Goal: Information Seeking & Learning: Find specific fact

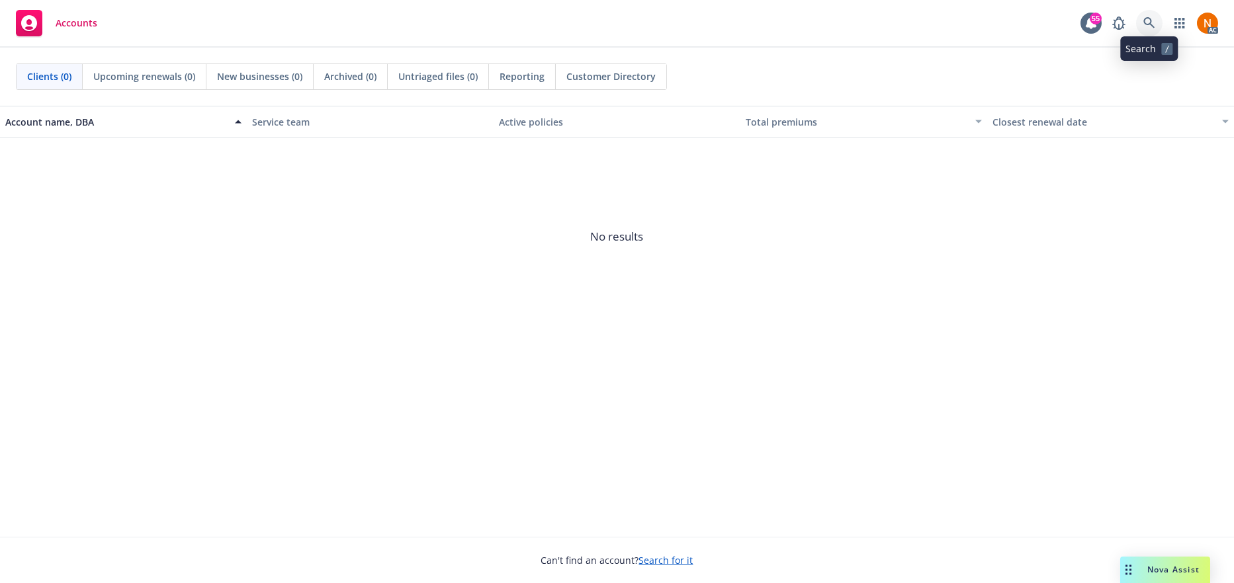
click at [1152, 21] on icon at bounding box center [1149, 23] width 12 height 12
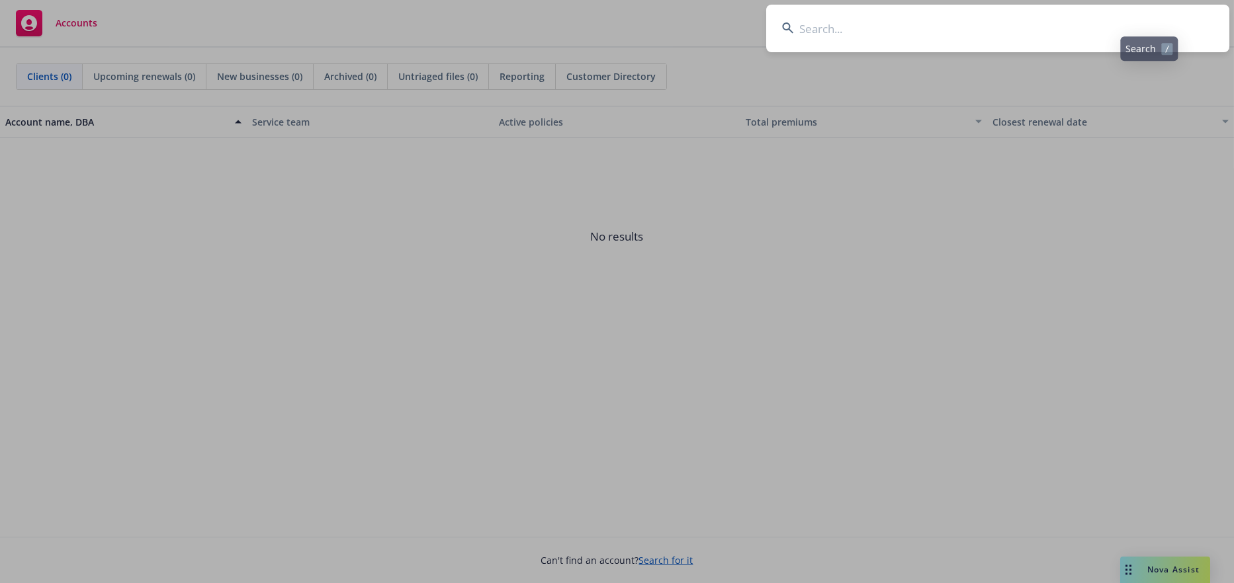
click at [804, 44] on input at bounding box center [997, 29] width 463 height 48
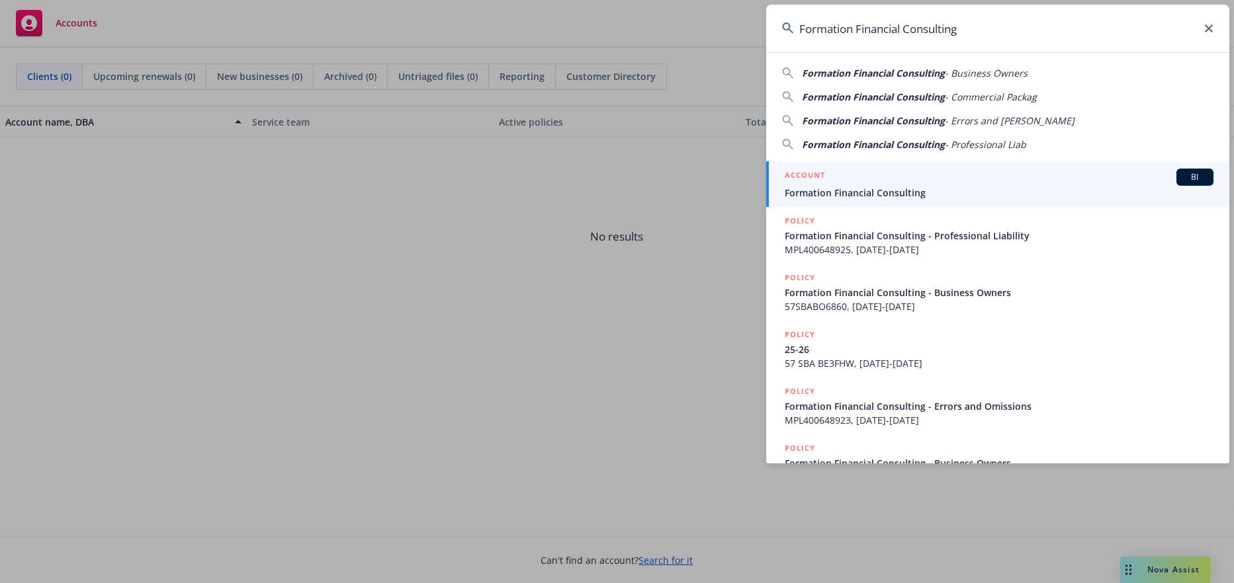
type input "Formation Financial Consulting"
click at [884, 182] on div "ACCOUNT BI" at bounding box center [998, 177] width 429 height 17
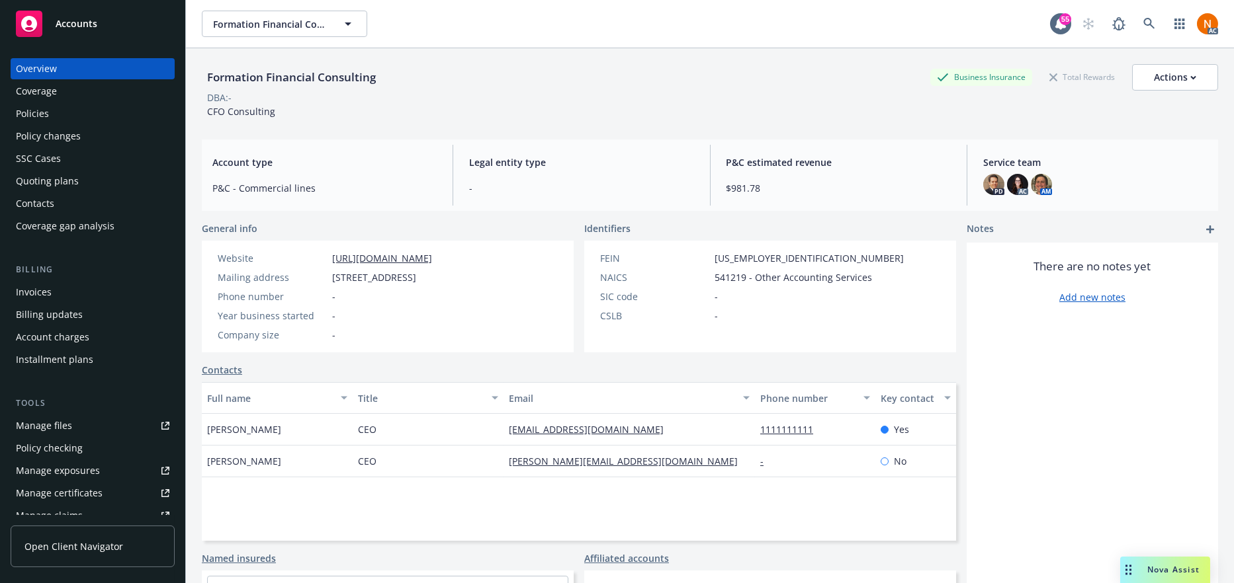
click at [46, 187] on div "Quoting plans" at bounding box center [47, 181] width 63 height 21
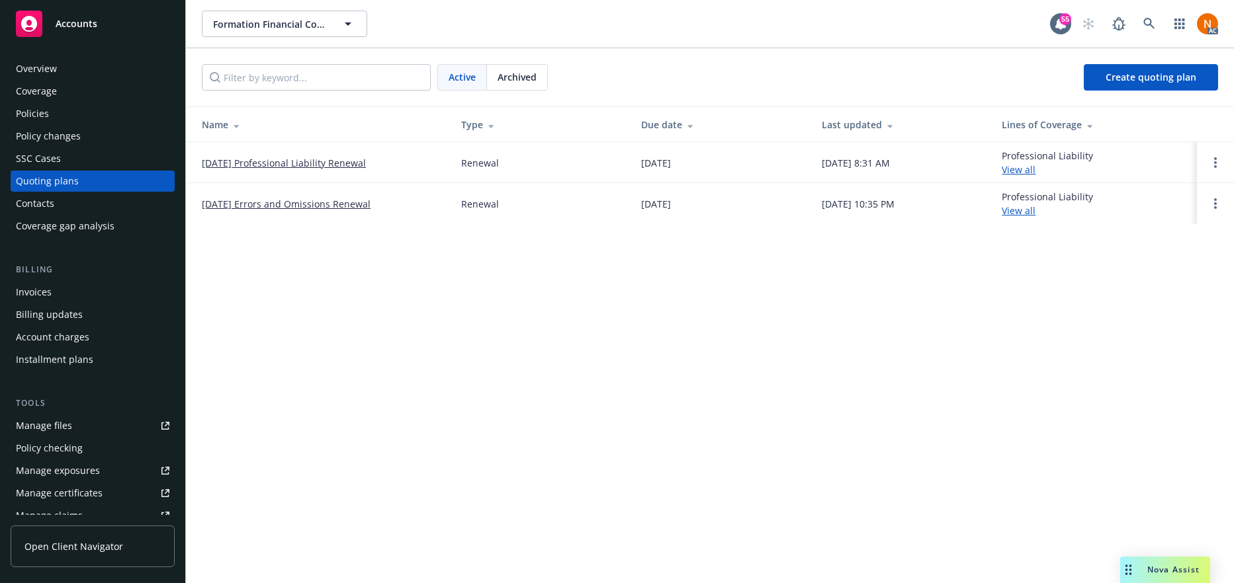
click at [342, 157] on link "01/08/26 Professional Liability Renewal" at bounding box center [284, 163] width 164 height 14
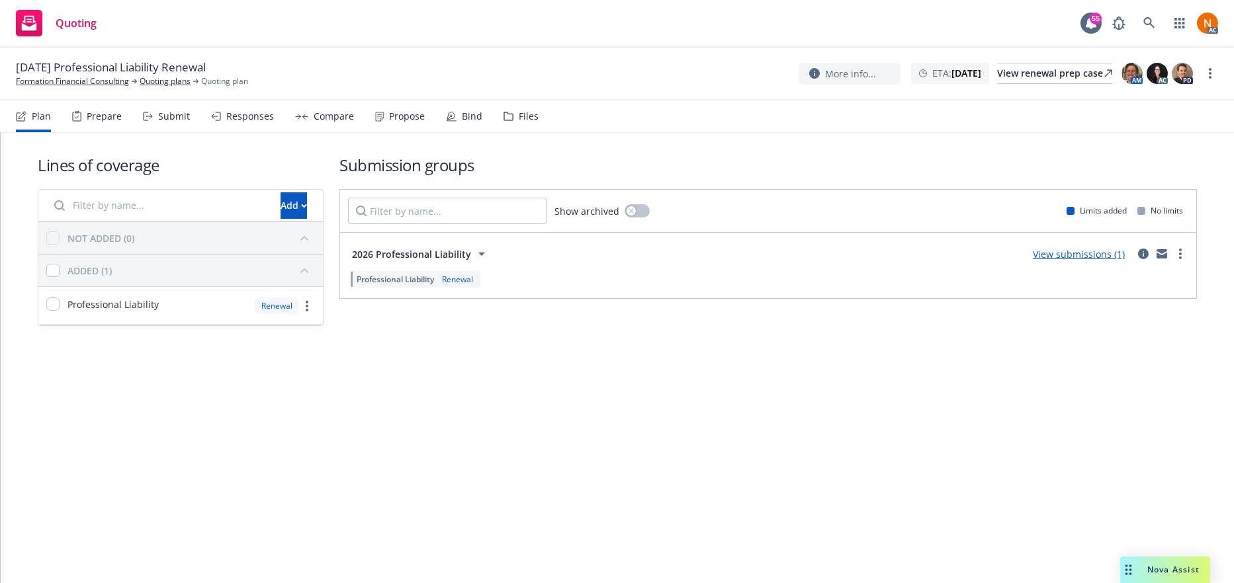
click at [83, 126] on div "Prepare" at bounding box center [97, 117] width 50 height 32
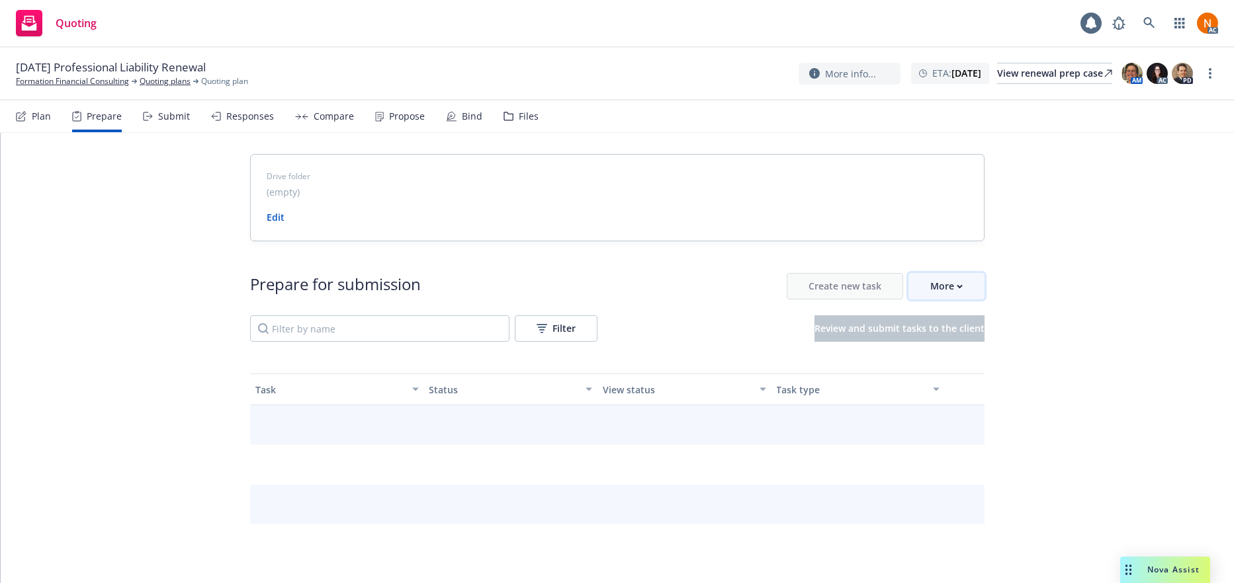
click at [941, 294] on div "More" at bounding box center [946, 286] width 32 height 25
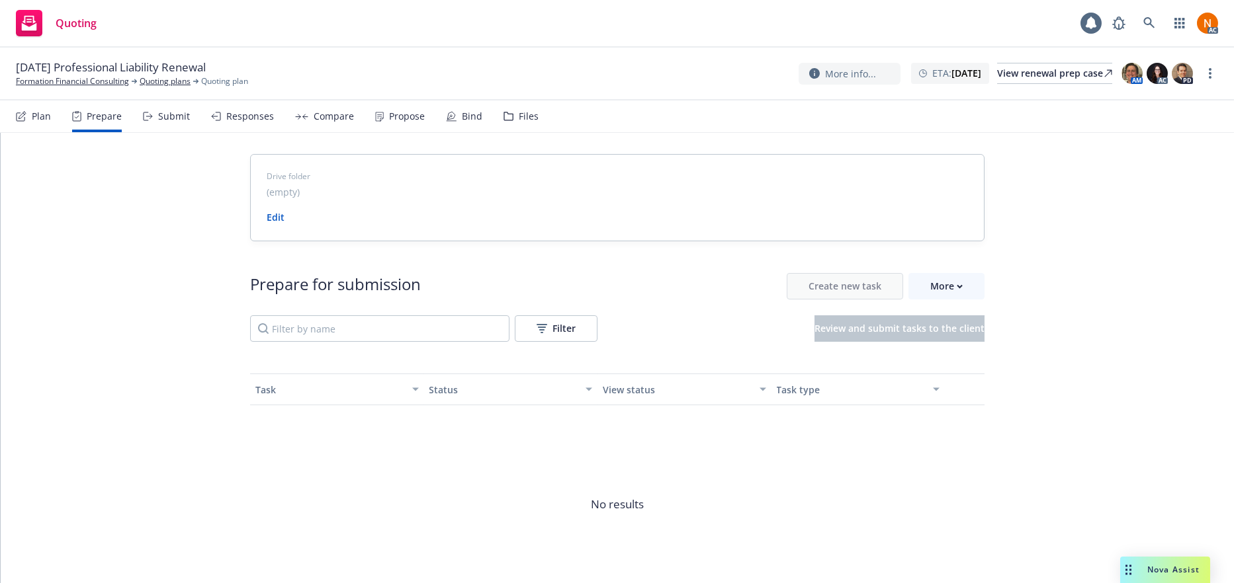
drag, startPoint x: 937, startPoint y: 153, endPoint x: 1017, endPoint y: 147, distance: 79.6
click at [964, 155] on div "Drive folder (empty) Edit" at bounding box center [617, 197] width 734 height 87
click at [940, 292] on div "More" at bounding box center [946, 286] width 32 height 25
click at [1086, 255] on div "Drive folder (empty) Edit Prepare for submission Create new task More Filter Re…" at bounding box center [617, 395] width 1233 height 524
drag, startPoint x: 250, startPoint y: 69, endPoint x: 9, endPoint y: 71, distance: 241.4
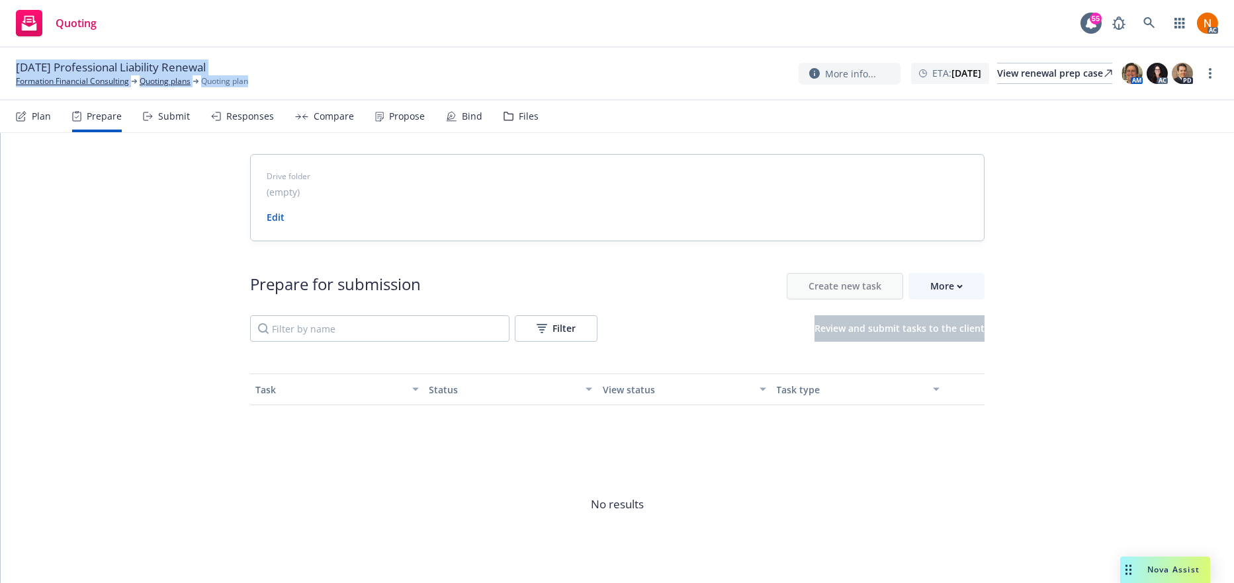
click at [9, 71] on div "01/08/26 Professional Liability Renewal Formation Financial Consulting Quoting …" at bounding box center [617, 74] width 1234 height 53
click at [211, 63] on div at bounding box center [208, 68] width 5 height 16
drag, startPoint x: 245, startPoint y: 60, endPoint x: 22, endPoint y: 56, distance: 223.6
click at [22, 56] on div "01/08/26 Professional Liability Renewal Formation Financial Consulting Quoting …" at bounding box center [617, 74] width 1234 height 53
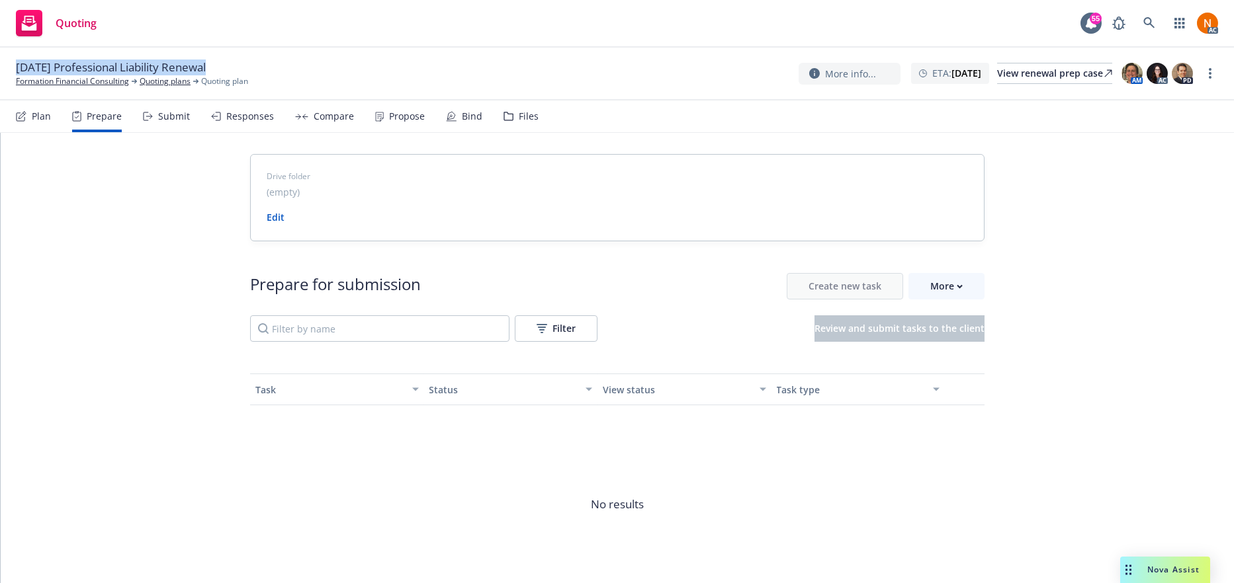
drag, startPoint x: 15, startPoint y: 62, endPoint x: 221, endPoint y: 60, distance: 205.7
click at [216, 60] on div "01/08/26 Professional Liability Renewal" at bounding box center [116, 68] width 200 height 16
copy span "01/08/26 Professional Liability Renewal"
click at [933, 299] on div "Create new task More" at bounding box center [885, 286] width 198 height 26
click at [936, 289] on div "More" at bounding box center [946, 286] width 32 height 25
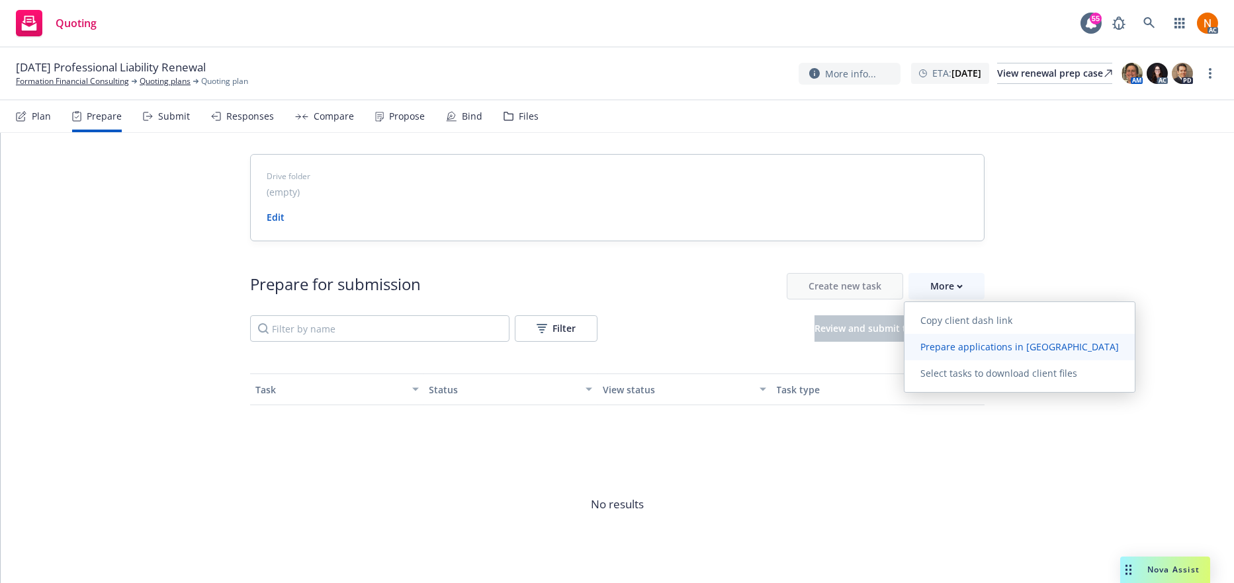
click at [938, 345] on span "Prepare applications in Indio" at bounding box center [1019, 347] width 230 height 13
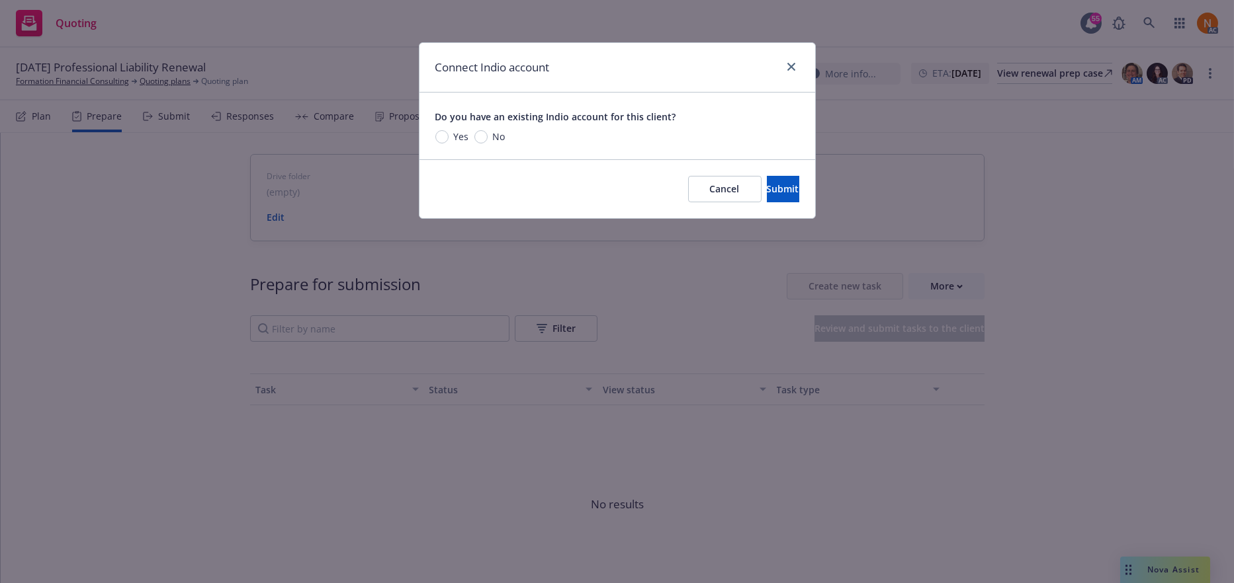
click at [448, 134] on span "Yes" at bounding box center [458, 137] width 21 height 14
click at [448, 134] on input "Yes" at bounding box center [441, 136] width 13 height 13
radio input "true"
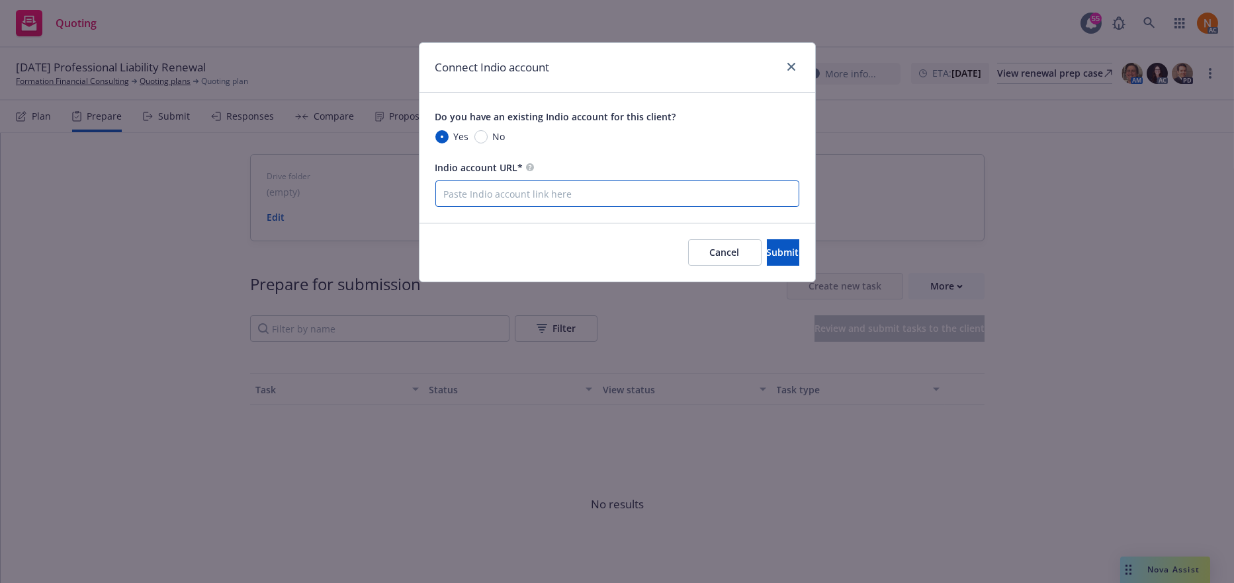
drag, startPoint x: 498, startPoint y: 199, endPoint x: 642, endPoint y: 199, distance: 143.5
click at [498, 199] on input "Indio account URL*" at bounding box center [617, 194] width 364 height 26
click at [517, 210] on div "Do you have an existing Indio account for this client? Yes No Indio account URL*" at bounding box center [617, 158] width 396 height 130
drag, startPoint x: 526, startPoint y: 190, endPoint x: 534, endPoint y: 185, distance: 9.5
click at [526, 190] on input "Indio account URL*" at bounding box center [617, 194] width 364 height 26
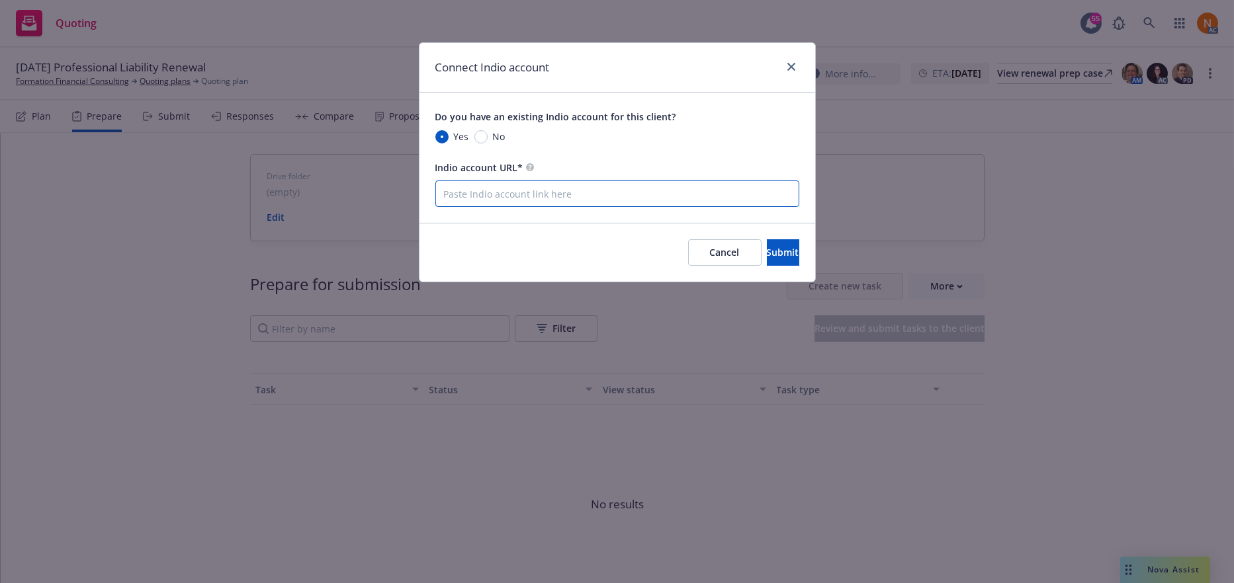
paste input "https://newfront.useindio.com/accounts/3348621/submissions/2242215/data-collect…"
type input "https://newfront.useindio.com/accounts/3348621/submissions/2242215/data-collect…"
click at [794, 251] on button "Submit" at bounding box center [783, 252] width 32 height 26
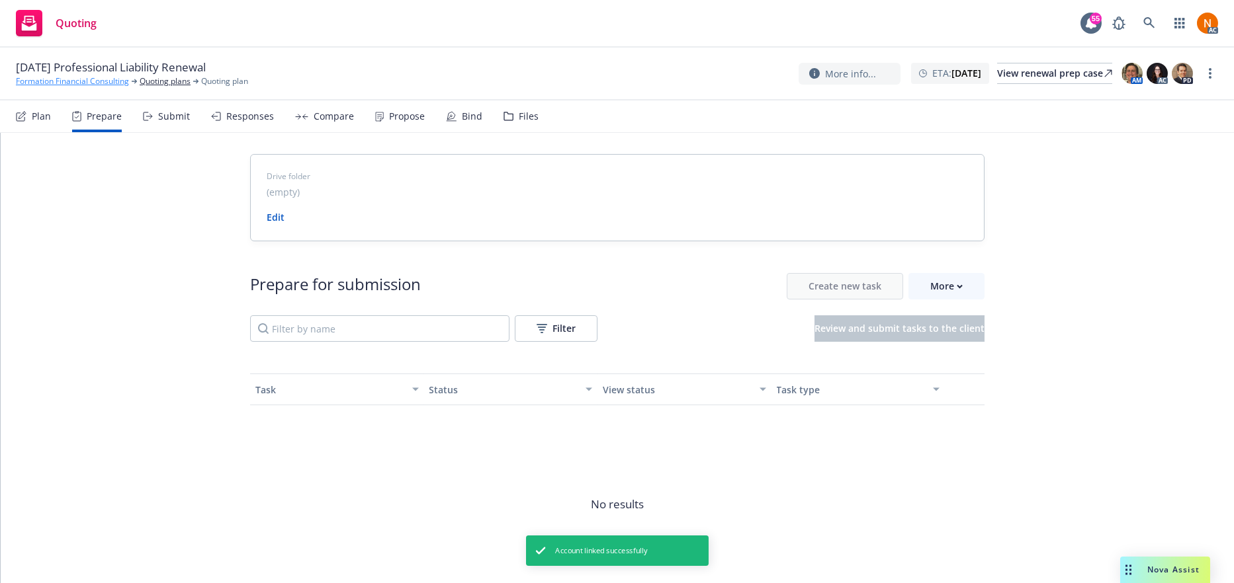
click at [78, 80] on link "Formation Financial Consulting" at bounding box center [72, 81] width 113 height 12
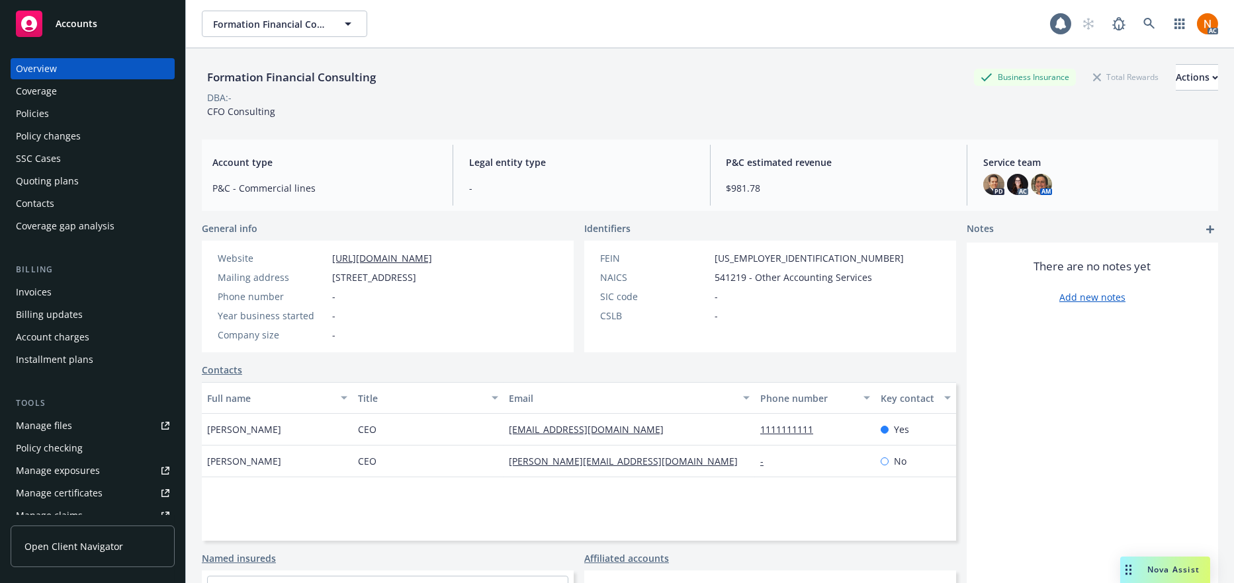
drag, startPoint x: 548, startPoint y: 317, endPoint x: 557, endPoint y: 314, distance: 9.8
click at [548, 317] on div "Website https://www.formationfinancial.com/ Mailing address 412 Sandringham Rd.…" at bounding box center [388, 297] width 372 height 112
click at [95, 118] on div "Policies" at bounding box center [92, 113] width 153 height 21
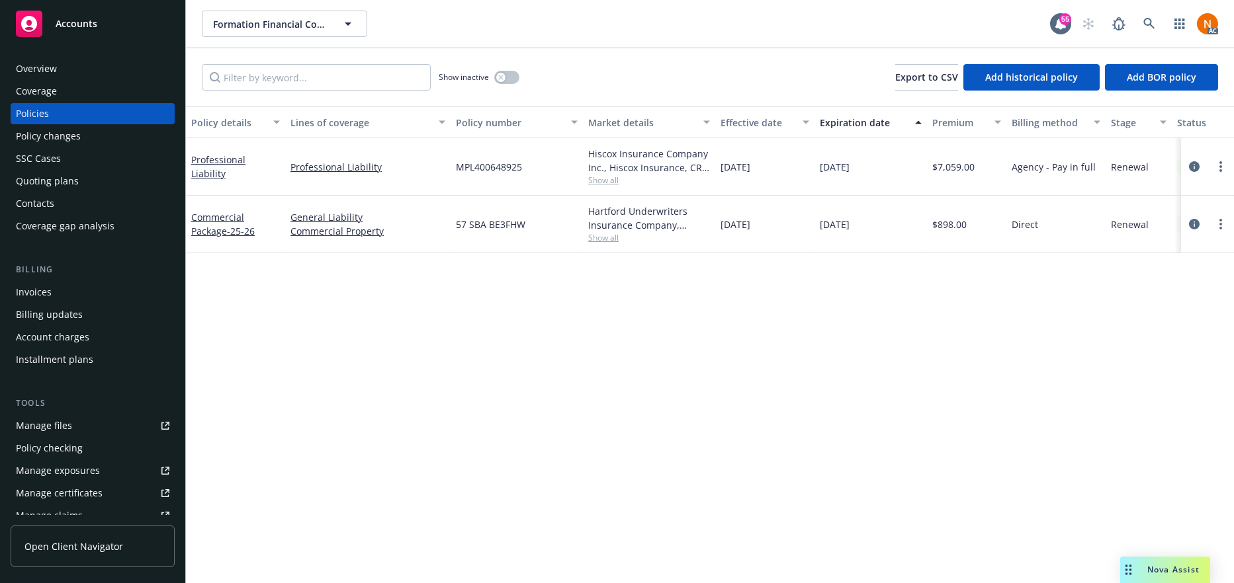
click at [1203, 166] on div at bounding box center [1207, 167] width 42 height 16
click at [1194, 173] on link "circleInformation" at bounding box center [1194, 167] width 16 height 16
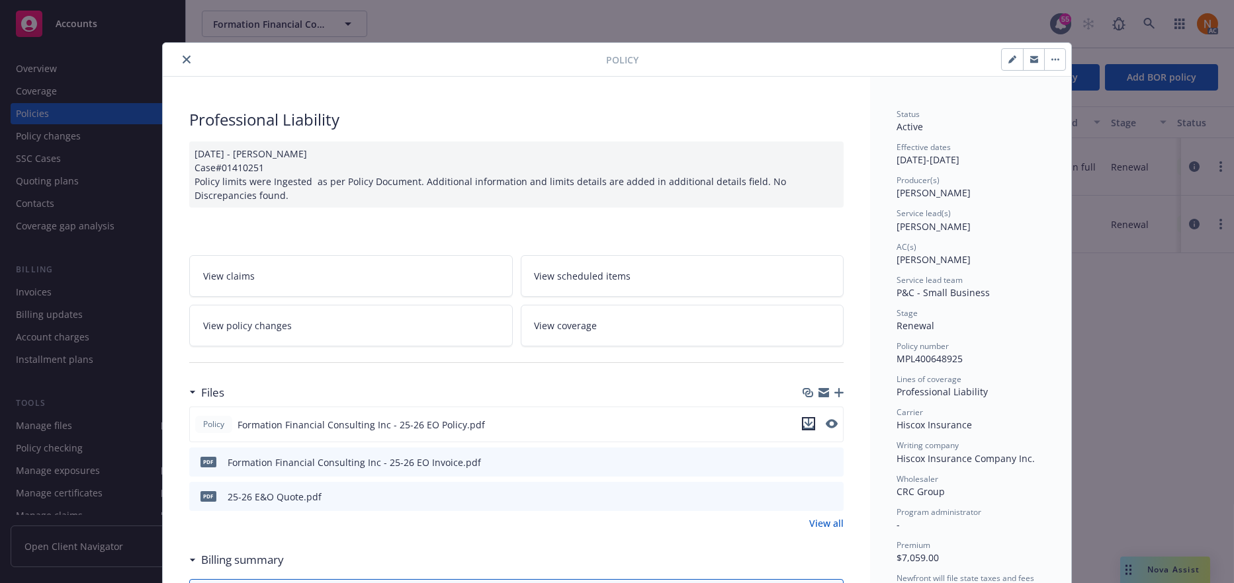
click at [804, 424] on icon "download file" at bounding box center [808, 423] width 9 height 8
click at [183, 63] on icon "close" at bounding box center [187, 60] width 8 height 8
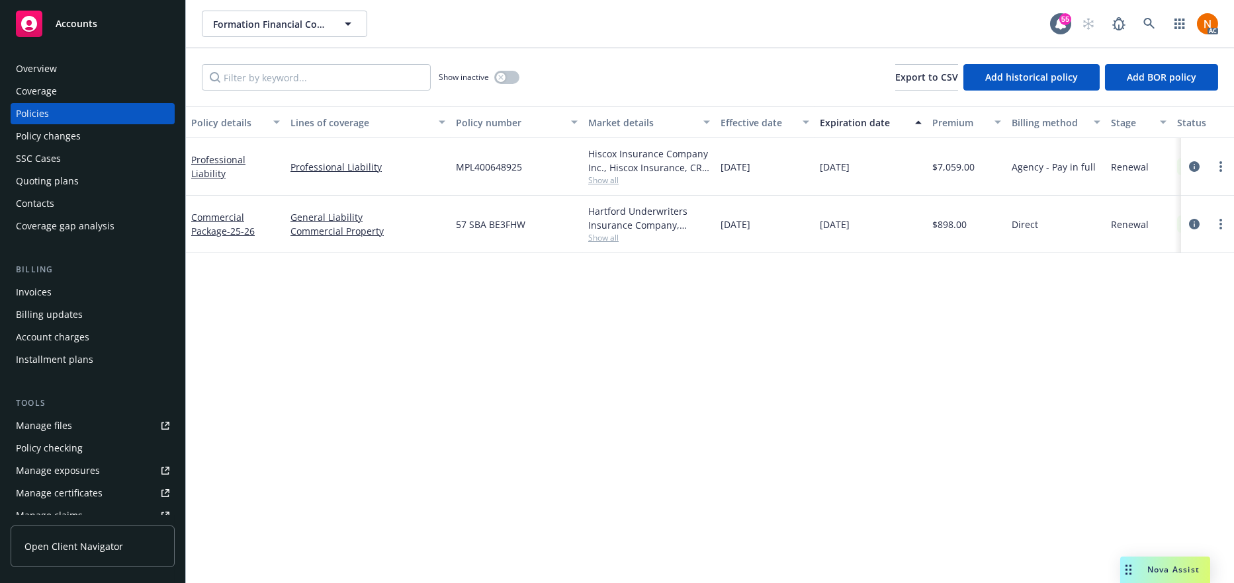
click at [589, 376] on div "Policy details Lines of coverage Policy number Market details Effective date Ex…" at bounding box center [710, 344] width 1048 height 477
drag, startPoint x: 96, startPoint y: 69, endPoint x: 147, endPoint y: 73, distance: 51.7
click at [96, 69] on div "Overview" at bounding box center [92, 68] width 153 height 21
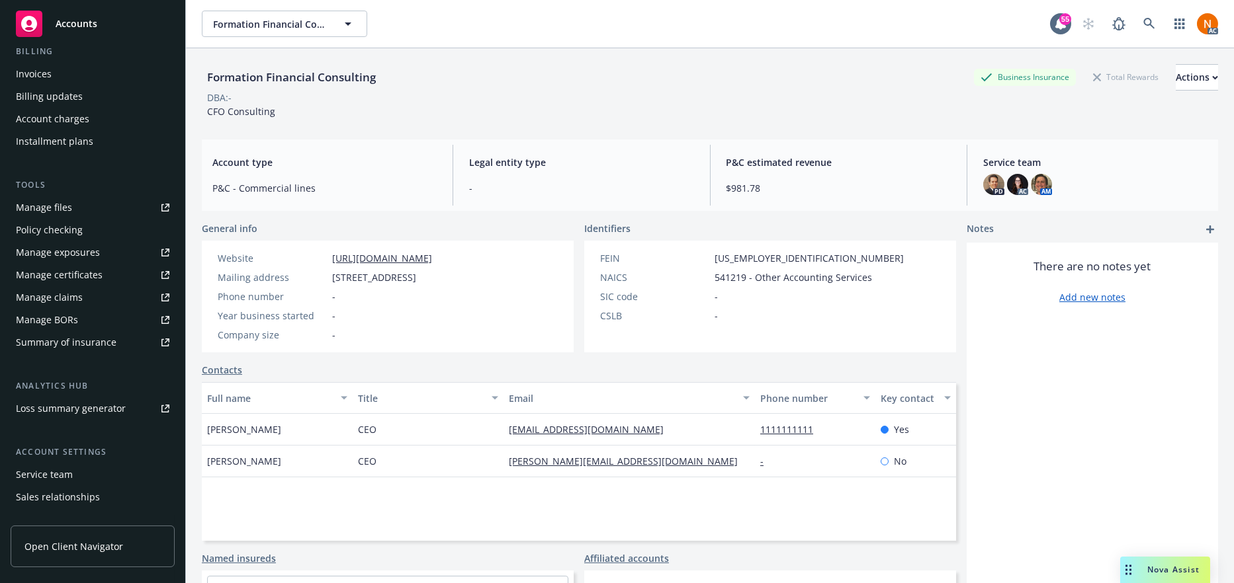
scroll to position [278, 0]
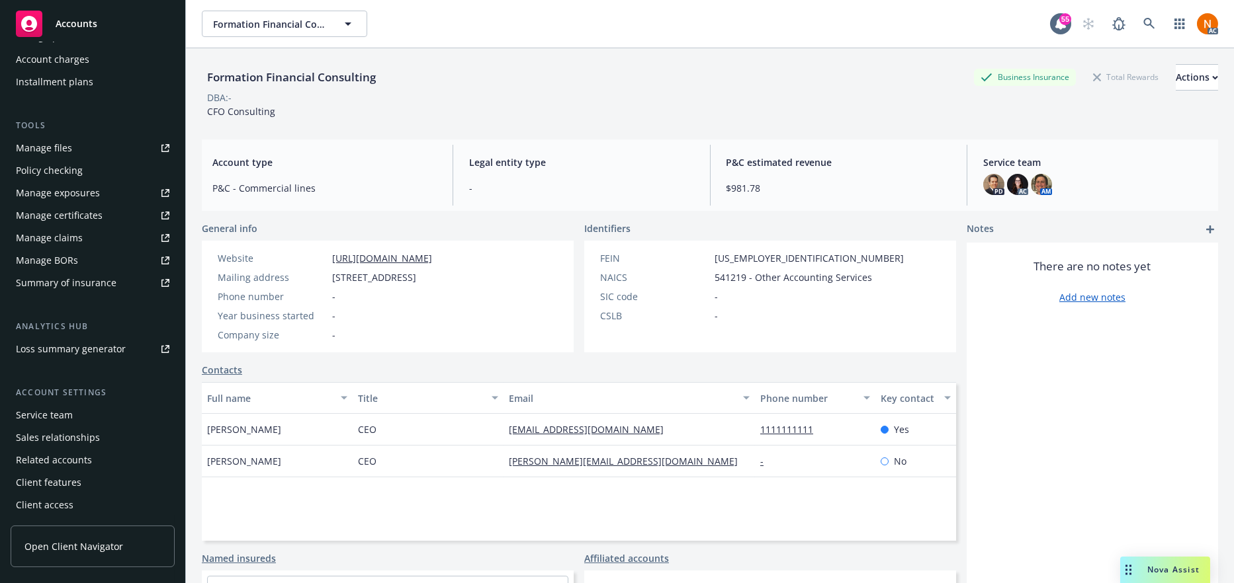
click at [76, 412] on div "Service team" at bounding box center [92, 415] width 153 height 21
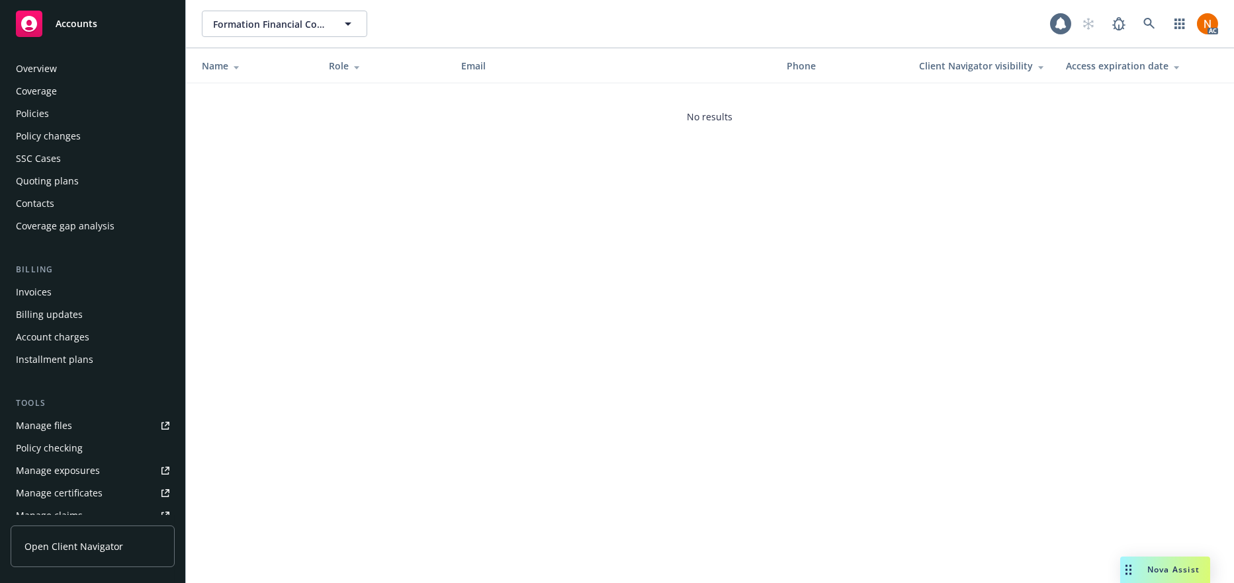
scroll to position [278, 0]
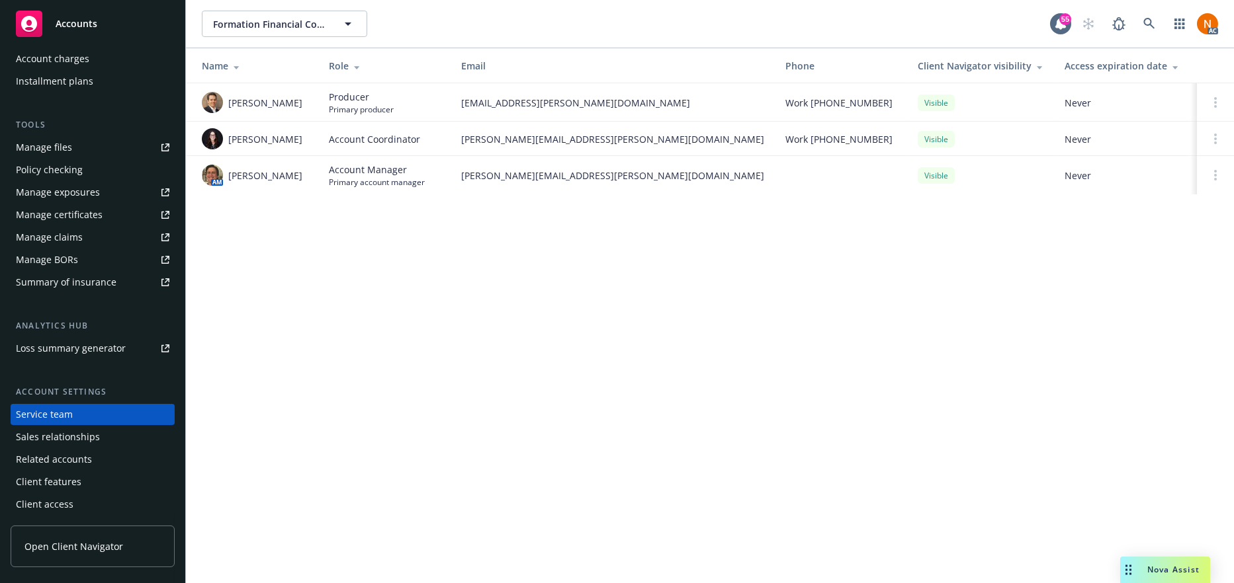
drag, startPoint x: 312, startPoint y: 167, endPoint x: 228, endPoint y: 178, distance: 84.0
click at [228, 178] on td "AM Nicholas Baldwin" at bounding box center [252, 175] width 132 height 38
copy span "Nicholas Baldwin"
click at [1109, 17] on div "AC" at bounding box center [1146, 24] width 143 height 26
click at [1146, 22] on icon at bounding box center [1149, 24] width 12 height 12
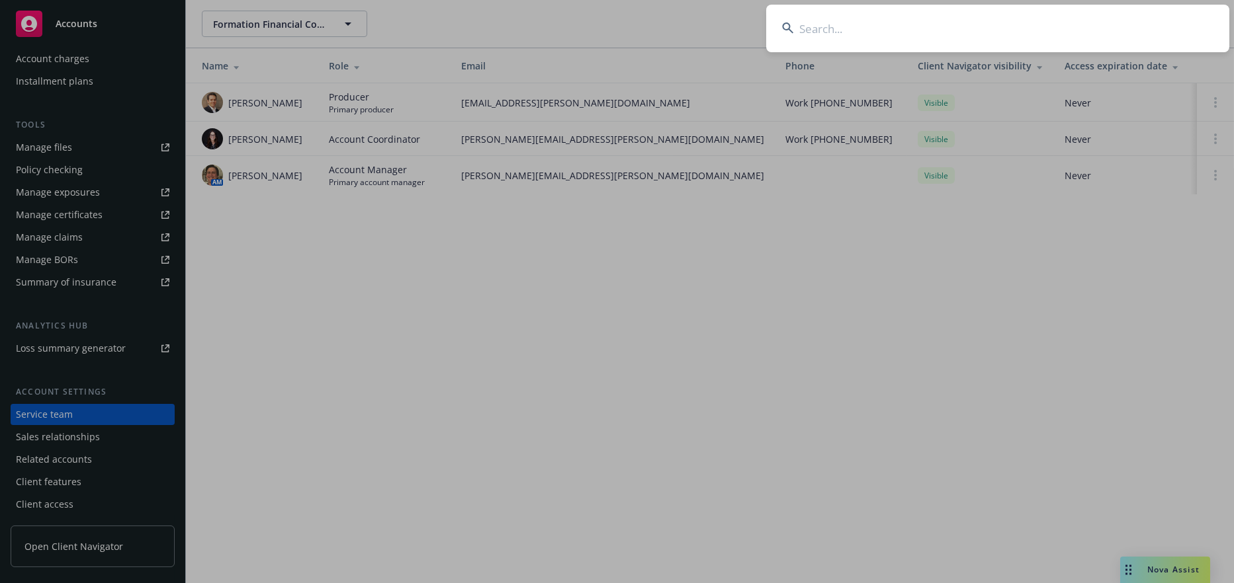
click at [954, 30] on input at bounding box center [997, 29] width 463 height 48
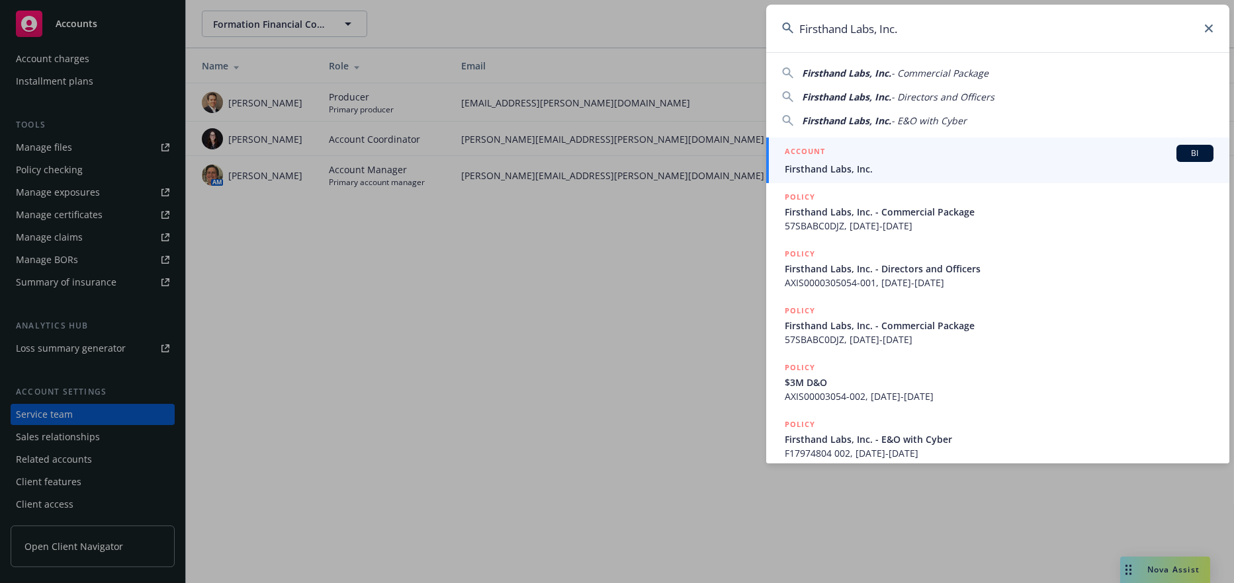
type input "Firsthand Labs, Inc."
click at [902, 151] on div "ACCOUNT BI" at bounding box center [998, 153] width 429 height 17
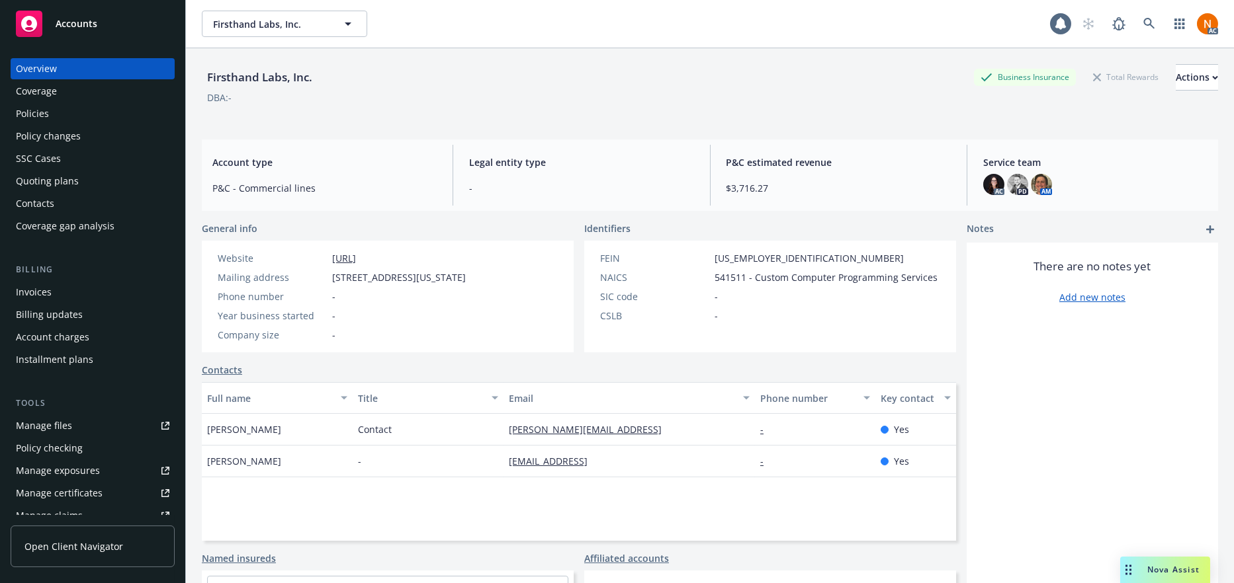
click at [476, 134] on div "Firsthand Labs, Inc. Business Insurance Total Rewards Actions DBA: - Account ty…" at bounding box center [710, 331] width 1016 height 567
click at [48, 206] on div "Contacts" at bounding box center [35, 203] width 38 height 21
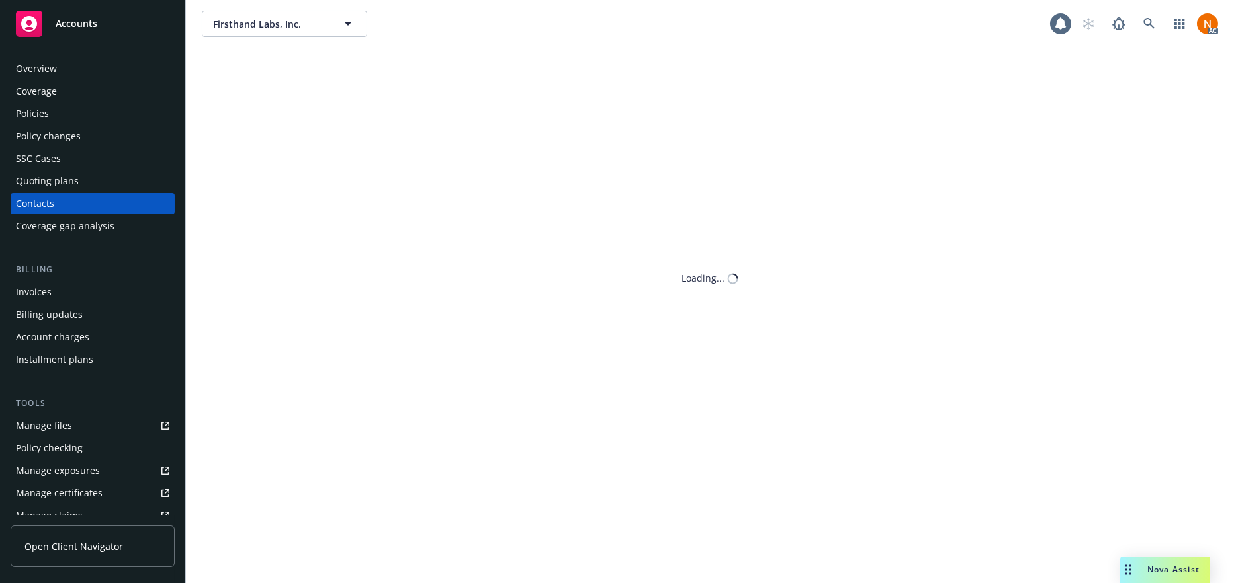
click at [65, 183] on div "Quoting plans" at bounding box center [47, 181] width 63 height 21
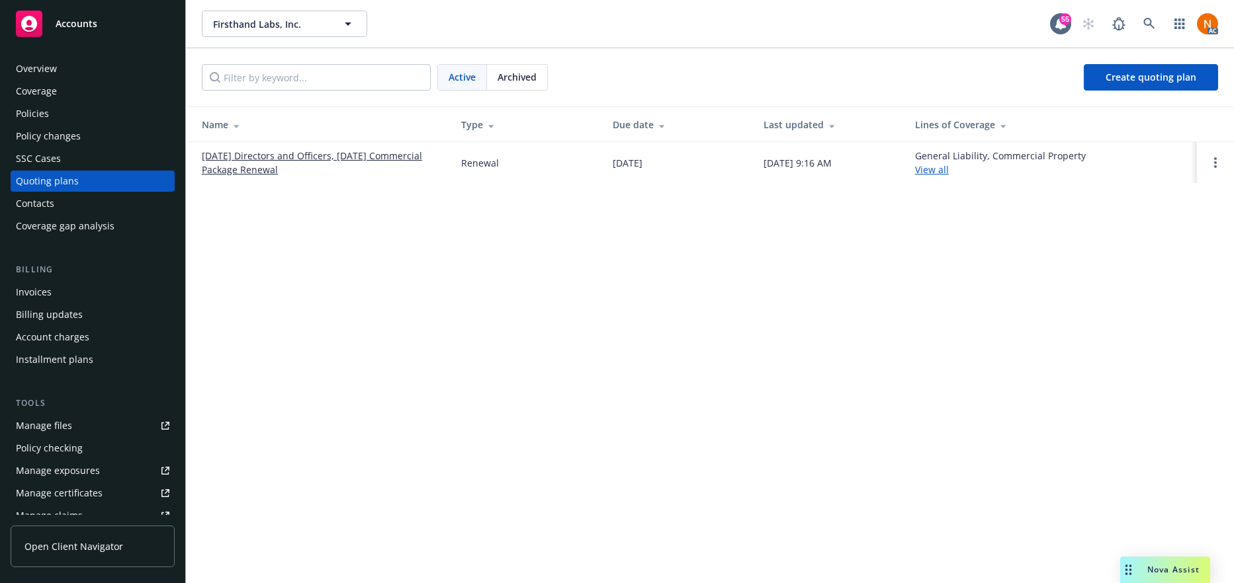
drag, startPoint x: 303, startPoint y: 263, endPoint x: 306, endPoint y: 180, distance: 82.7
click at [303, 249] on div "Firsthand Labs, Inc. Firsthand Labs, Inc. 55 AC Active Archived Create quoting …" at bounding box center [710, 291] width 1048 height 583
click at [330, 149] on link "01/19/26 Directors and Officers, 01/22/26 Commercial Package Renewal" at bounding box center [321, 163] width 238 height 28
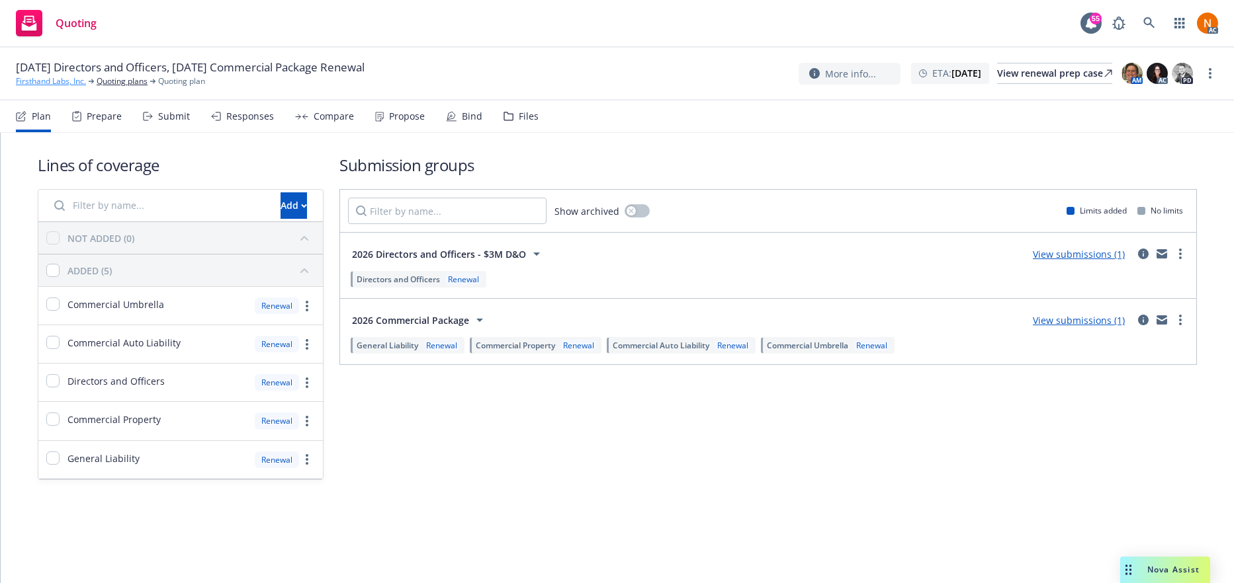
click at [60, 84] on link "Firsthand Labs, Inc." at bounding box center [51, 81] width 70 height 12
click at [124, 116] on div "Plan Prepare Submit Responses Compare Propose Bind Files" at bounding box center [277, 117] width 523 height 32
click at [103, 111] on div "Prepare" at bounding box center [104, 116] width 35 height 11
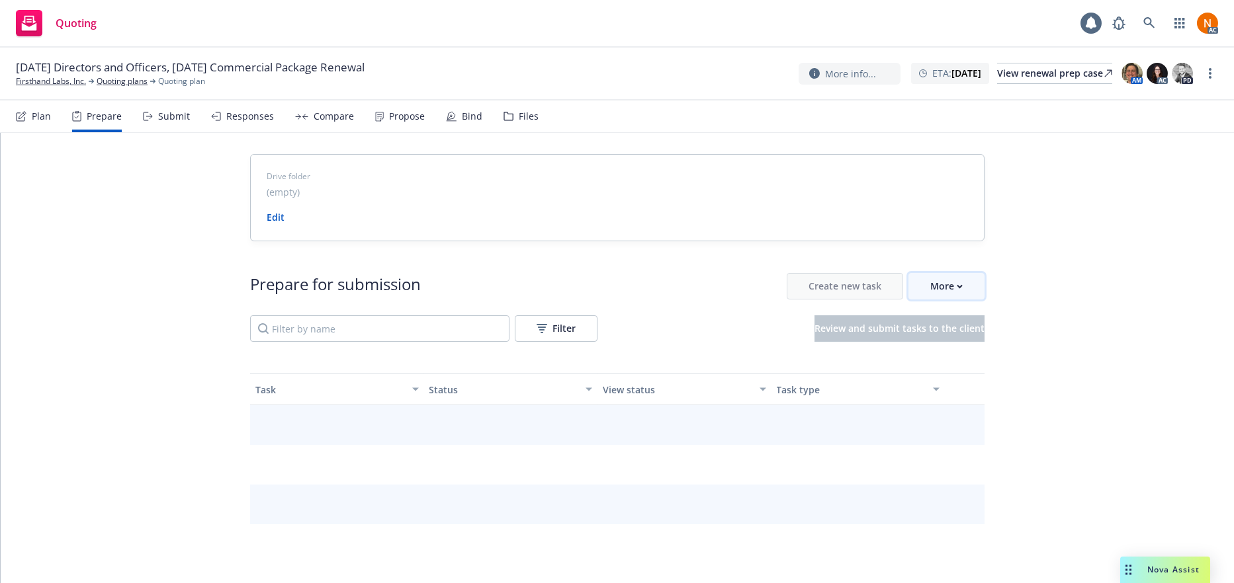
click at [962, 289] on button "More" at bounding box center [946, 286] width 76 height 26
click at [1048, 222] on div "Drive folder (empty) Edit Prepare for submission Create new task More Filter Re…" at bounding box center [617, 554] width 1233 height 843
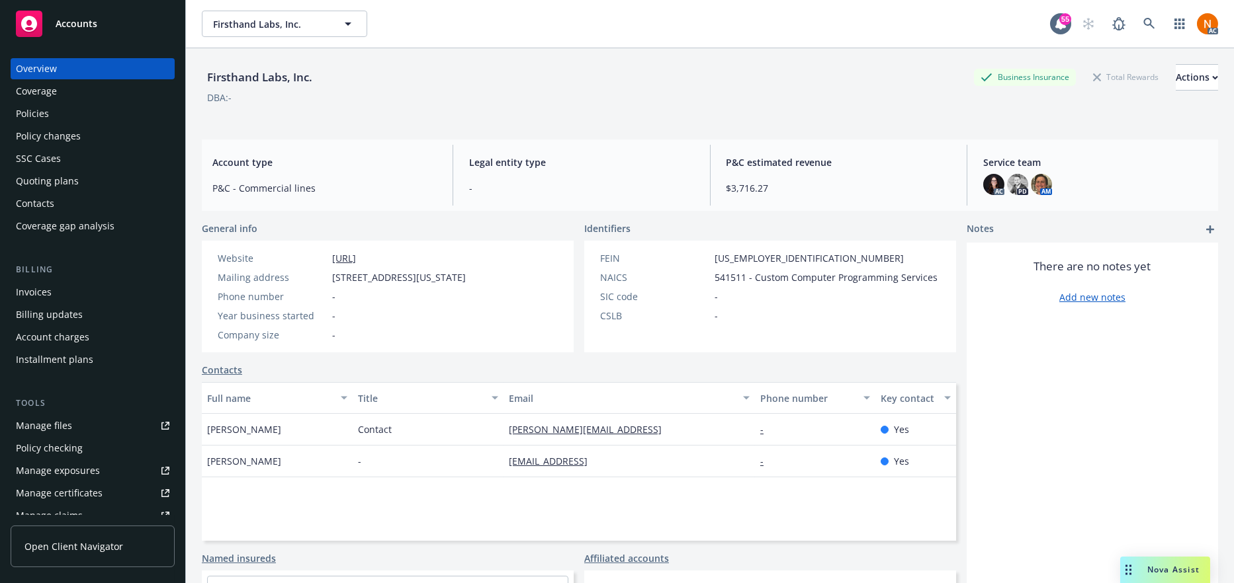
click at [95, 114] on div "Policies" at bounding box center [92, 113] width 153 height 21
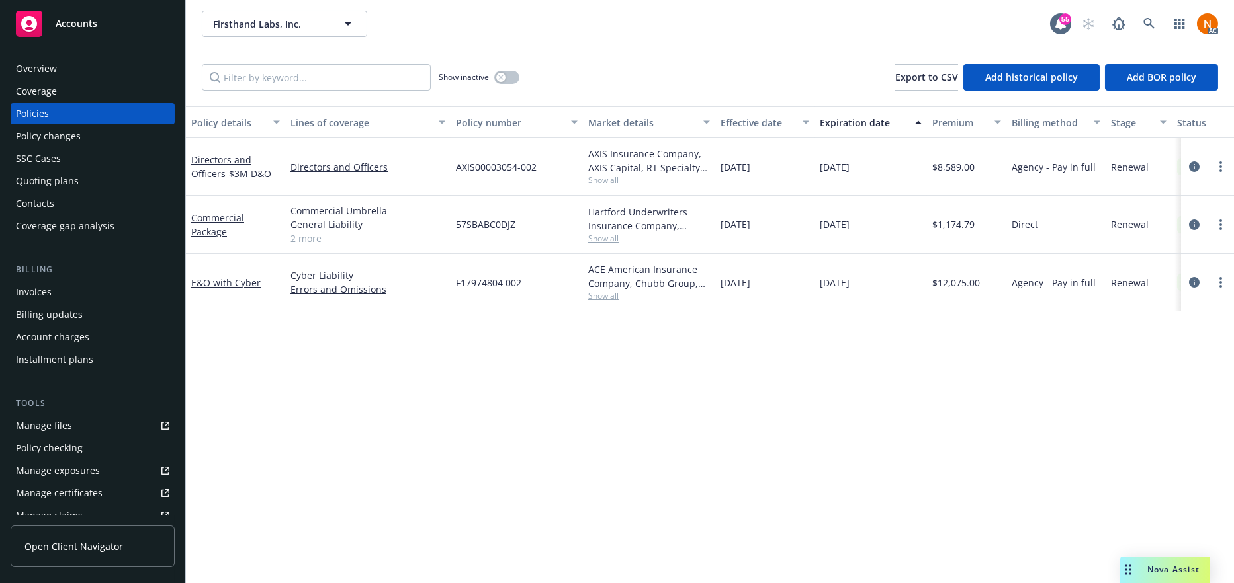
click at [843, 448] on div "Policy details Lines of coverage Policy number Market details Effective date Ex…" at bounding box center [710, 344] width 1048 height 477
click at [56, 178] on div "Quoting plans" at bounding box center [47, 181] width 63 height 21
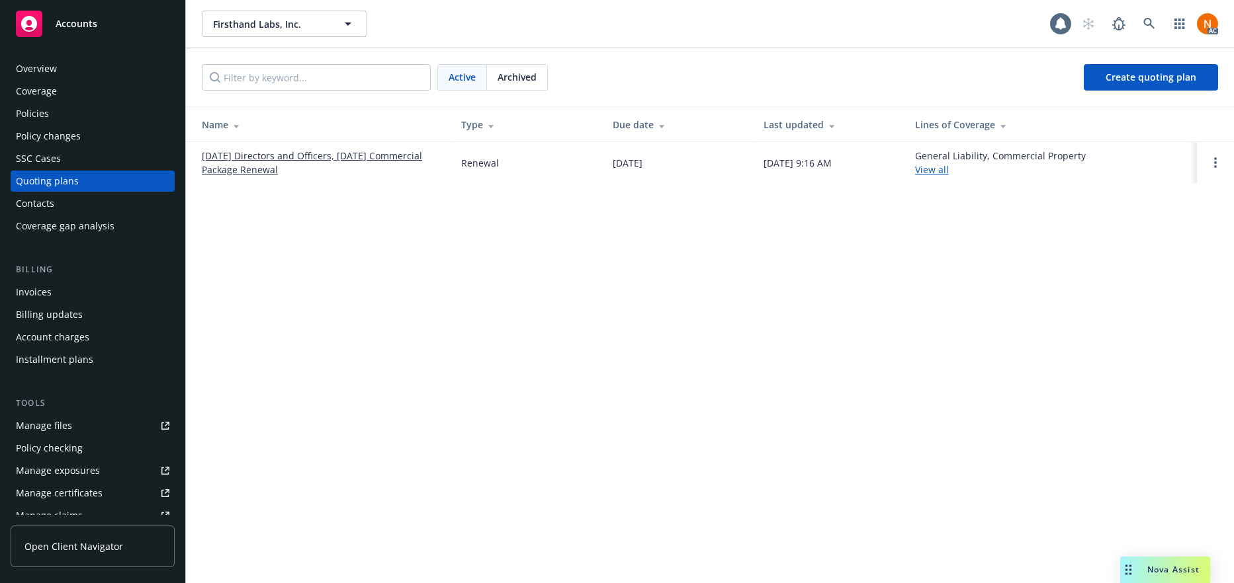
click at [591, 212] on div "Firsthand Labs, Inc. Firsthand Labs, Inc. AC Active Archived Create quoting pla…" at bounding box center [710, 291] width 1048 height 583
click at [43, 113] on div "Policies" at bounding box center [32, 113] width 33 height 21
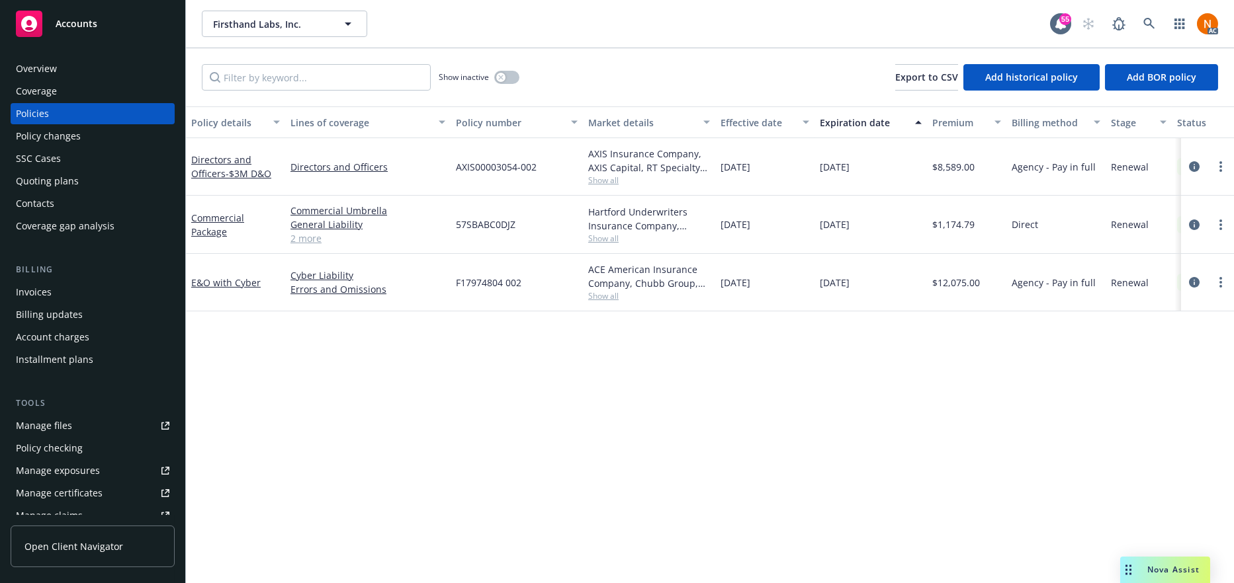
click at [47, 428] on div "Manage files" at bounding box center [44, 425] width 56 height 21
click at [119, 180] on div "Quoting plans" at bounding box center [92, 181] width 153 height 21
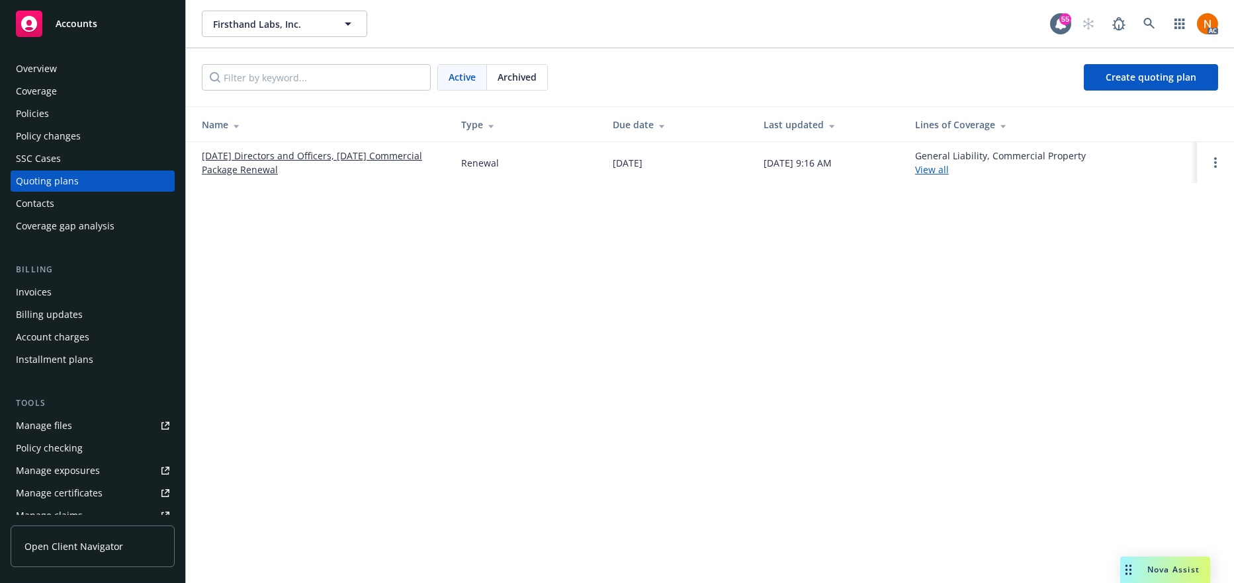
click at [302, 159] on link "[DATE] Directors and Officers, [DATE] Commercial Package Renewal" at bounding box center [321, 163] width 238 height 28
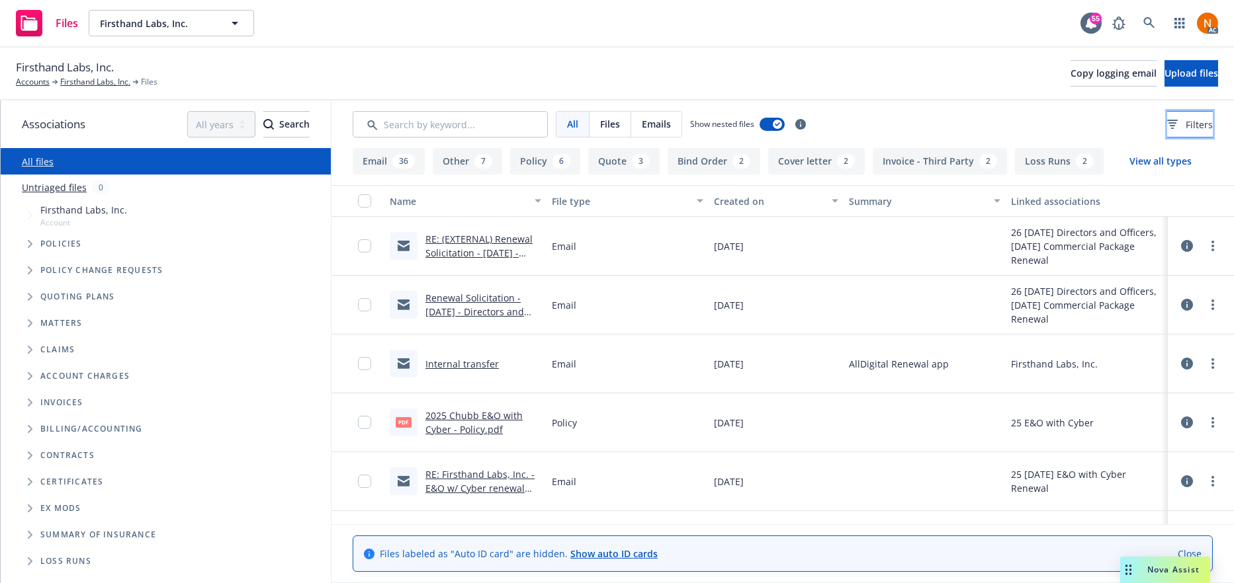
click at [1191, 122] on button "Filters" at bounding box center [1190, 124] width 46 height 26
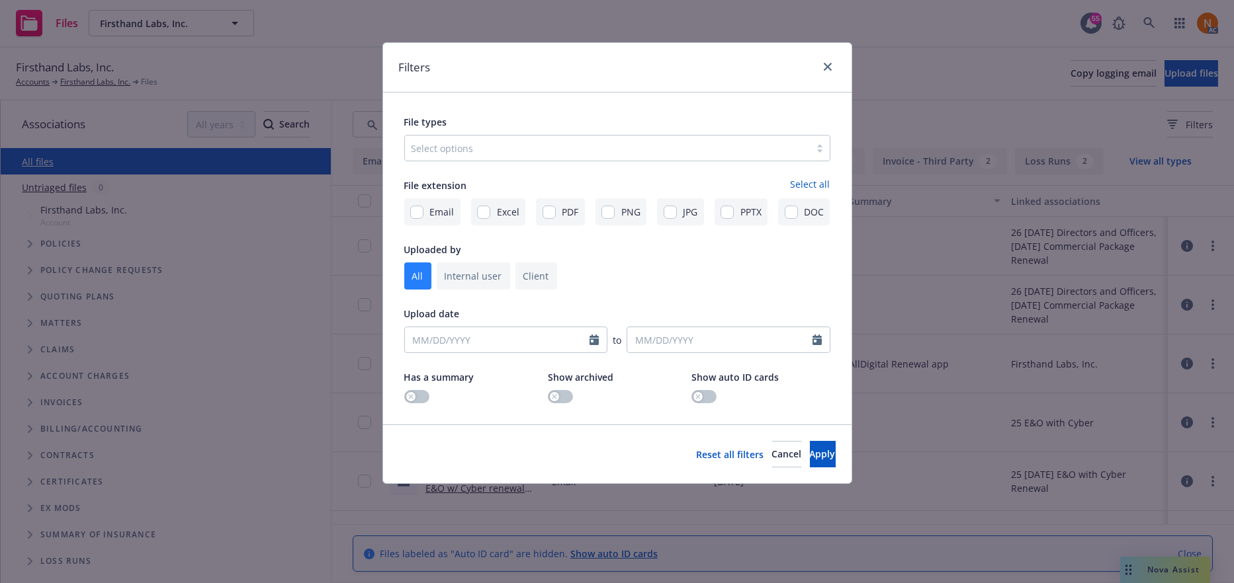
click at [451, 149] on div at bounding box center [607, 148] width 392 height 16
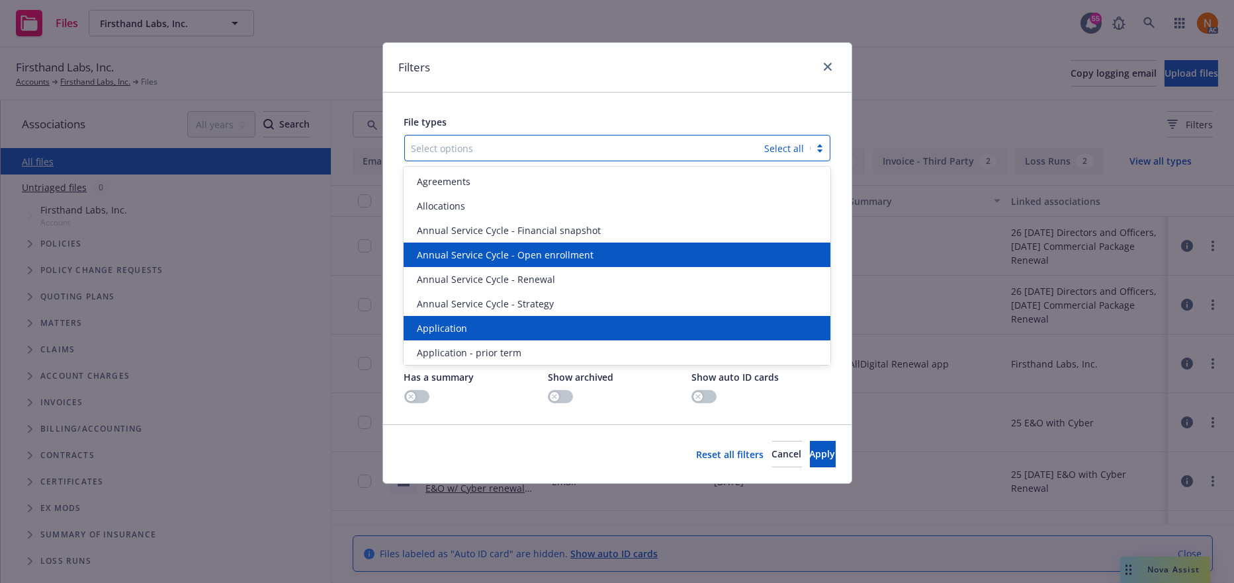
drag, startPoint x: 450, startPoint y: 324, endPoint x: 466, endPoint y: 260, distance: 66.3
click at [449, 324] on span "Application" at bounding box center [442, 328] width 50 height 14
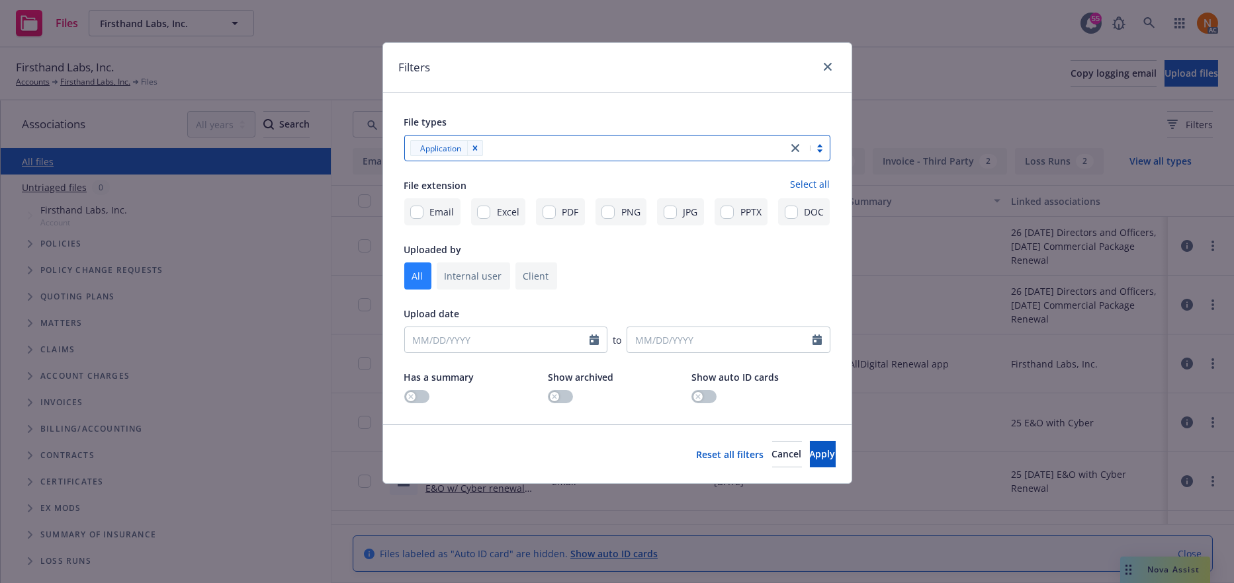
click at [532, 151] on div at bounding box center [634, 148] width 294 height 16
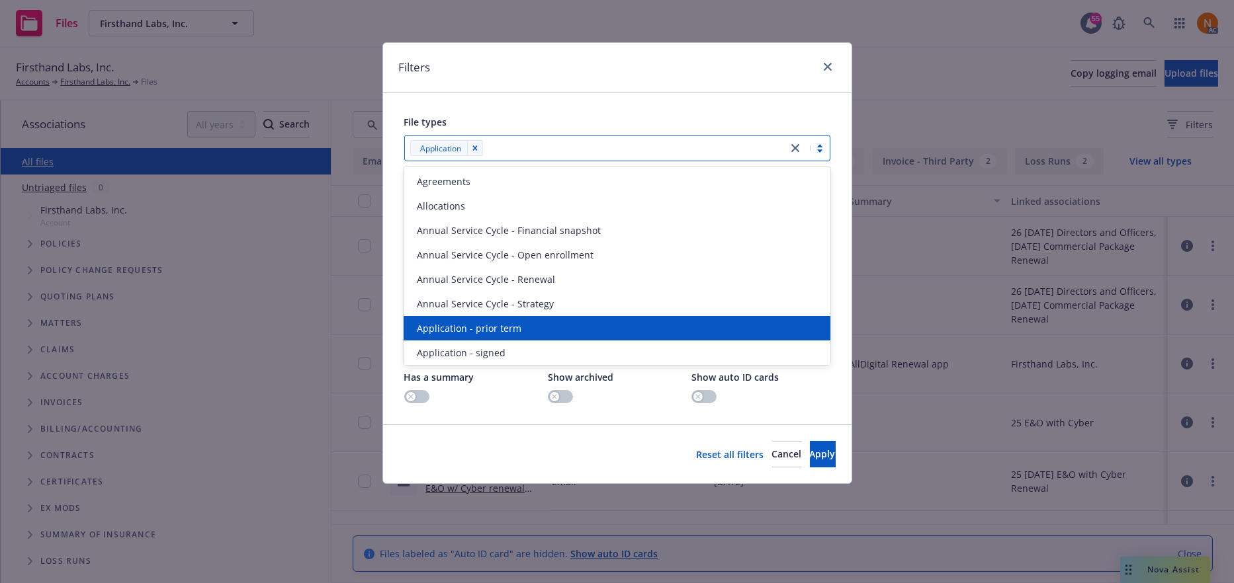
click at [491, 335] on span "Application - prior term" at bounding box center [469, 328] width 105 height 14
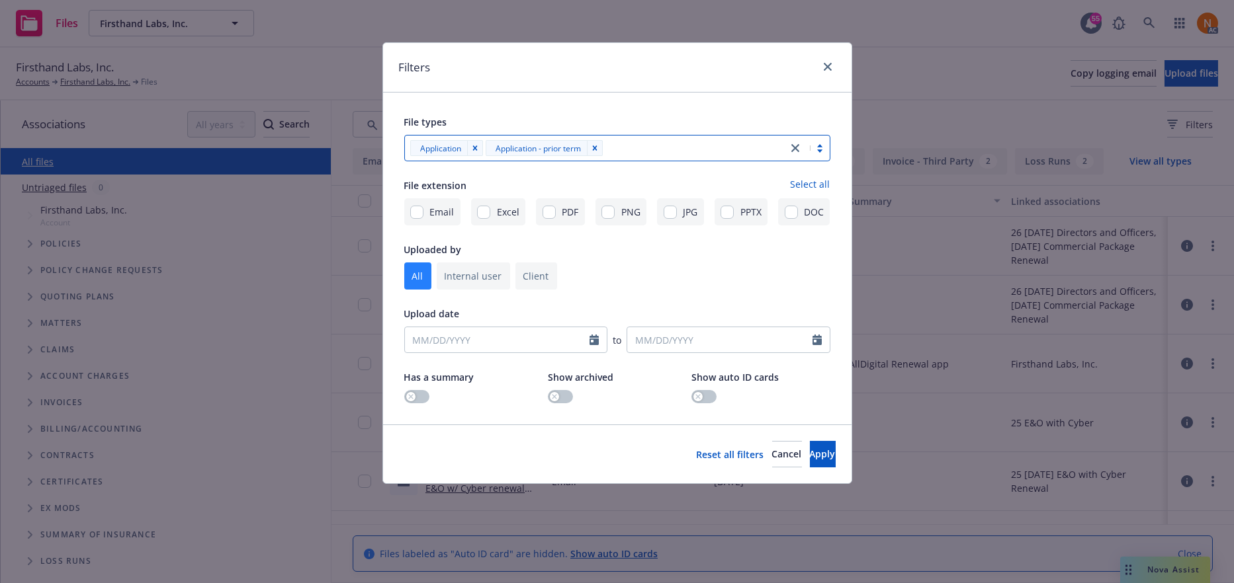
click at [650, 150] on div at bounding box center [694, 148] width 174 height 16
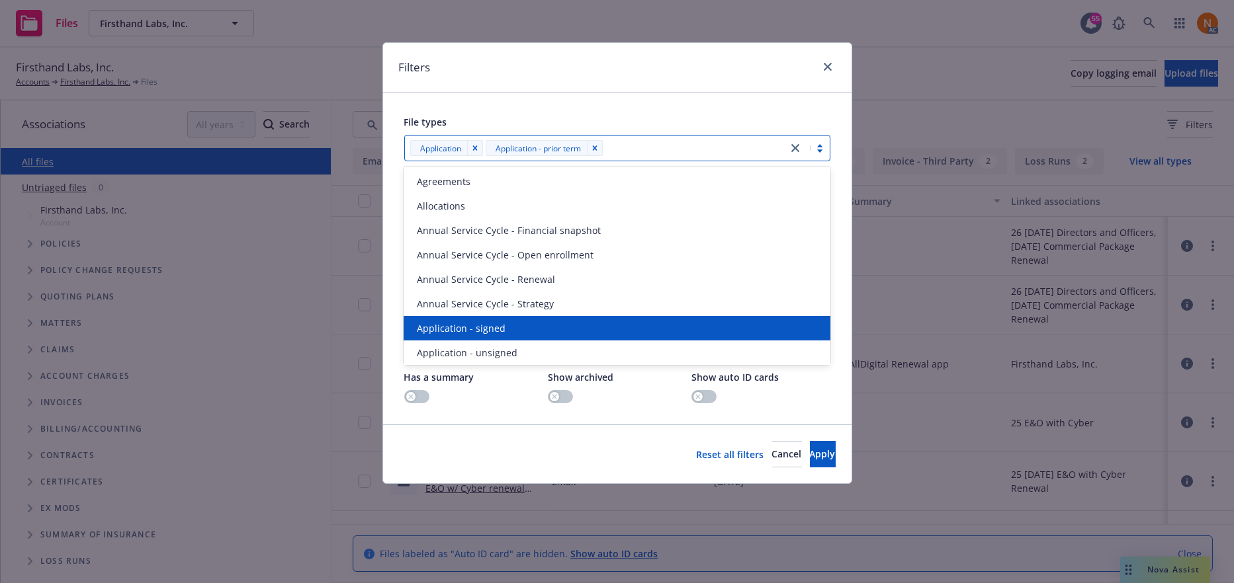
click at [546, 331] on div "Application - signed" at bounding box center [616, 328] width 410 height 14
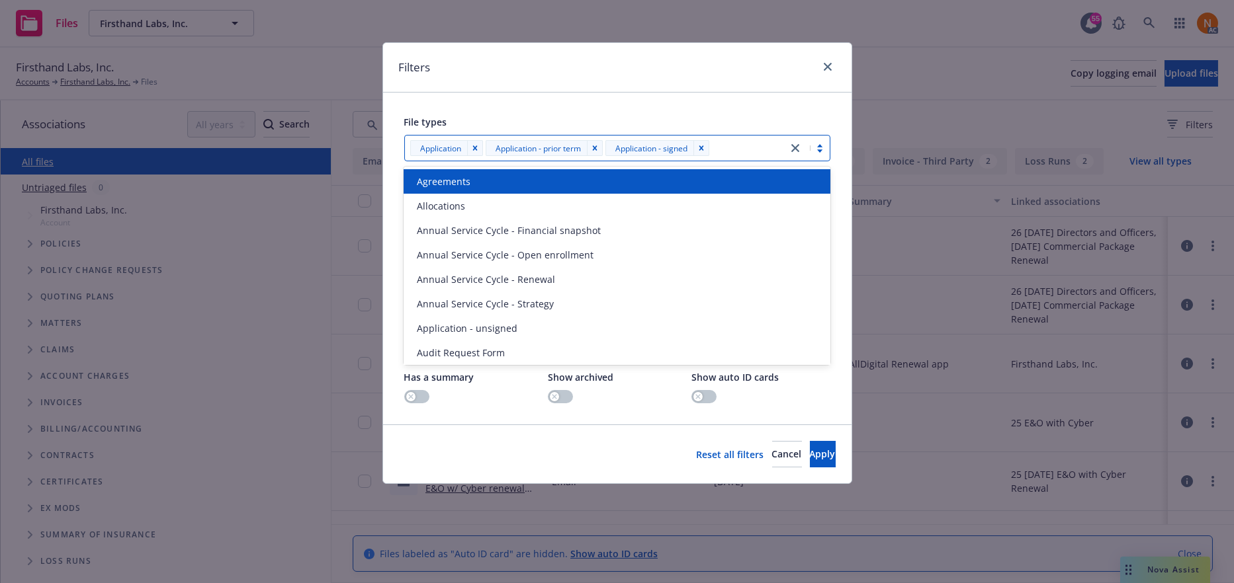
click at [769, 143] on div at bounding box center [746, 148] width 67 height 16
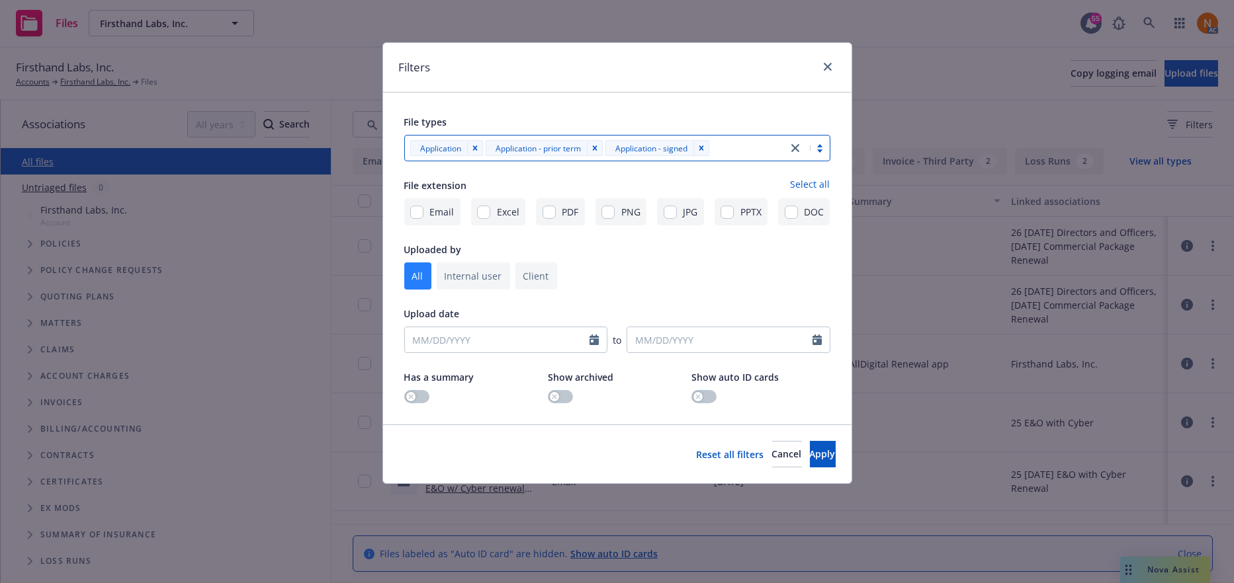
click at [751, 147] on div at bounding box center [746, 148] width 67 height 16
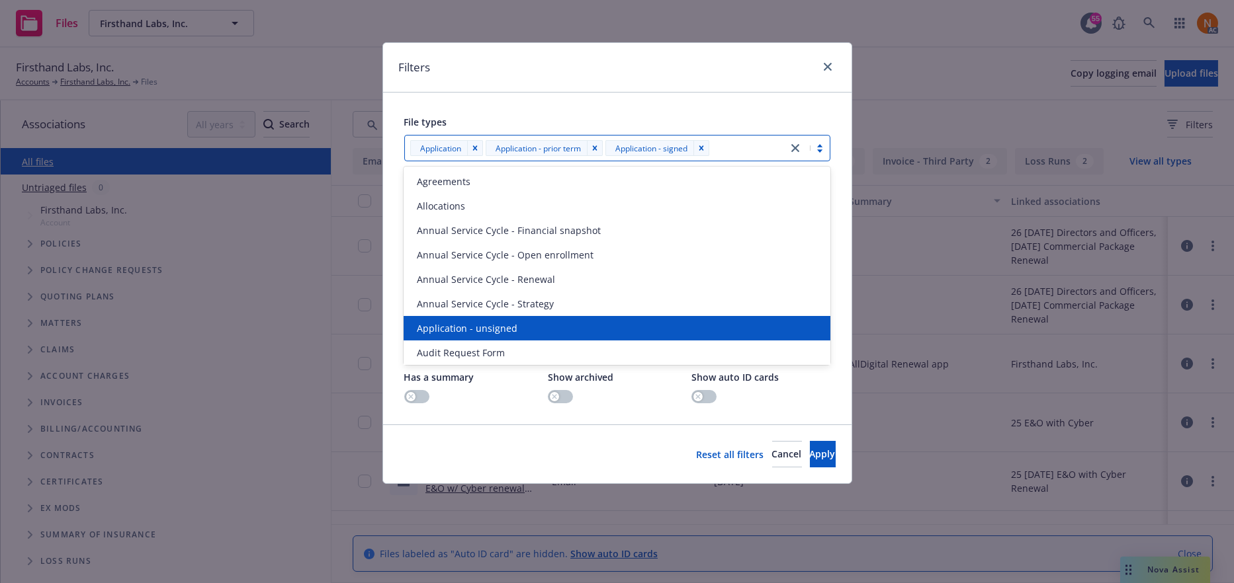
click at [566, 338] on div "Application - unsigned" at bounding box center [616, 328] width 426 height 24
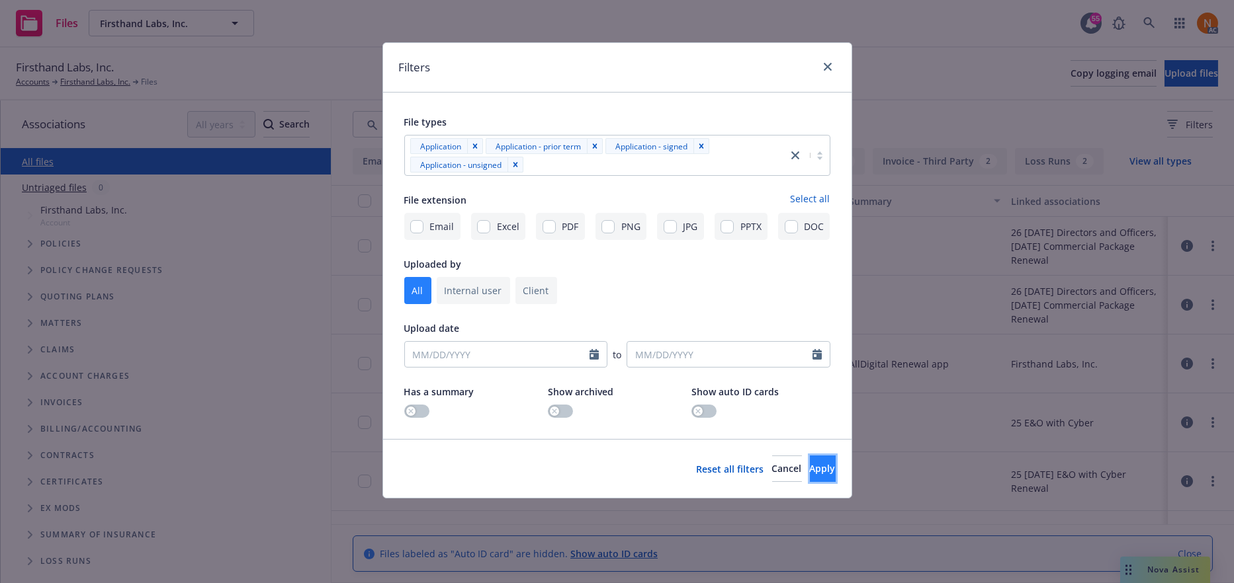
click at [810, 466] on button "Apply" at bounding box center [823, 469] width 26 height 26
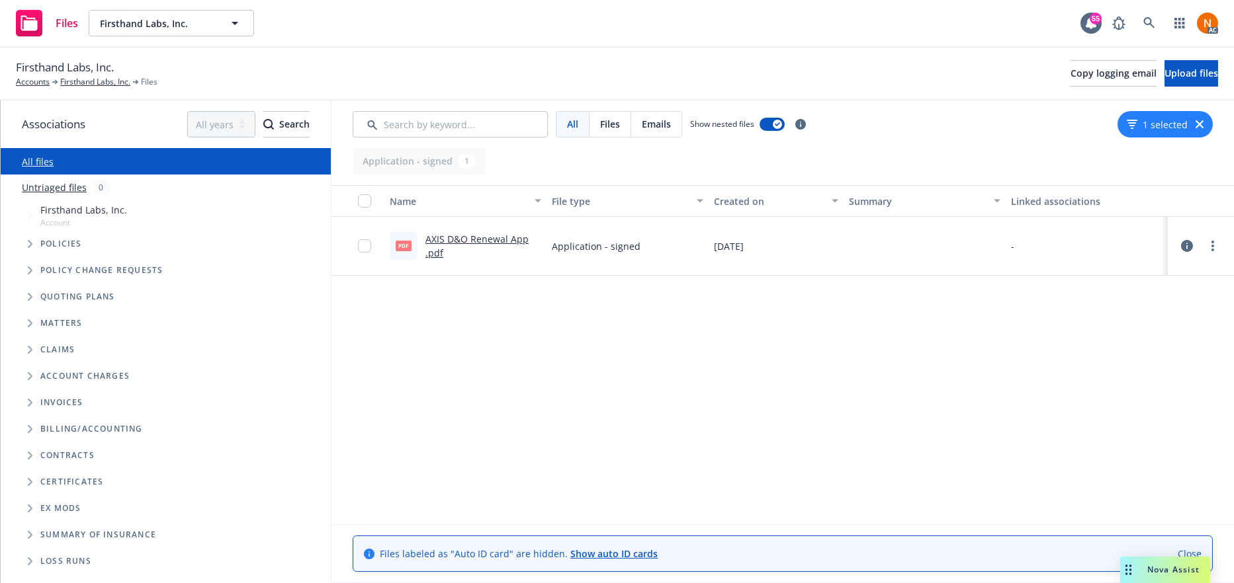
click at [503, 237] on link "AXIS D&O Renewal App .pdf" at bounding box center [476, 246] width 103 height 26
drag, startPoint x: 557, startPoint y: 478, endPoint x: 139, endPoint y: 19, distance: 620.3
click at [557, 476] on div "Name File type Created on Summary Linked associations pdf AXIS D&O Renewal App …" at bounding box center [782, 354] width 902 height 339
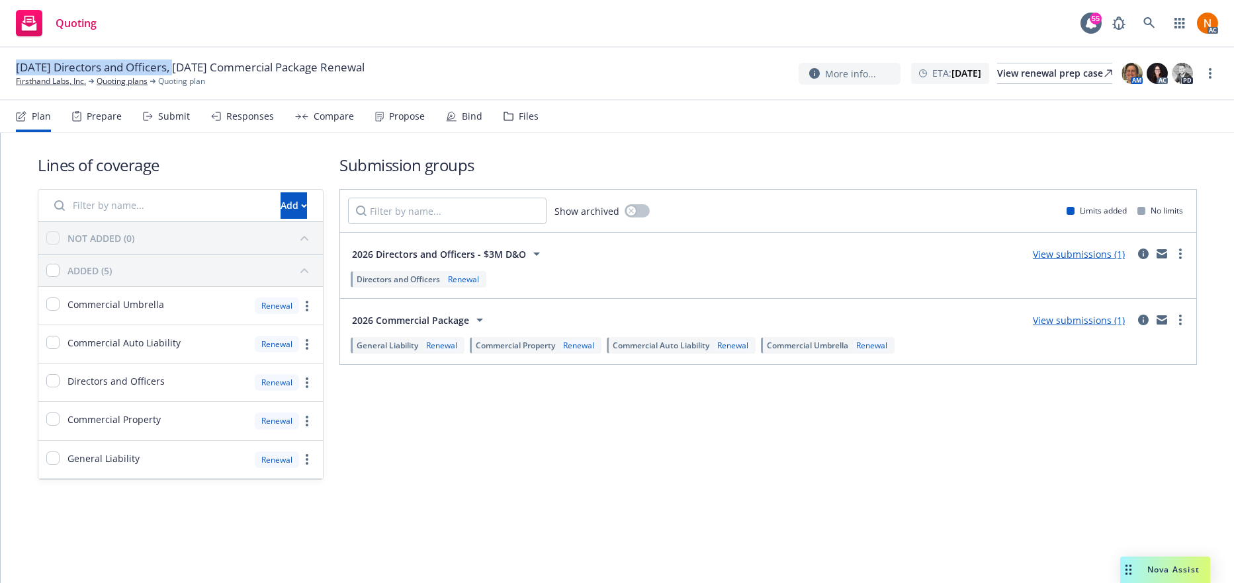
drag, startPoint x: 0, startPoint y: 0, endPoint x: 180, endPoint y: 62, distance: 190.1
click at [180, 62] on div "[DATE] Directors and Officers, [DATE] Commercial Package Renewal Firsthand Labs…" at bounding box center [617, 74] width 1234 height 53
copy span "[DATE] Directors and Officers"
click at [75, 83] on link "Firsthand Labs, Inc." at bounding box center [51, 81] width 70 height 12
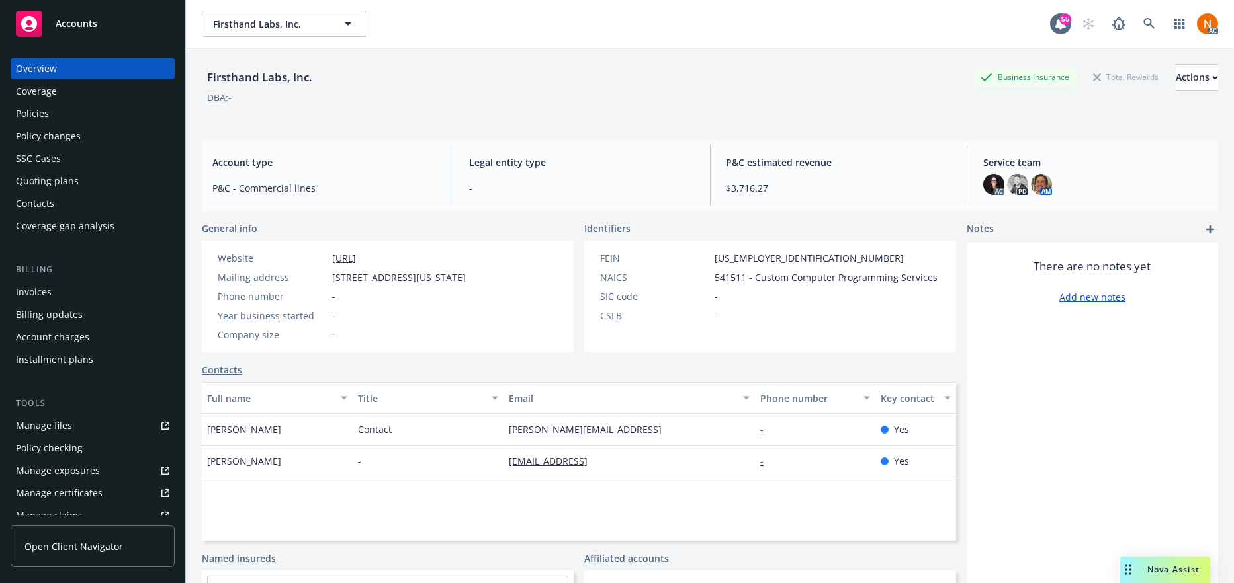
click at [25, 105] on div "Policies" at bounding box center [32, 113] width 33 height 21
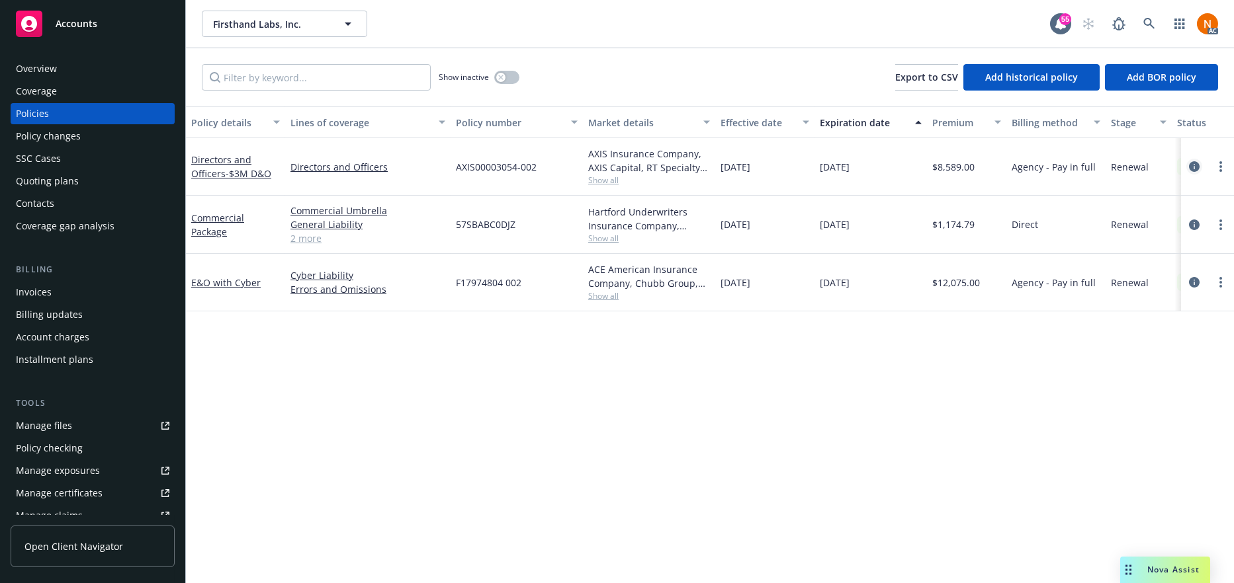
click at [1193, 166] on icon "circleInformation" at bounding box center [1194, 166] width 11 height 11
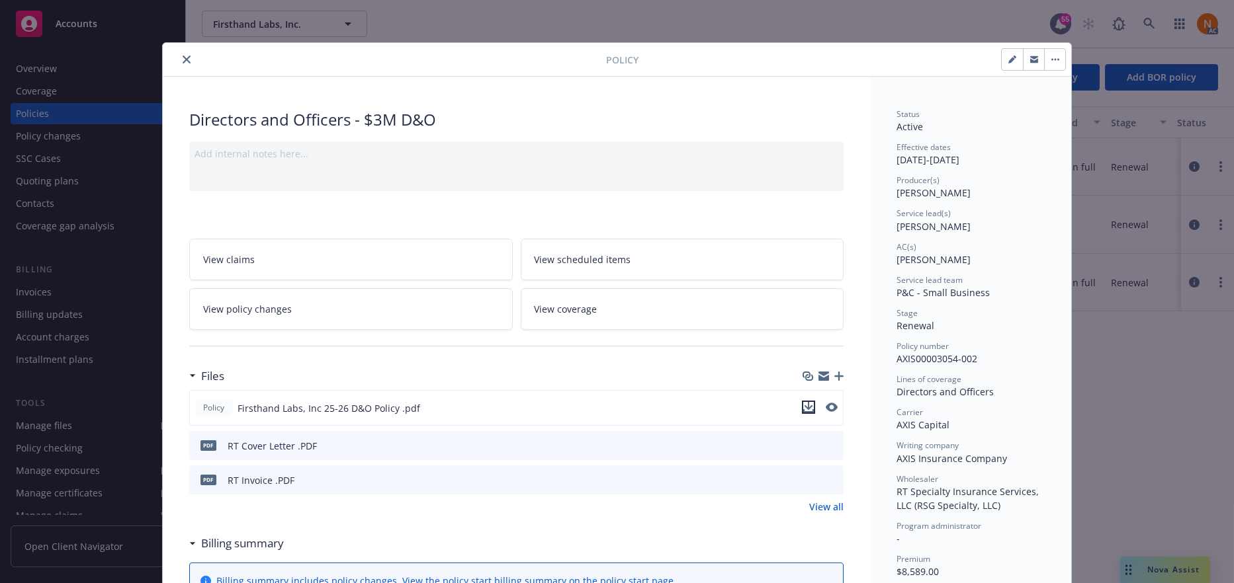
click at [803, 408] on icon "download file" at bounding box center [808, 407] width 11 height 11
click at [183, 56] on icon "close" at bounding box center [187, 60] width 8 height 8
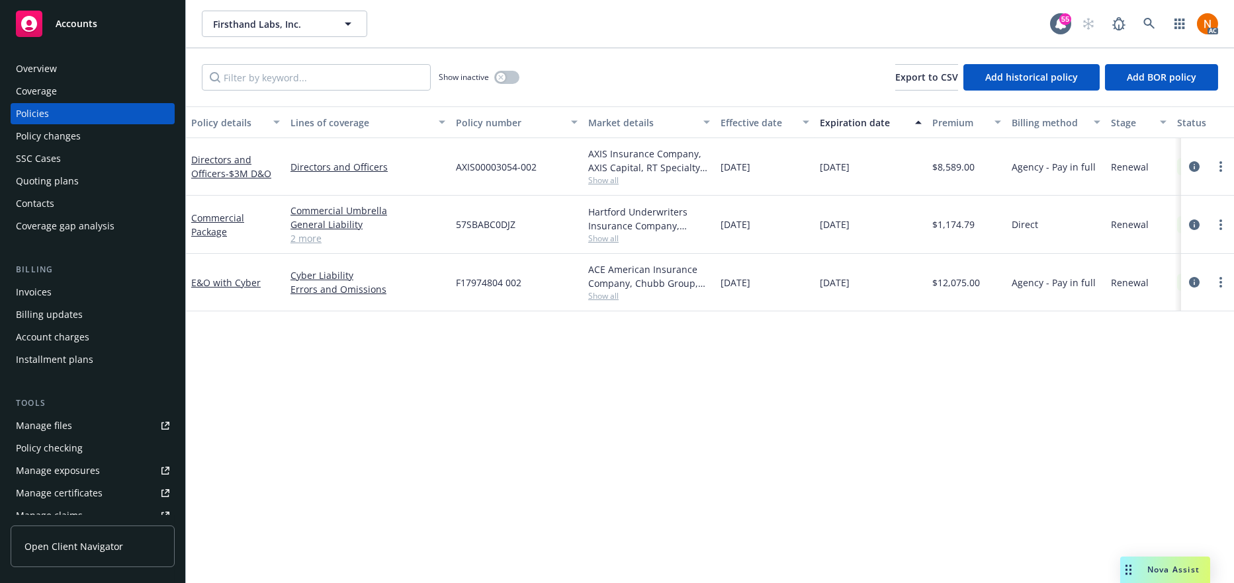
click at [118, 67] on div "Overview" at bounding box center [92, 68] width 153 height 21
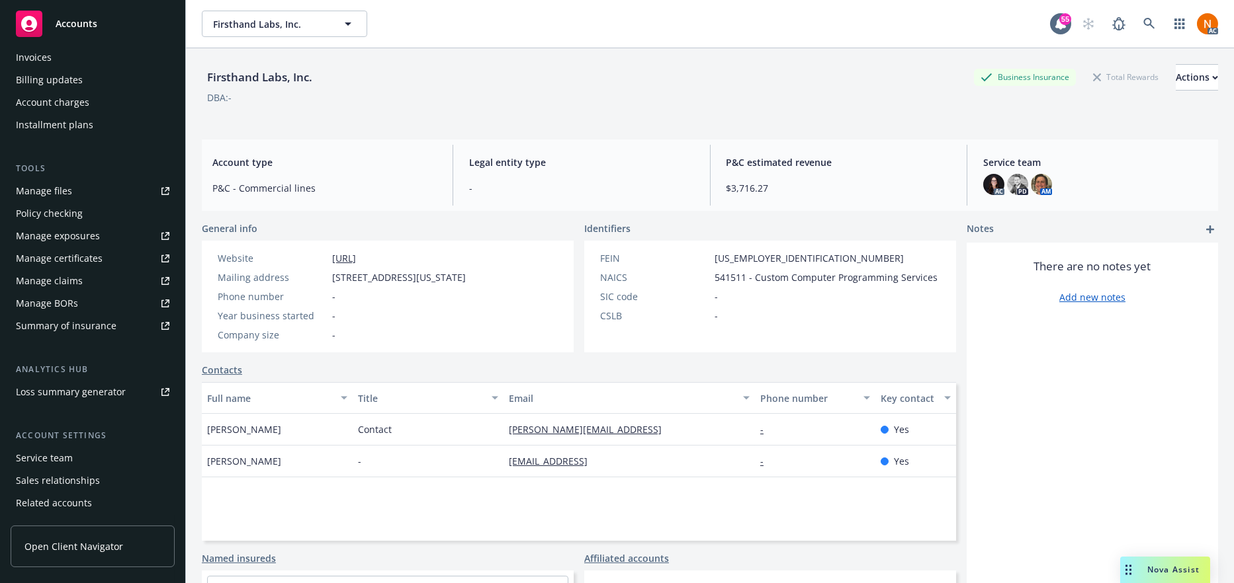
scroll to position [278, 0]
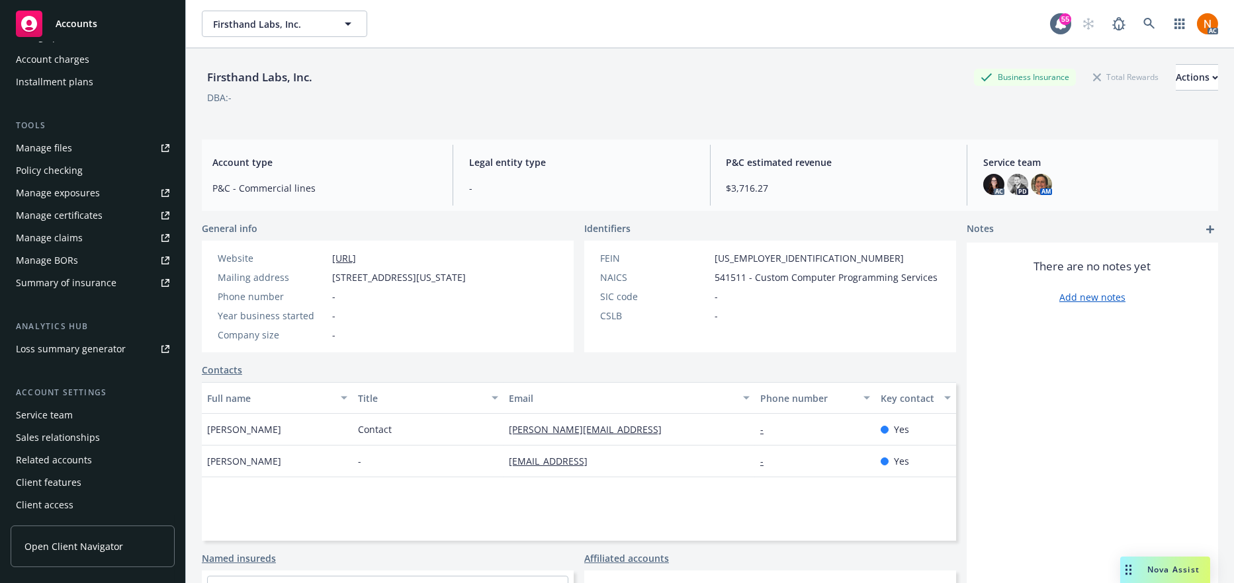
drag, startPoint x: 49, startPoint y: 410, endPoint x: 77, endPoint y: 410, distance: 28.4
click at [50, 410] on div "Service team" at bounding box center [44, 415] width 57 height 21
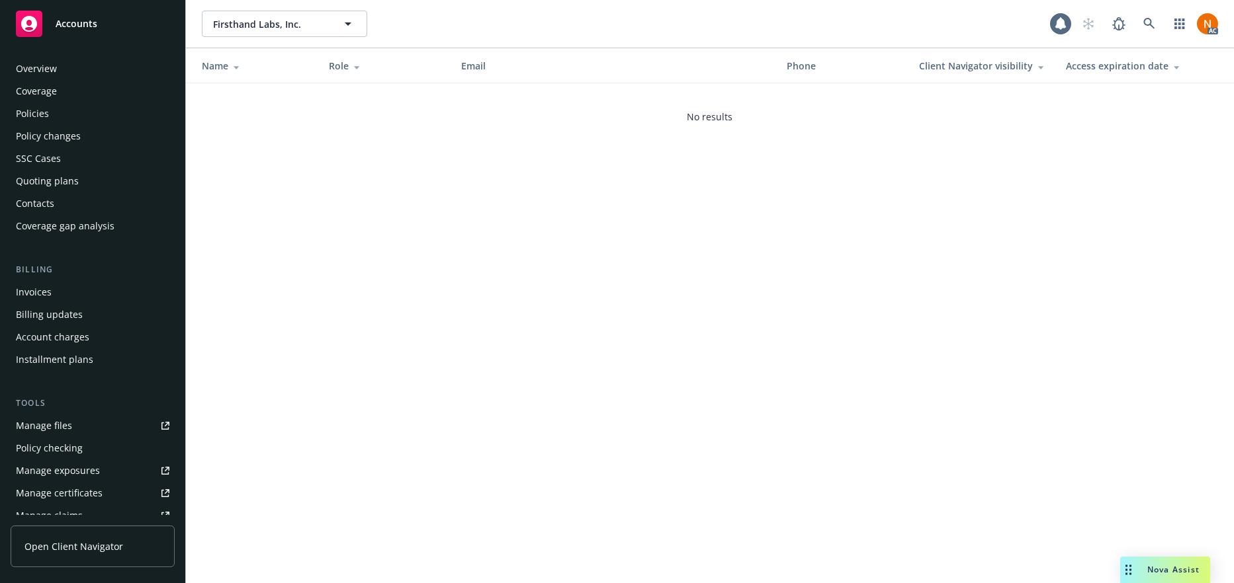
scroll to position [278, 0]
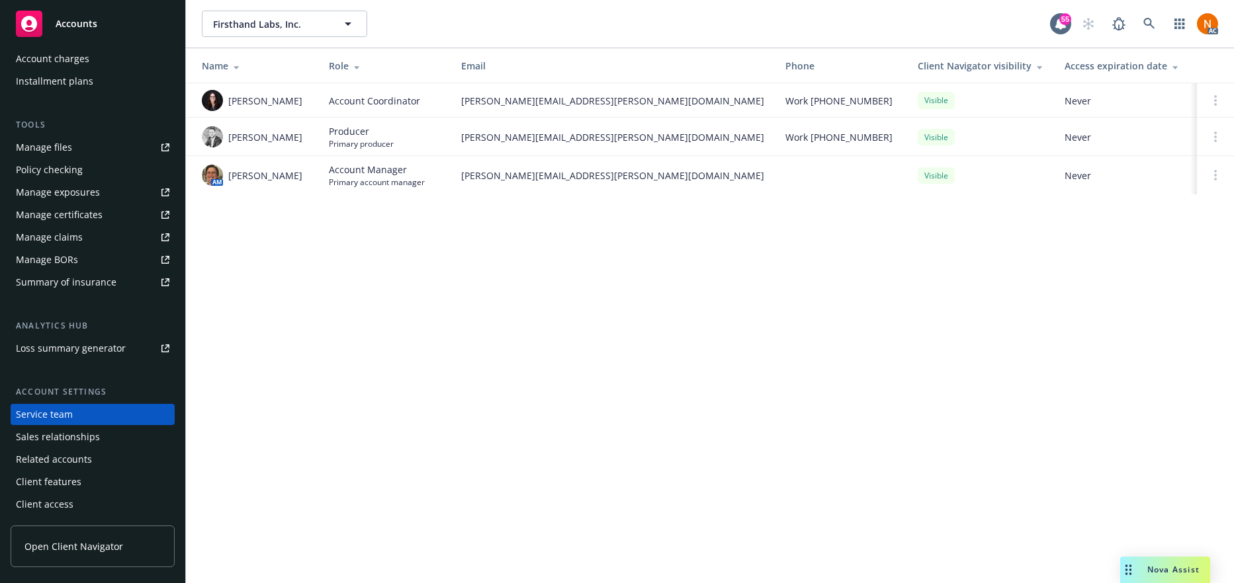
drag, startPoint x: 304, startPoint y: 179, endPoint x: 228, endPoint y: 179, distance: 75.4
click at [228, 179] on div "AM Nicholas Baldwin" at bounding box center [255, 175] width 106 height 21
copy span "Nicholas Baldwin"
drag, startPoint x: 390, startPoint y: 370, endPoint x: 170, endPoint y: 209, distance: 272.7
click at [357, 337] on div "Firsthand Labs, Inc. Firsthand Labs, Inc. 55 AC Name Role Email Phone Client Na…" at bounding box center [710, 291] width 1048 height 583
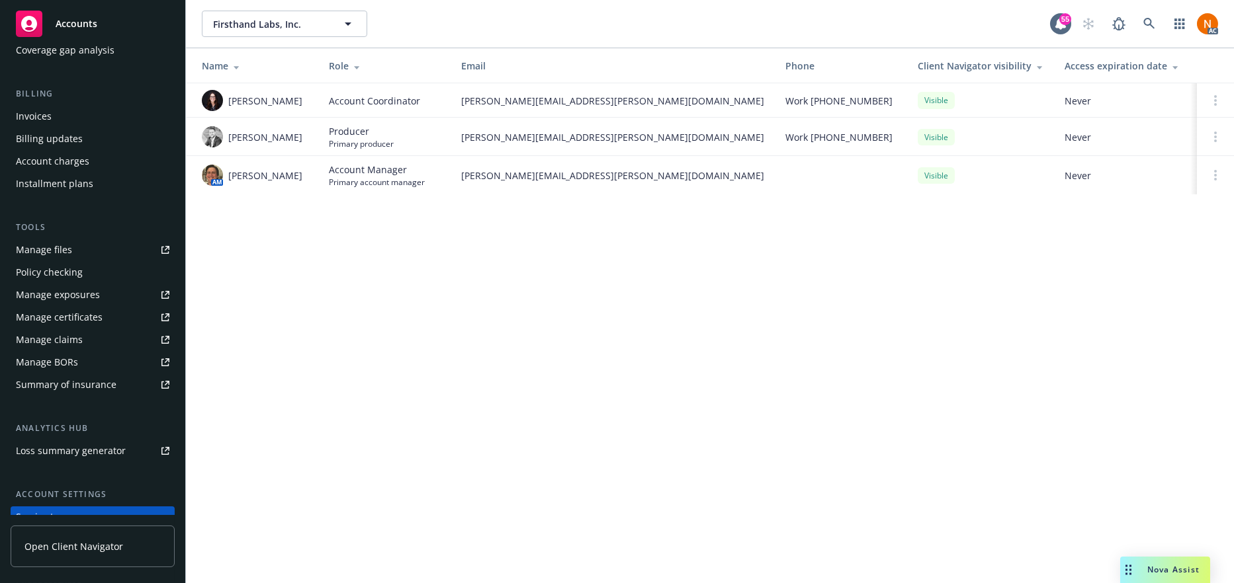
scroll to position [14, 0]
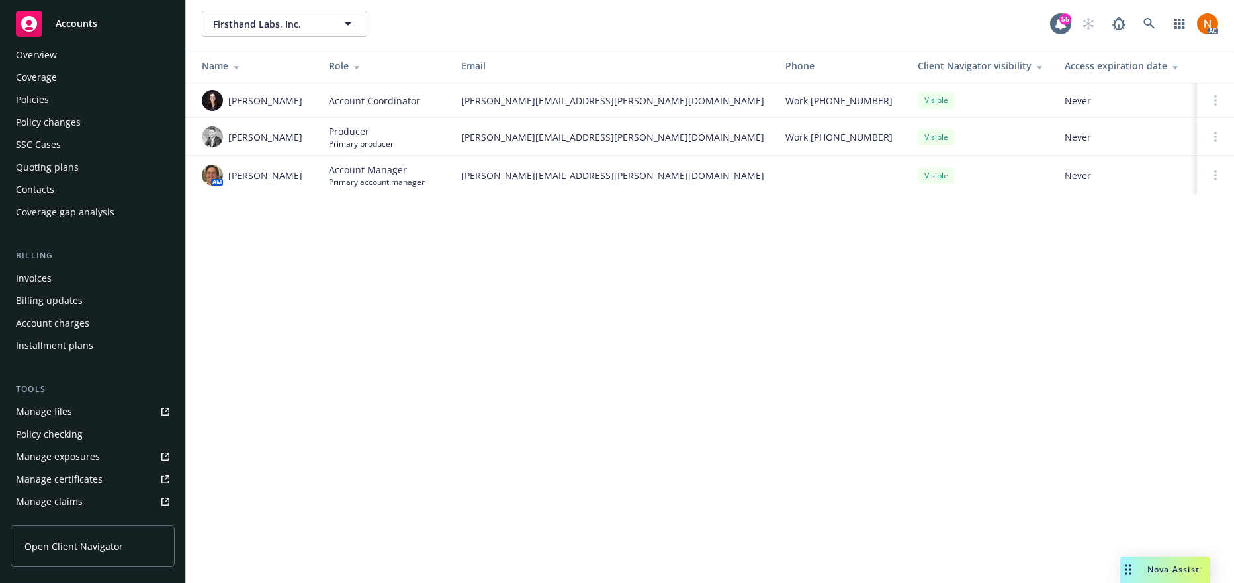
click at [48, 93] on div "Policies" at bounding box center [92, 99] width 153 height 21
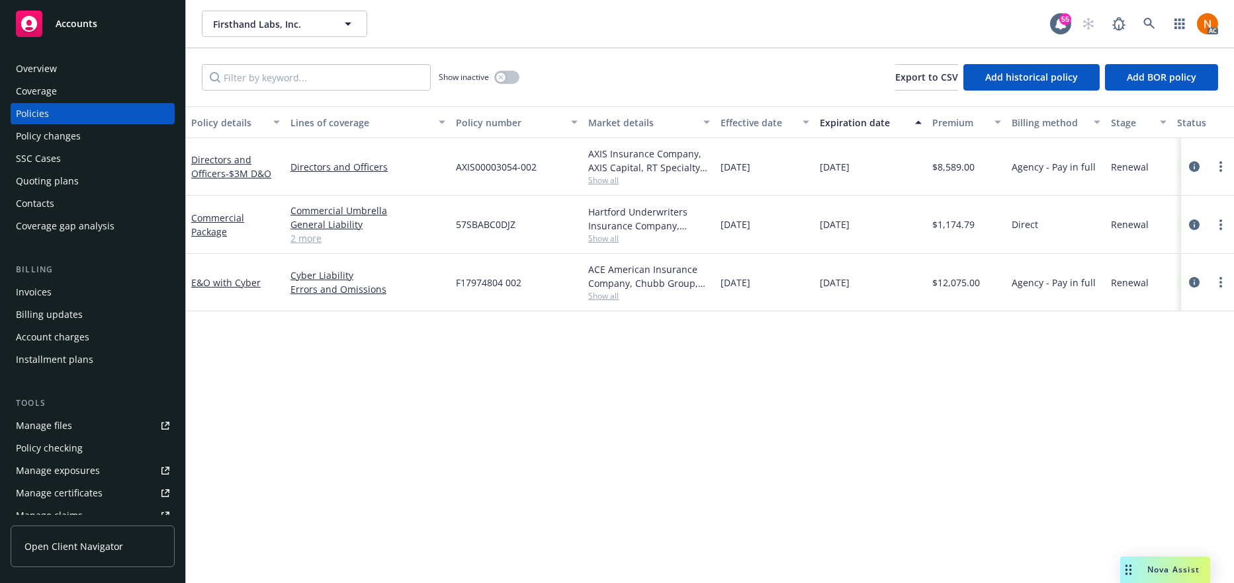
click at [636, 184] on span "Show all" at bounding box center [649, 180] width 122 height 11
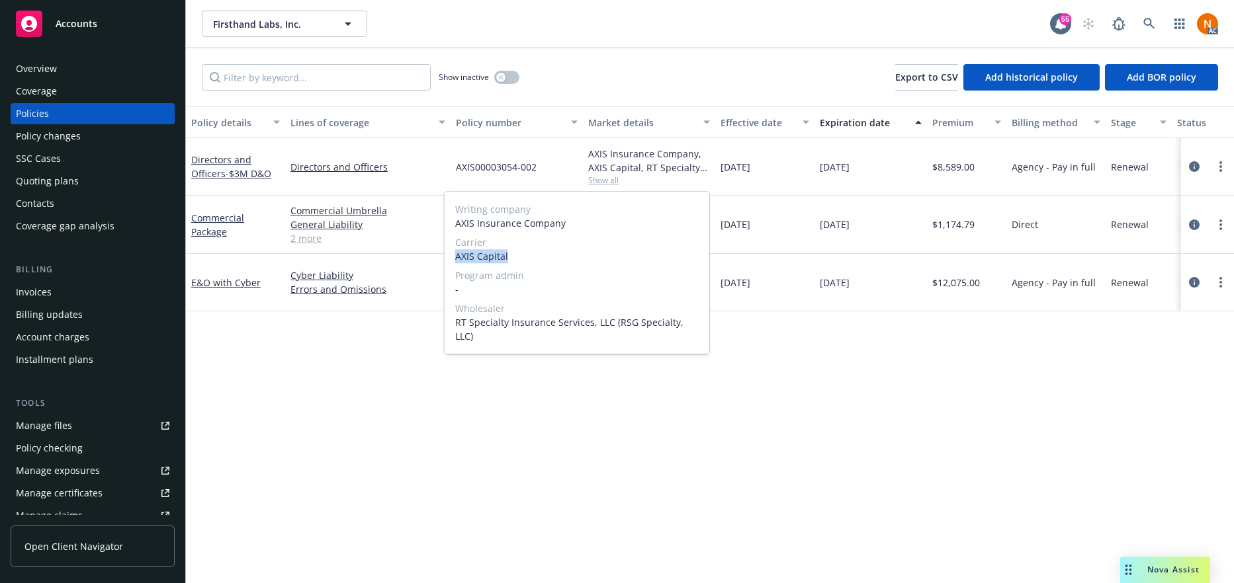
drag, startPoint x: 546, startPoint y: 258, endPoint x: 455, endPoint y: 259, distance: 91.3
click at [455, 259] on span "AXIS Capital" at bounding box center [576, 256] width 243 height 14
copy span "AXIS Capital"
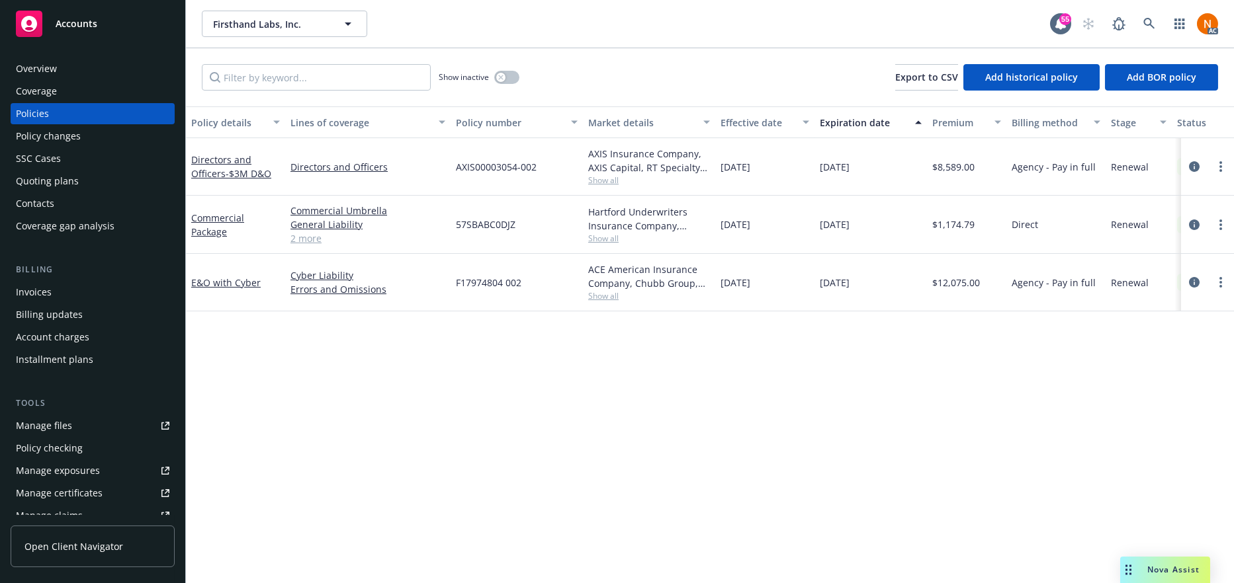
drag, startPoint x: 1055, startPoint y: 350, endPoint x: 775, endPoint y: 181, distance: 327.2
click at [1045, 339] on div "Policy details Lines of coverage Policy number Market details Effective date Ex…" at bounding box center [710, 344] width 1048 height 477
drag, startPoint x: 80, startPoint y: 66, endPoint x: 327, endPoint y: 101, distance: 249.1
click at [82, 66] on div "Overview" at bounding box center [92, 68] width 153 height 21
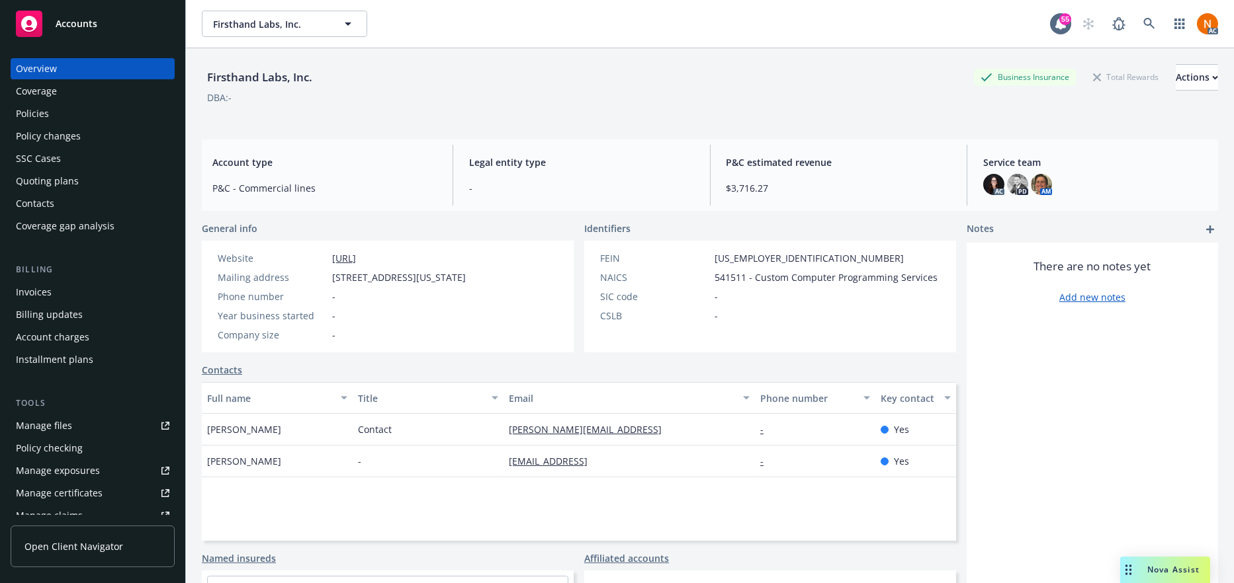
drag, startPoint x: 1130, startPoint y: 154, endPoint x: 1122, endPoint y: 100, distance: 54.8
click at [1127, 149] on div "Service team AC PD AM" at bounding box center [1094, 175] width 245 height 61
click at [1143, 21] on icon at bounding box center [1149, 24] width 12 height 12
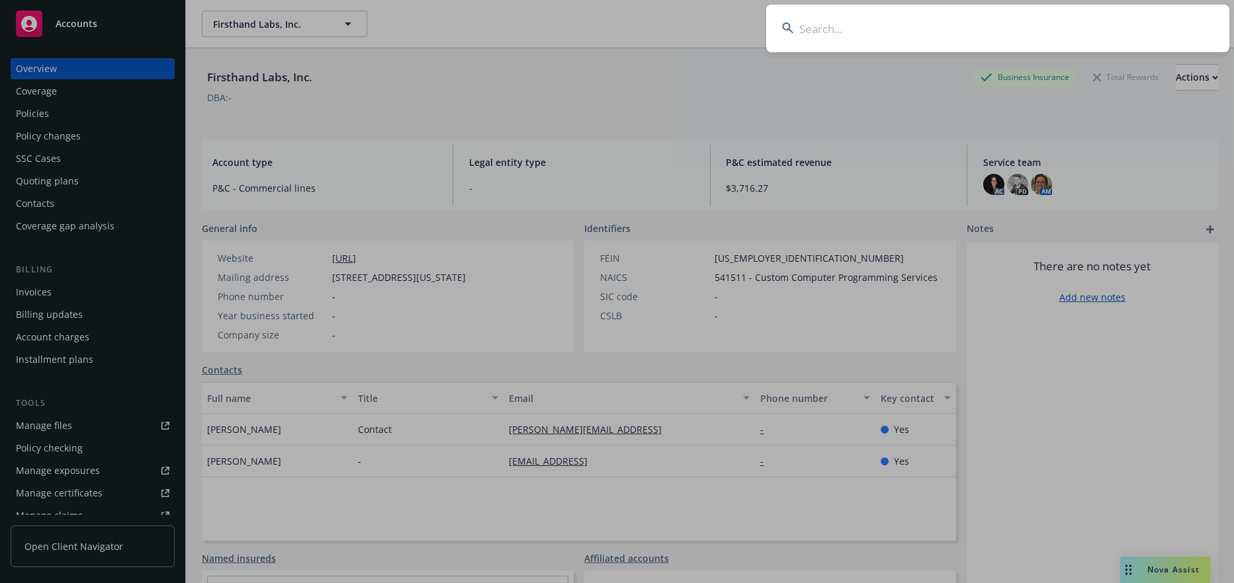
drag, startPoint x: 937, startPoint y: 52, endPoint x: 944, endPoint y: 43, distance: 12.2
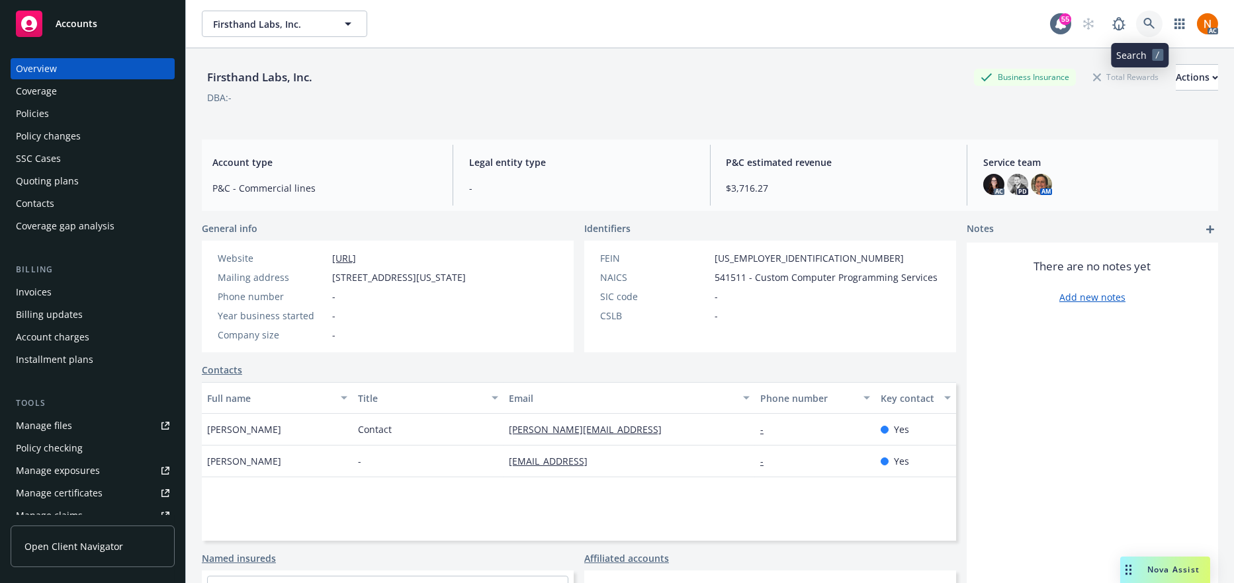
drag, startPoint x: 1142, startPoint y: 24, endPoint x: 1129, endPoint y: 23, distance: 12.6
click at [1136, 23] on link at bounding box center [1149, 24] width 26 height 26
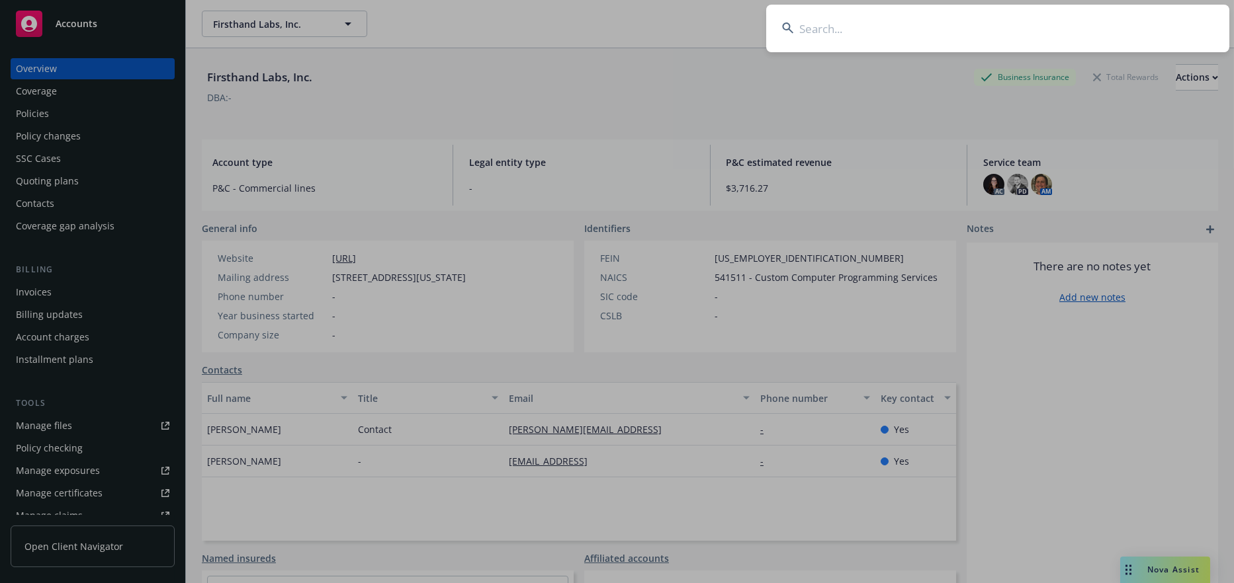
click at [815, 21] on input at bounding box center [997, 29] width 463 height 48
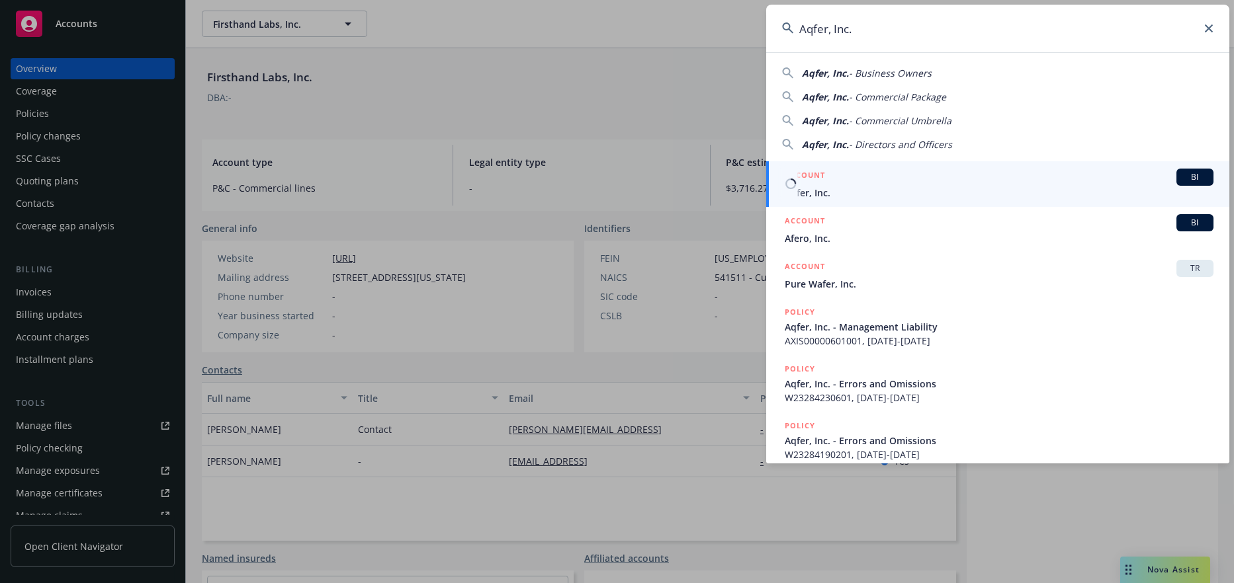
type input "Aqfer, Inc."
drag, startPoint x: 829, startPoint y: 184, endPoint x: 834, endPoint y: 161, distance: 23.0
click at [829, 184] on div "ACCOUNT BI" at bounding box center [998, 177] width 429 height 17
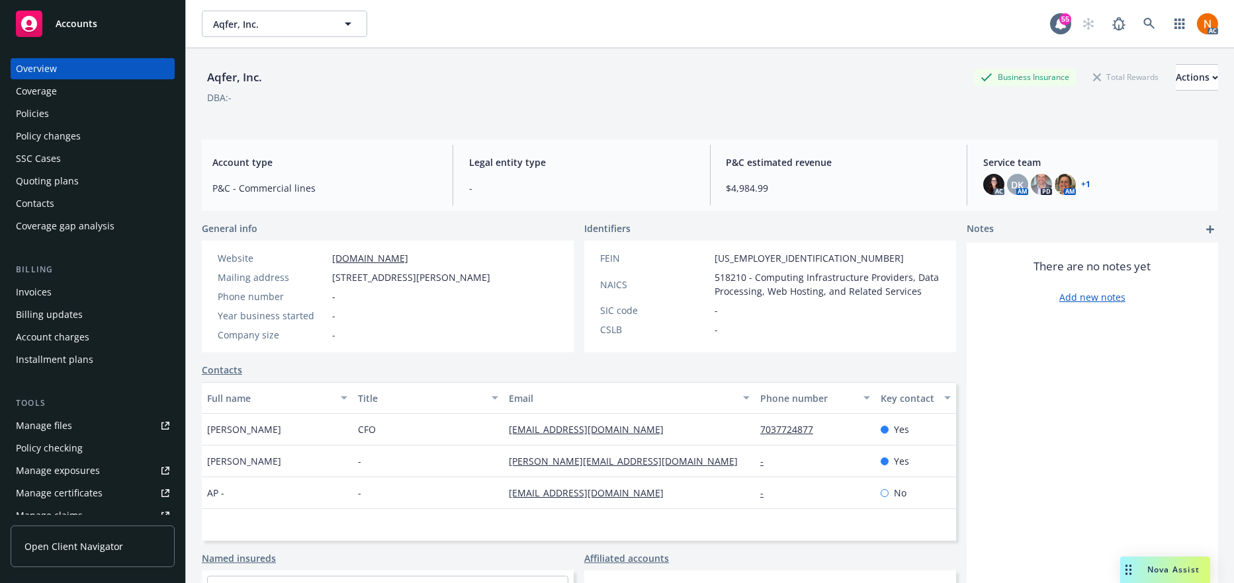
click at [107, 178] on div "Quoting plans" at bounding box center [92, 181] width 153 height 21
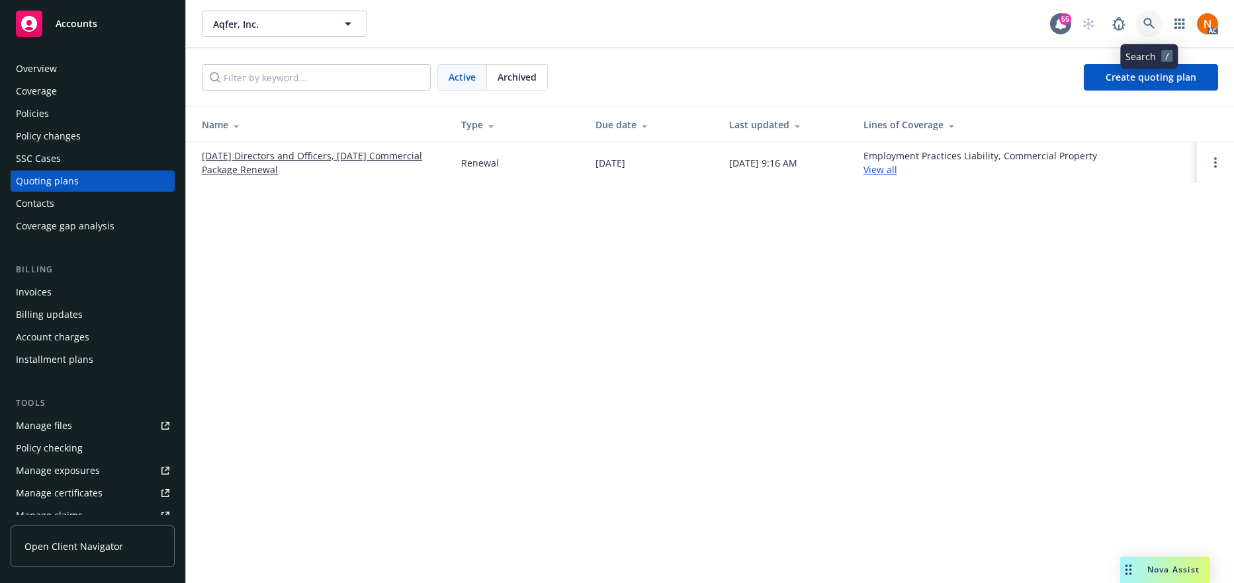
click at [1142, 11] on span at bounding box center [1149, 24] width 26 height 26
click at [1150, 21] on icon at bounding box center [1148, 23] width 11 height 11
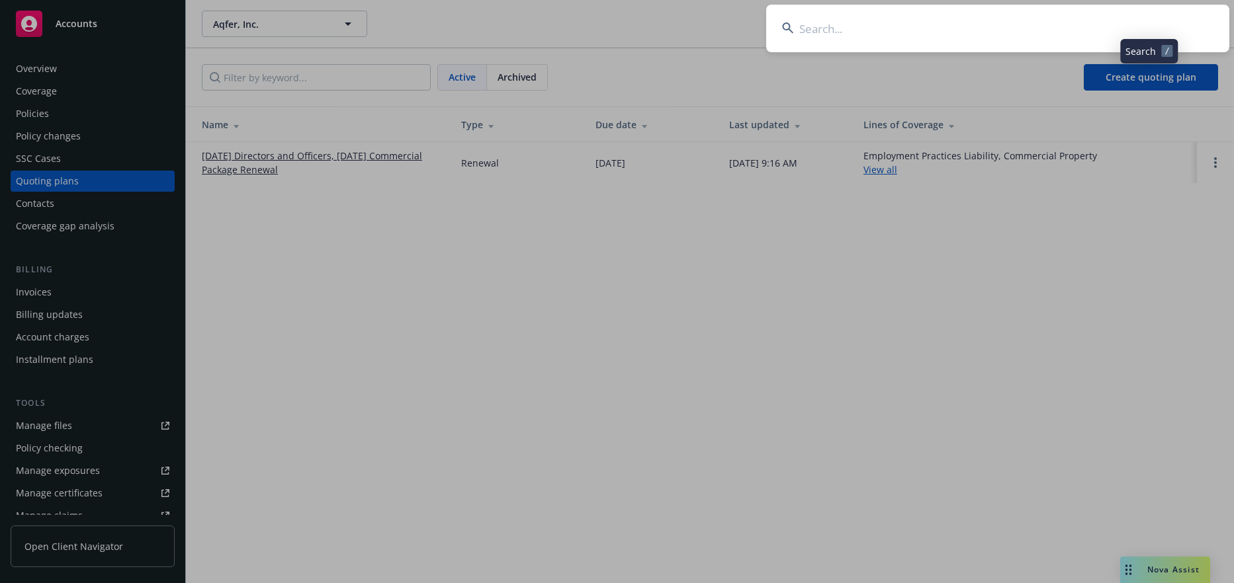
click at [816, 30] on input at bounding box center [997, 29] width 463 height 48
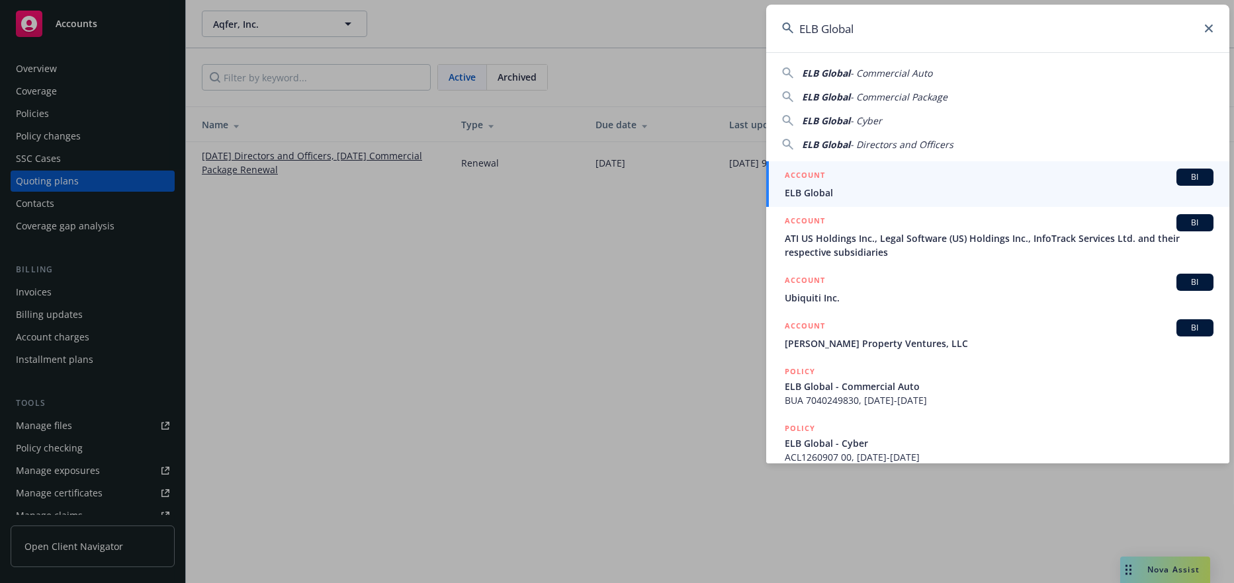
type input "ELB Global"
click at [875, 177] on div "ACCOUNT BI" at bounding box center [998, 177] width 429 height 17
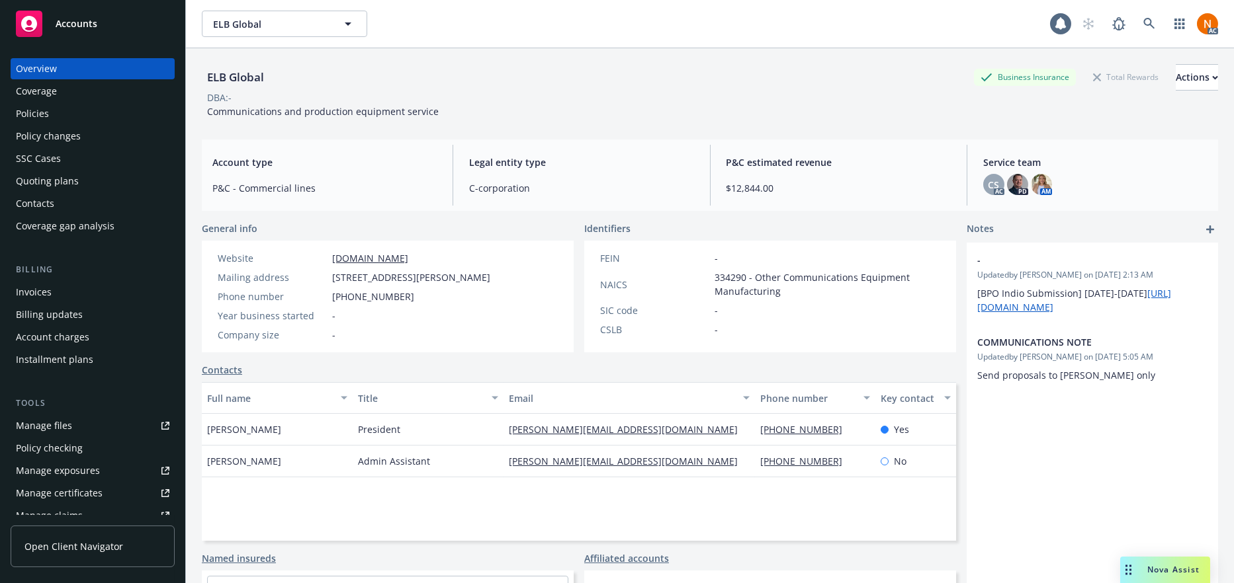
click at [459, 231] on div "General info" at bounding box center [388, 229] width 372 height 14
click at [506, 347] on div "Website elbglobal.com Mailing address 4777 Bennett Drive Ste A, Livermore, CA, …" at bounding box center [354, 297] width 304 height 112
click at [93, 470] on div "Manage exposures" at bounding box center [58, 470] width 84 height 21
click at [569, 379] on div "Contacts Full name Title Email Phone number Key contact Damian Bolton President…" at bounding box center [579, 452] width 754 height 178
click at [74, 113] on div "Policies" at bounding box center [92, 113] width 153 height 21
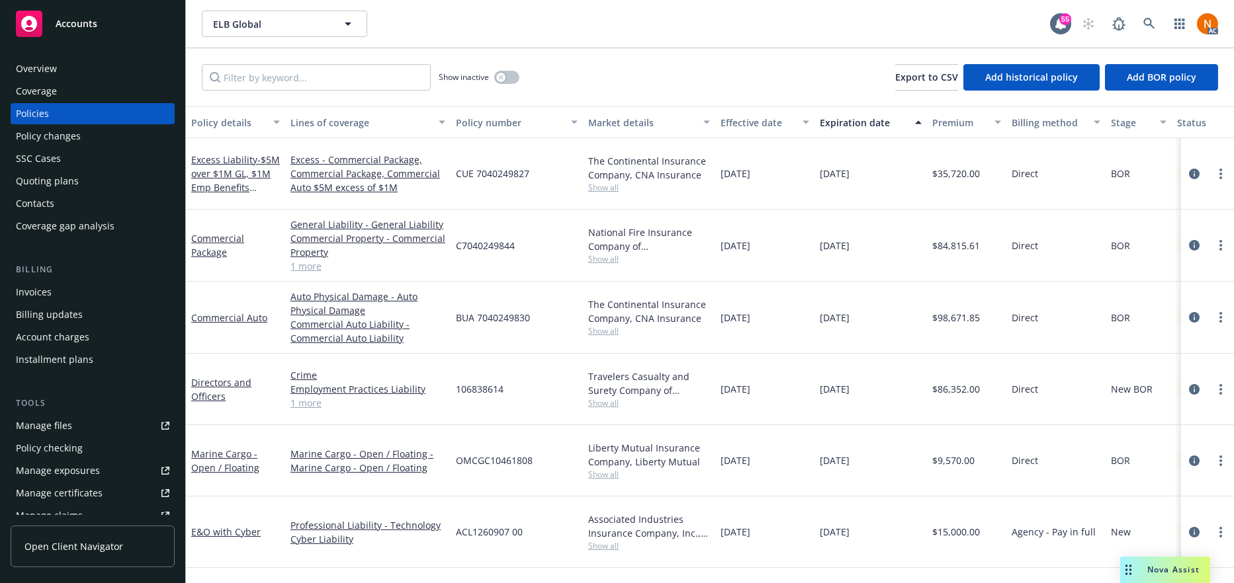
click at [316, 259] on link "1 more" at bounding box center [367, 266] width 155 height 14
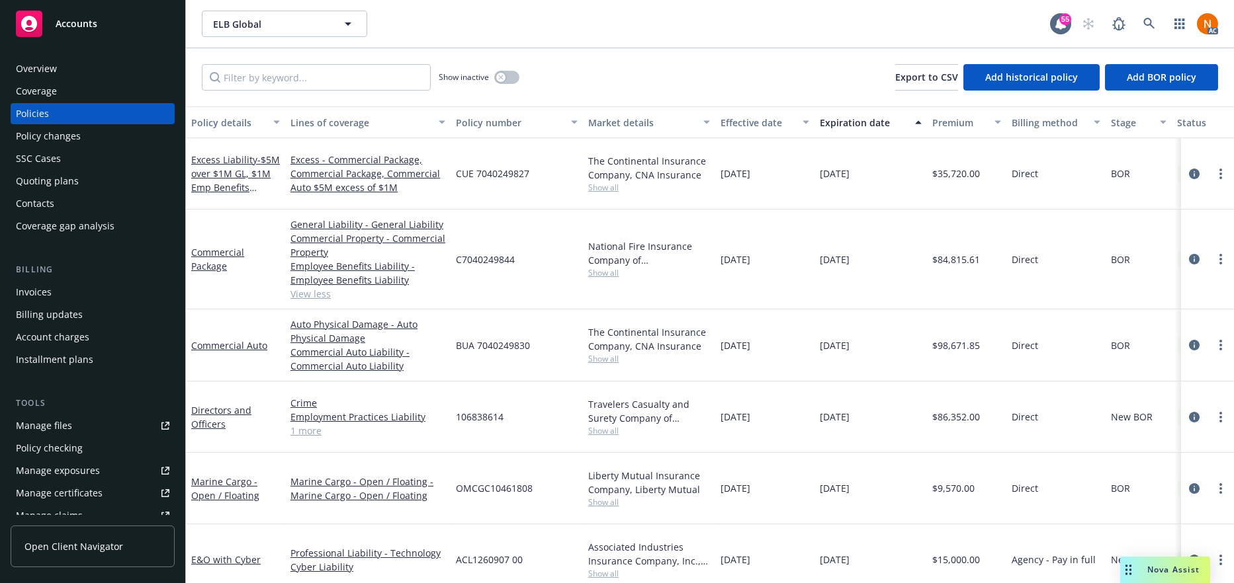
click at [71, 71] on div "Overview" at bounding box center [92, 68] width 153 height 21
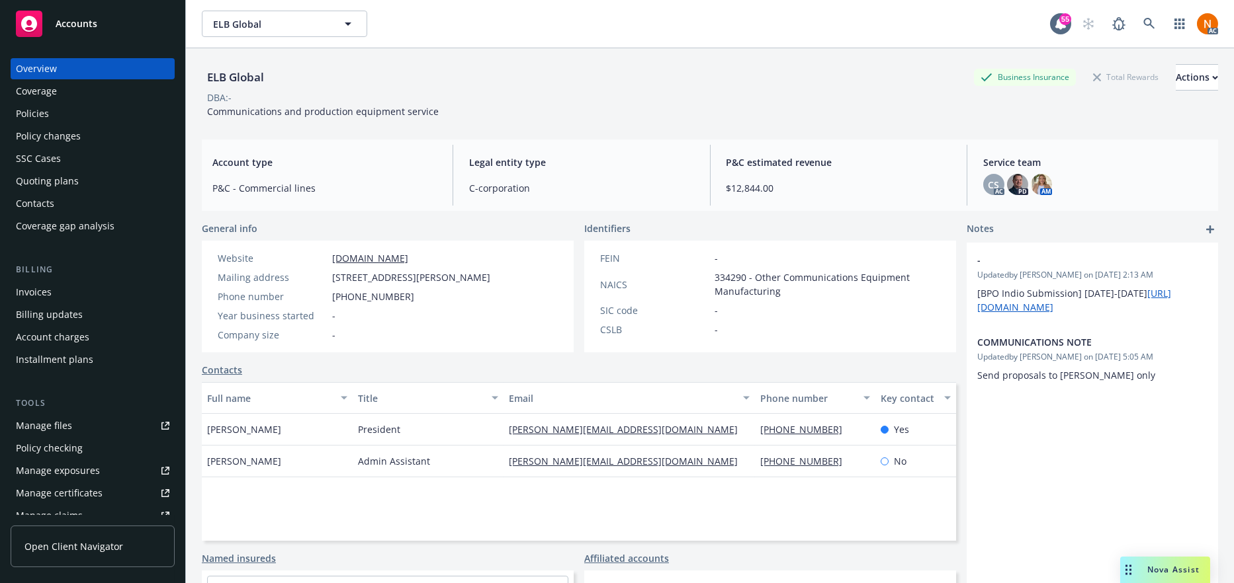
click at [57, 122] on div "Policies" at bounding box center [92, 113] width 153 height 21
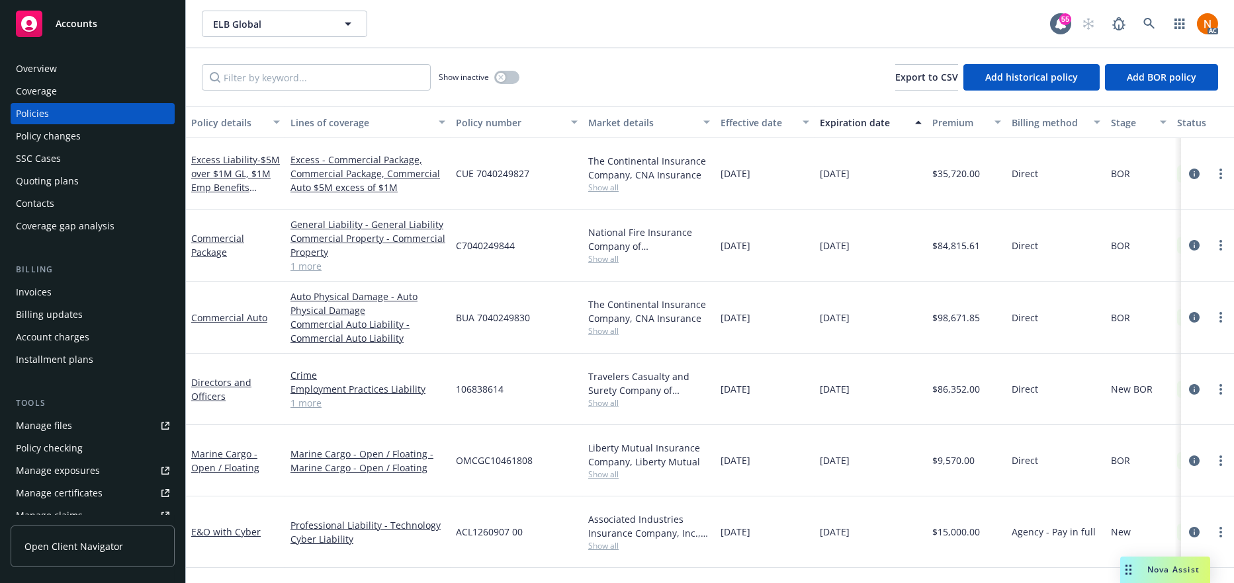
drag, startPoint x: 308, startPoint y: 388, endPoint x: 309, endPoint y: 415, distance: 27.1
click at [308, 396] on link "1 more" at bounding box center [367, 403] width 155 height 14
click at [71, 74] on div "Overview" at bounding box center [92, 68] width 153 height 21
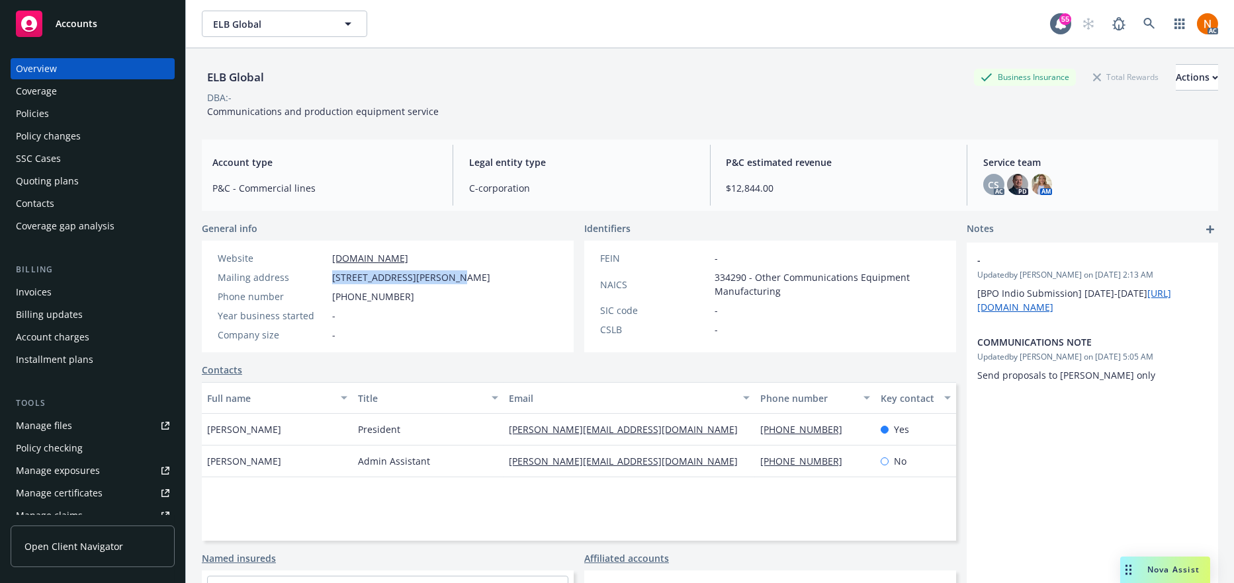
drag, startPoint x: 333, startPoint y: 277, endPoint x: 441, endPoint y: 278, distance: 108.5
click at [441, 278] on span "[STREET_ADDRESS][PERSON_NAME]" at bounding box center [411, 278] width 158 height 14
copy span "4777 Bennett Drive Ste A,"
click at [464, 277] on span "[STREET_ADDRESS][PERSON_NAME]" at bounding box center [411, 278] width 158 height 14
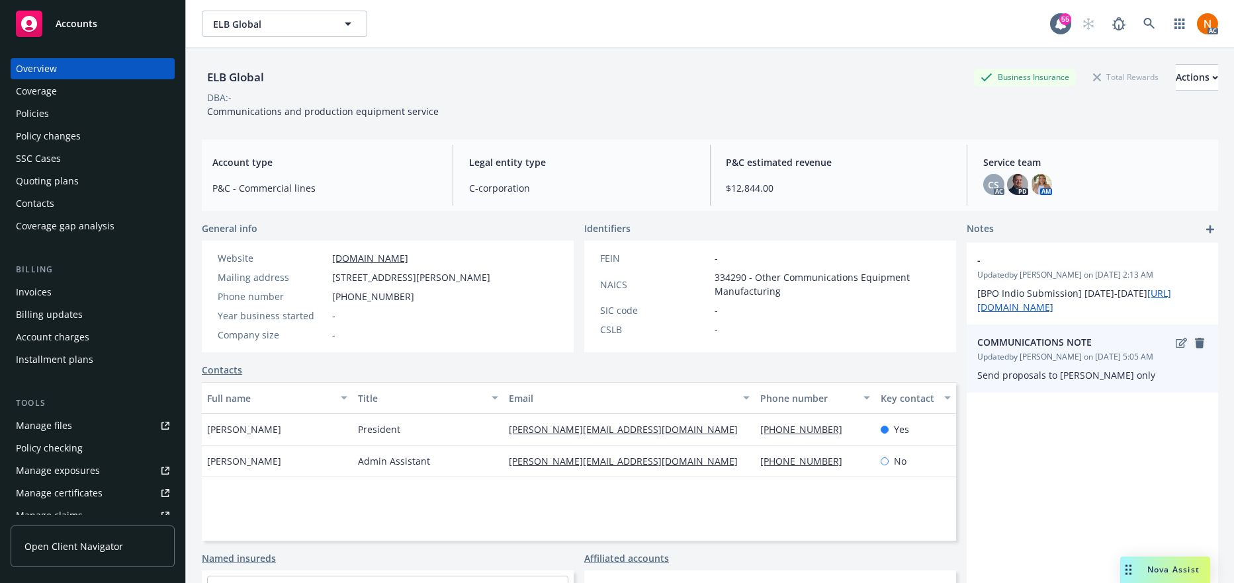
copy span "Livermore"
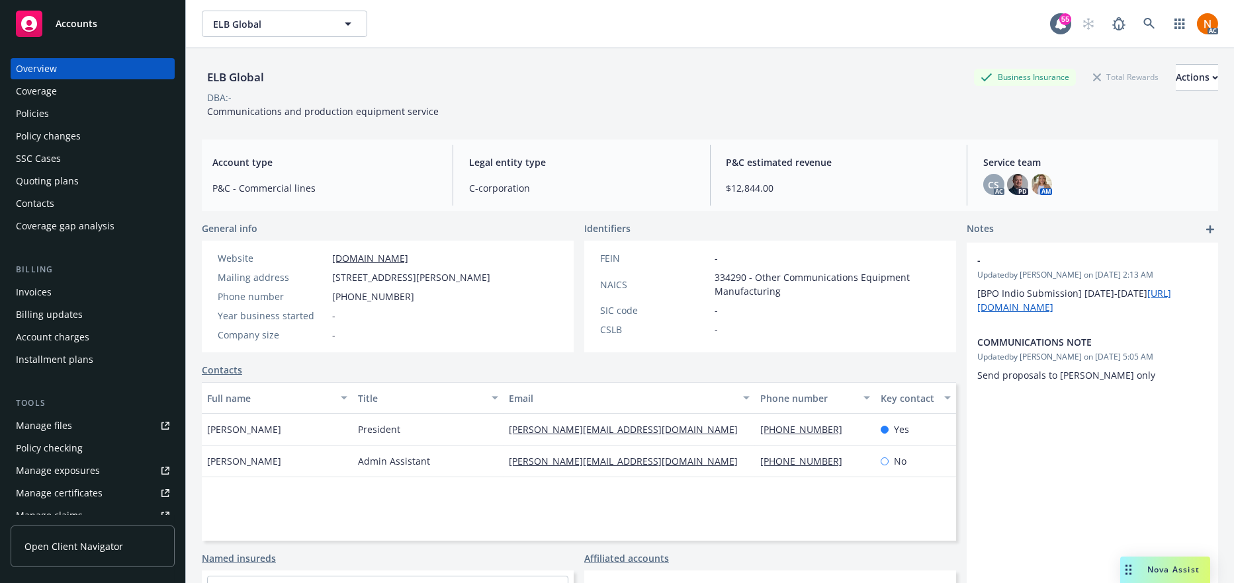
click at [490, 280] on span "[STREET_ADDRESS][PERSON_NAME]" at bounding box center [411, 278] width 158 height 14
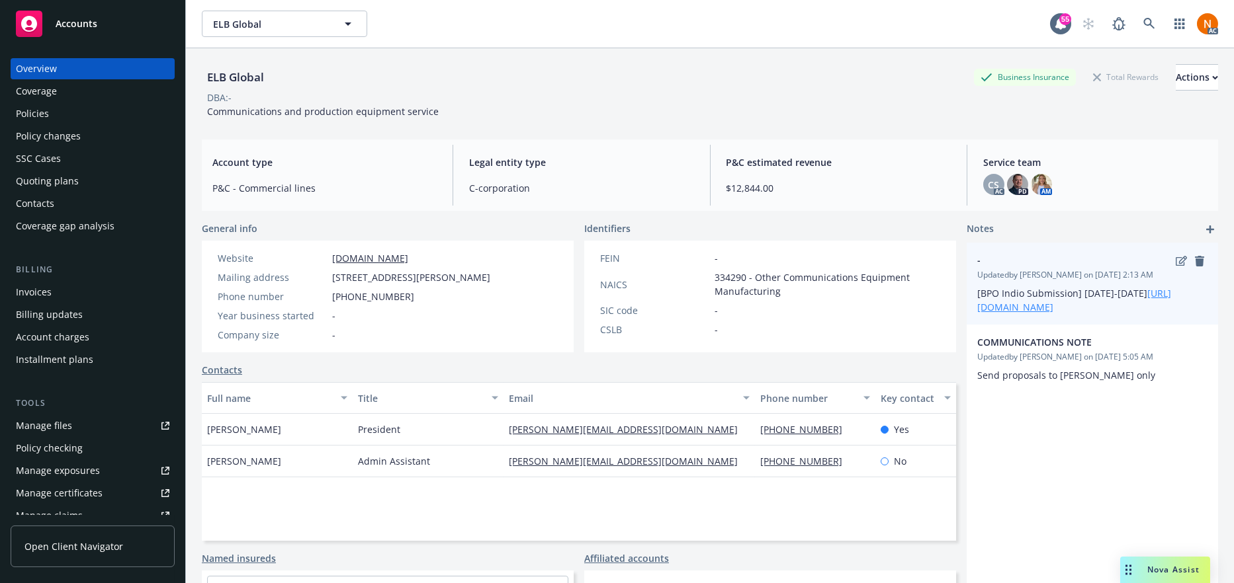
copy span "94551"
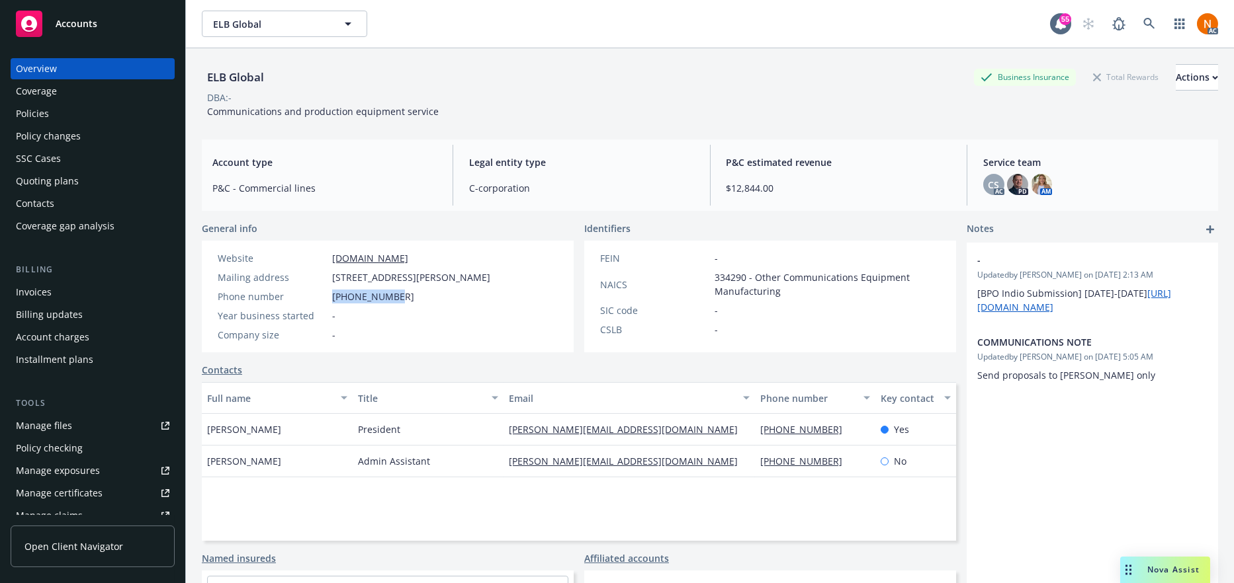
drag, startPoint x: 405, startPoint y: 298, endPoint x: 312, endPoint y: 296, distance: 92.6
click at [312, 296] on div "Phone number 925-400-6175" at bounding box center [353, 297] width 283 height 14
copy div "[PHONE_NUMBER]"
drag, startPoint x: 415, startPoint y: 257, endPoint x: 331, endPoint y: 253, distance: 84.8
click at [331, 253] on div "Website elbglobal.com" at bounding box center [353, 258] width 283 height 14
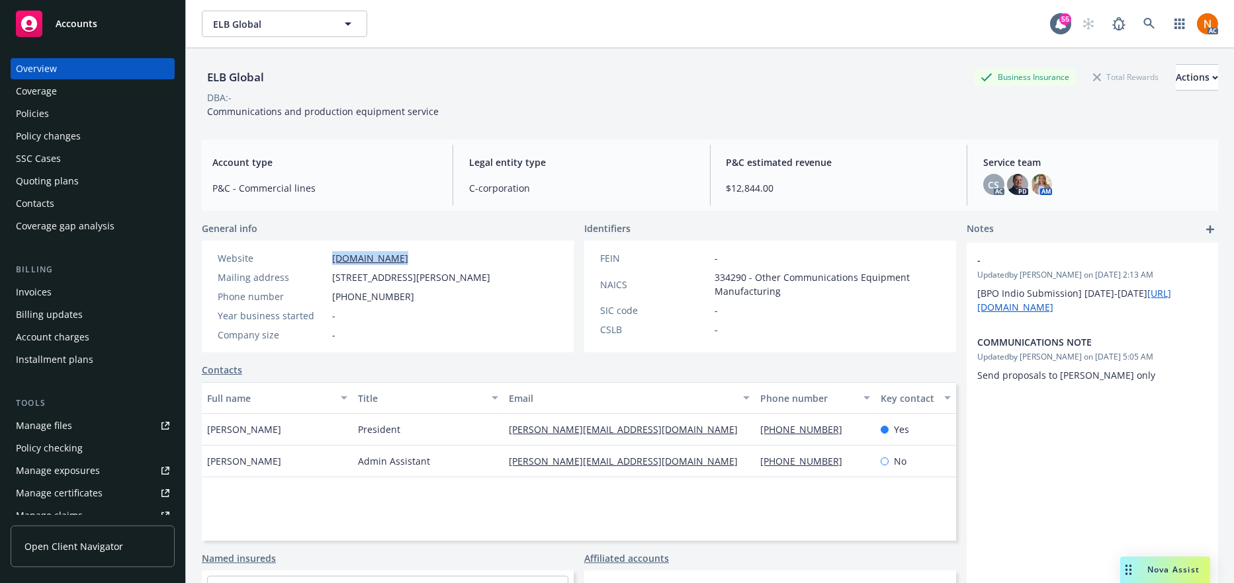
copy link "[DOMAIN_NAME]"
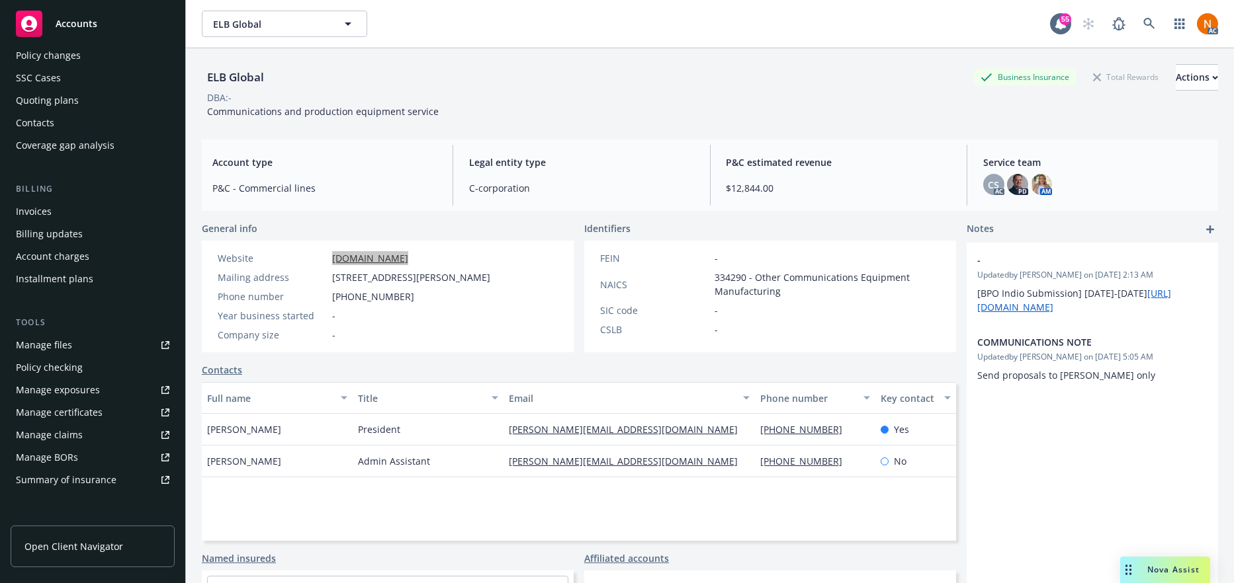
scroll to position [278, 0]
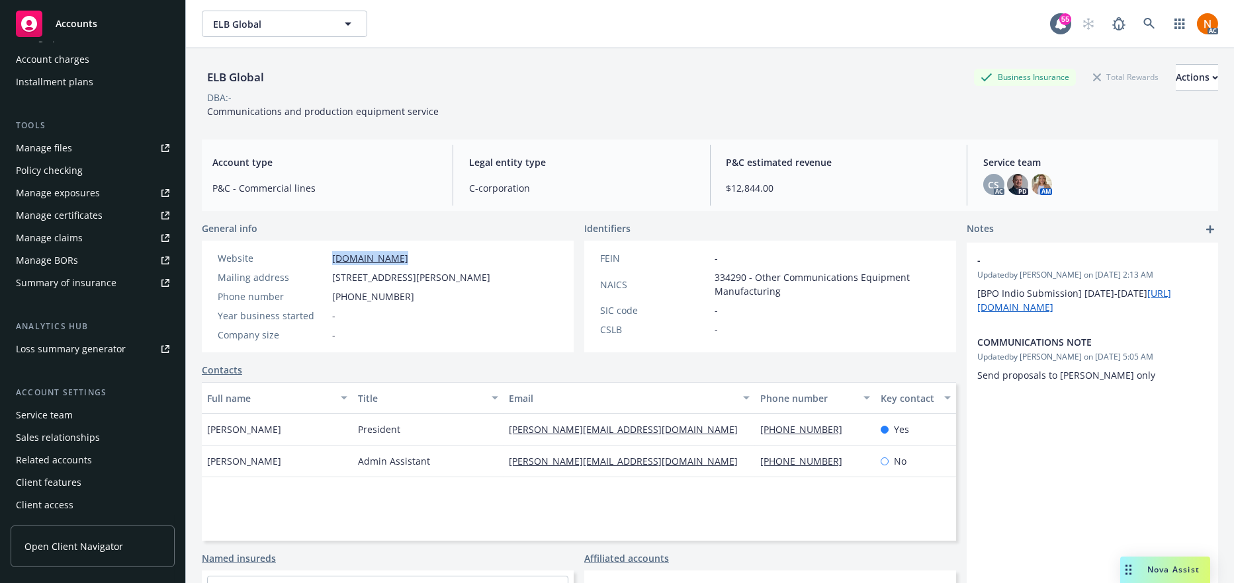
drag, startPoint x: 87, startPoint y: 411, endPoint x: 175, endPoint y: 417, distance: 87.6
click at [87, 411] on div "Service team" at bounding box center [92, 415] width 153 height 21
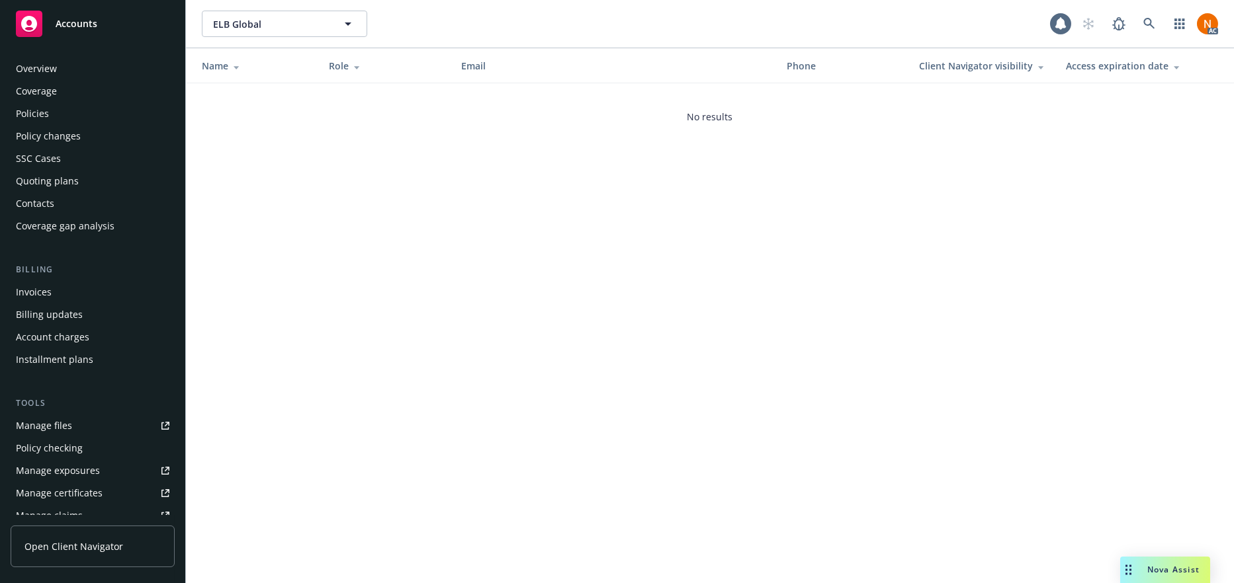
scroll to position [278, 0]
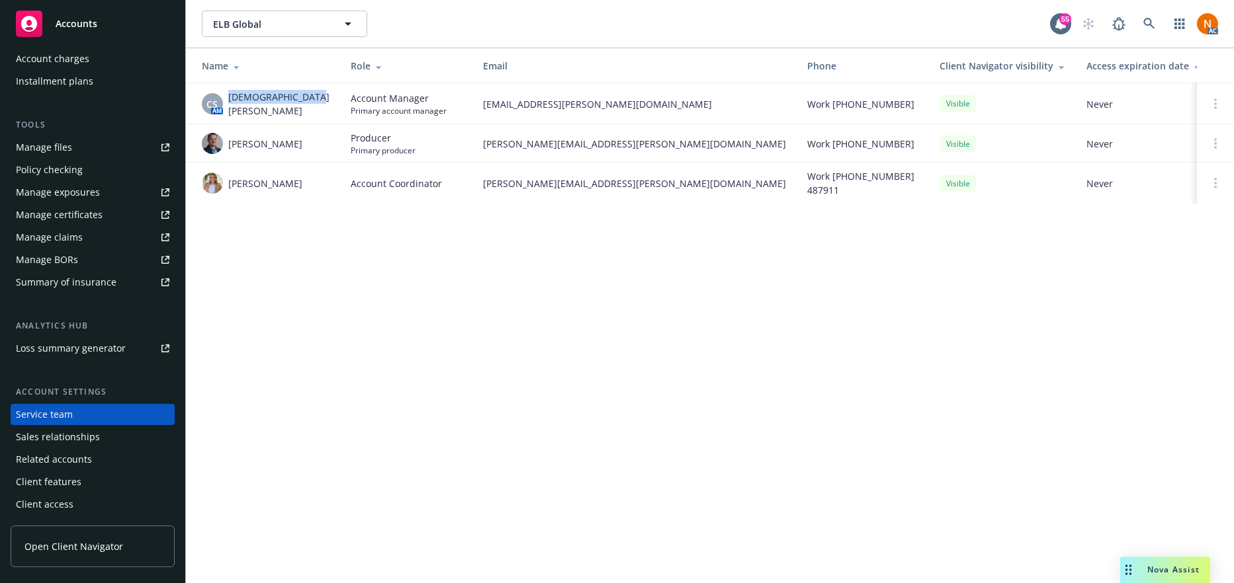
drag, startPoint x: 317, startPoint y: 106, endPoint x: 226, endPoint y: 97, distance: 91.1
click at [226, 97] on td "CS AM Christian Senecal" at bounding box center [263, 103] width 154 height 41
copy span "[DEMOGRAPHIC_DATA][PERSON_NAME]"
click at [579, 387] on div "ELB Global ELB Global 55 AC Name Role Email Phone Client Navigator visibility A…" at bounding box center [710, 291] width 1048 height 583
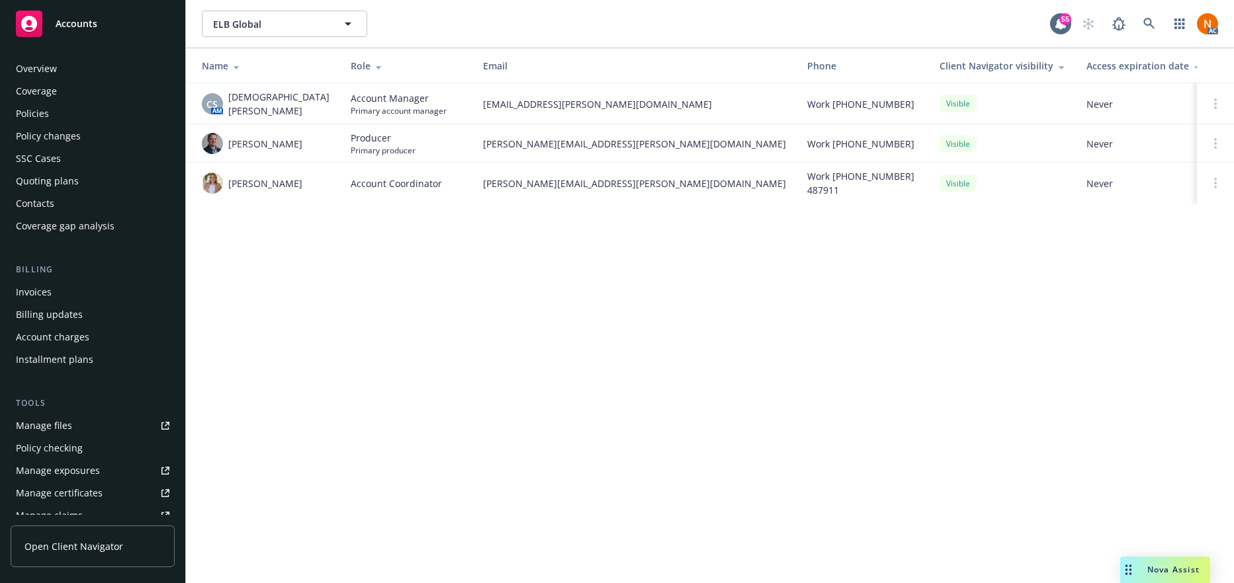
click at [55, 118] on div "Policies" at bounding box center [92, 113] width 153 height 21
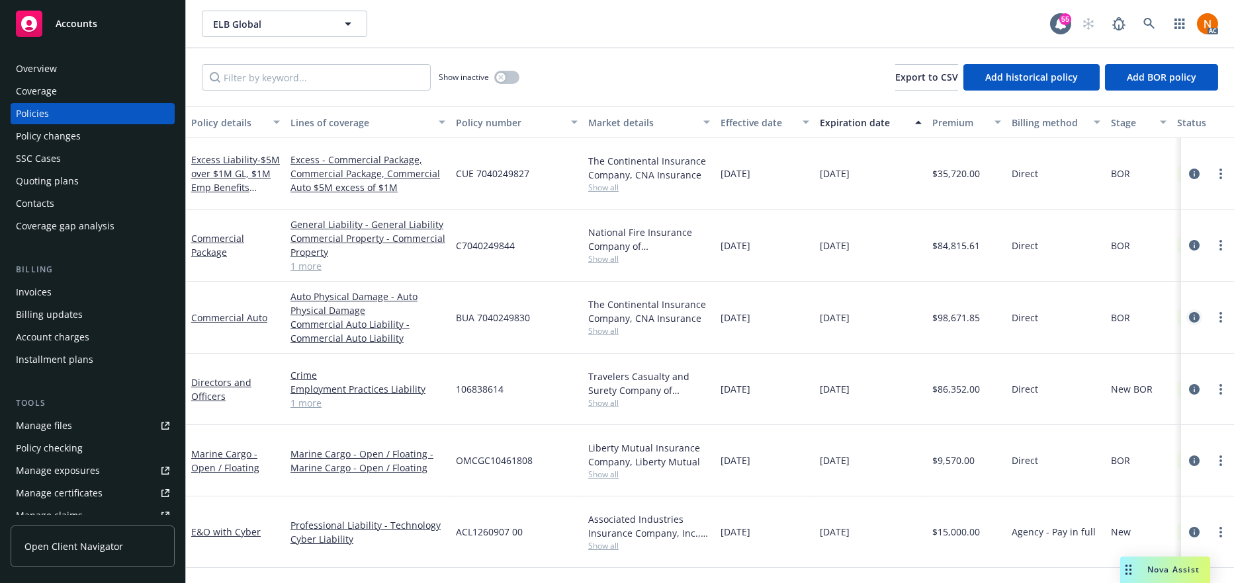
click at [1191, 310] on link "circleInformation" at bounding box center [1194, 318] width 16 height 16
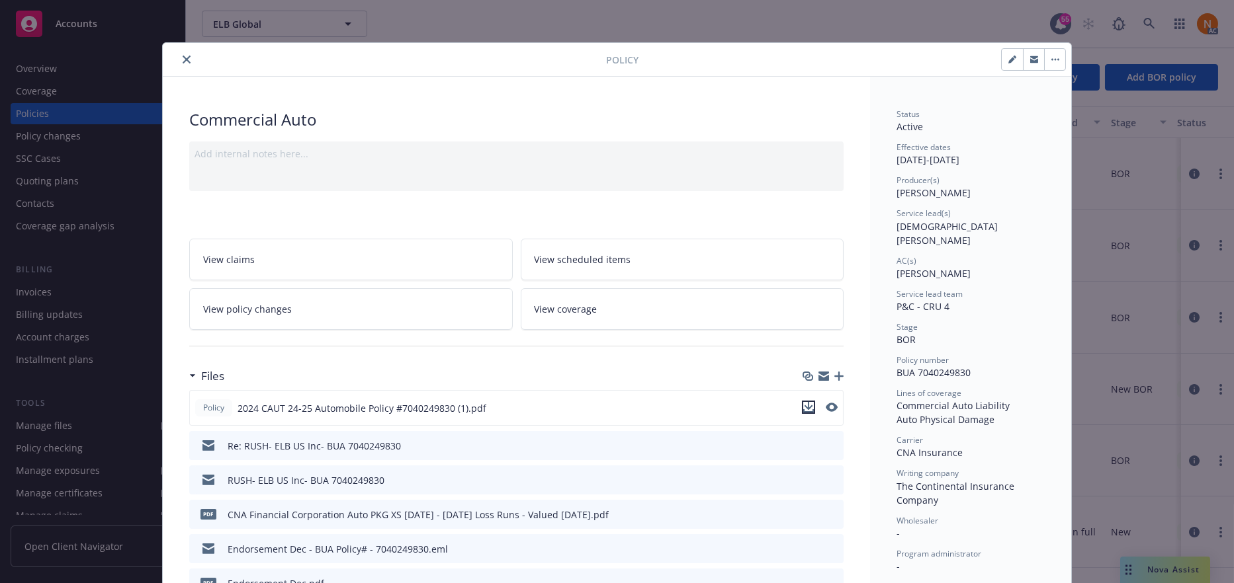
click at [805, 403] on icon "download file" at bounding box center [808, 407] width 11 height 11
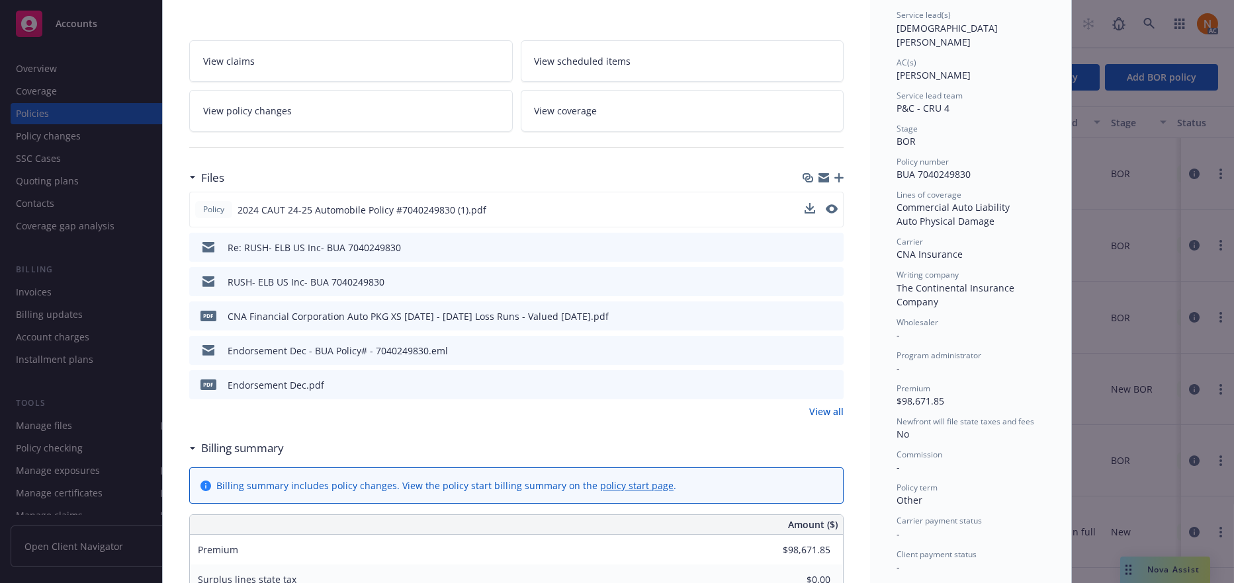
click at [829, 415] on link "View all" at bounding box center [826, 412] width 34 height 14
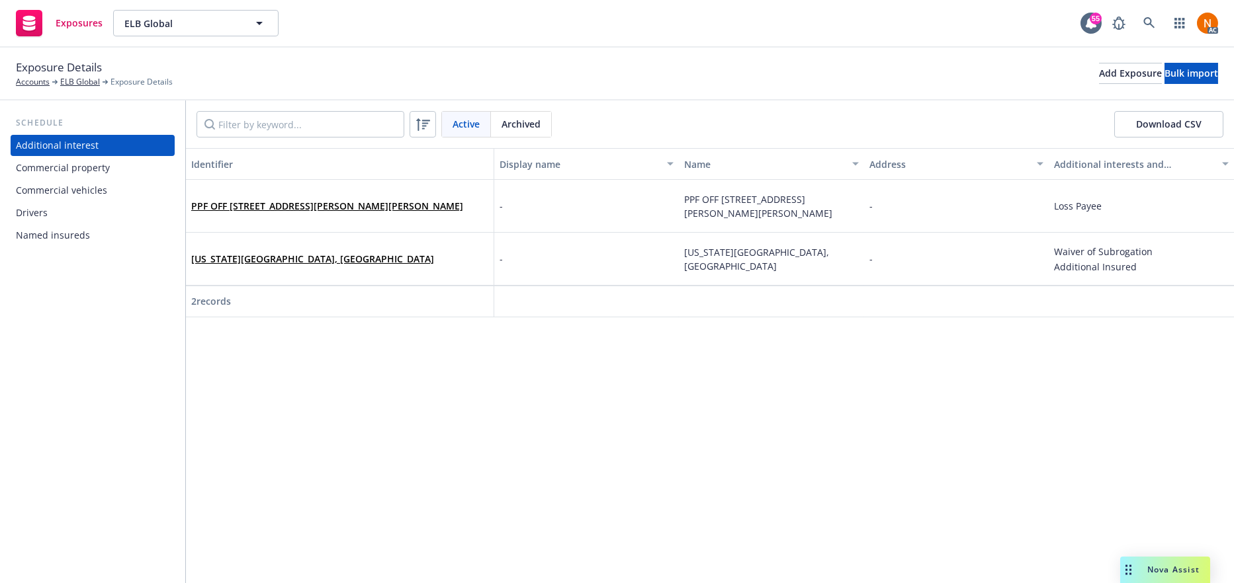
click at [92, 187] on div "Commercial vehicles" at bounding box center [61, 190] width 91 height 21
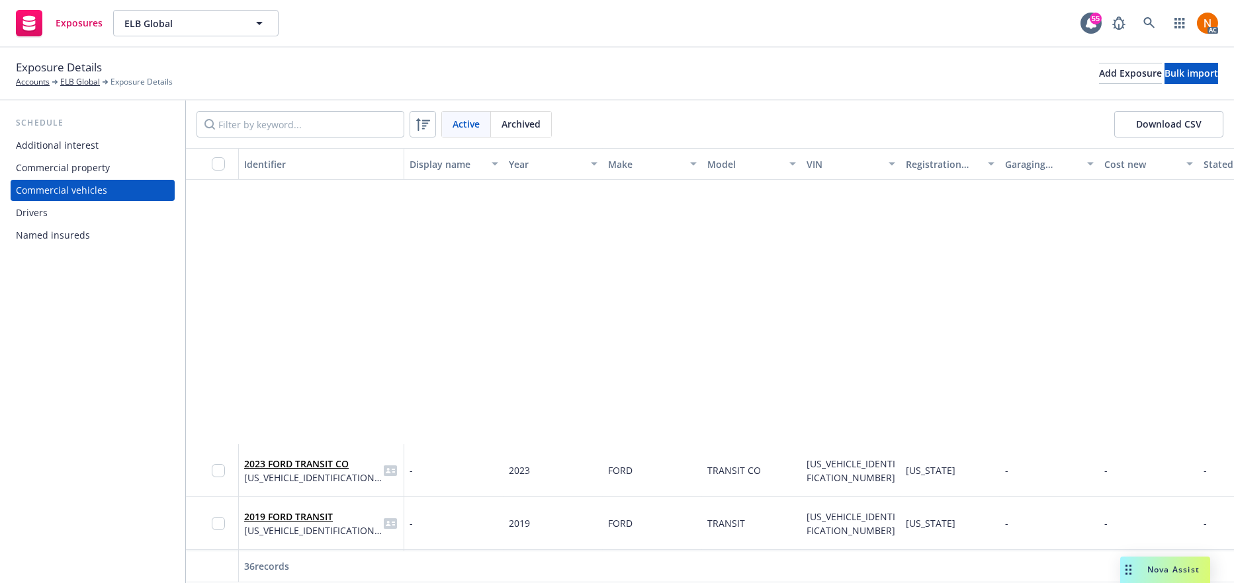
scroll to position [331, 0]
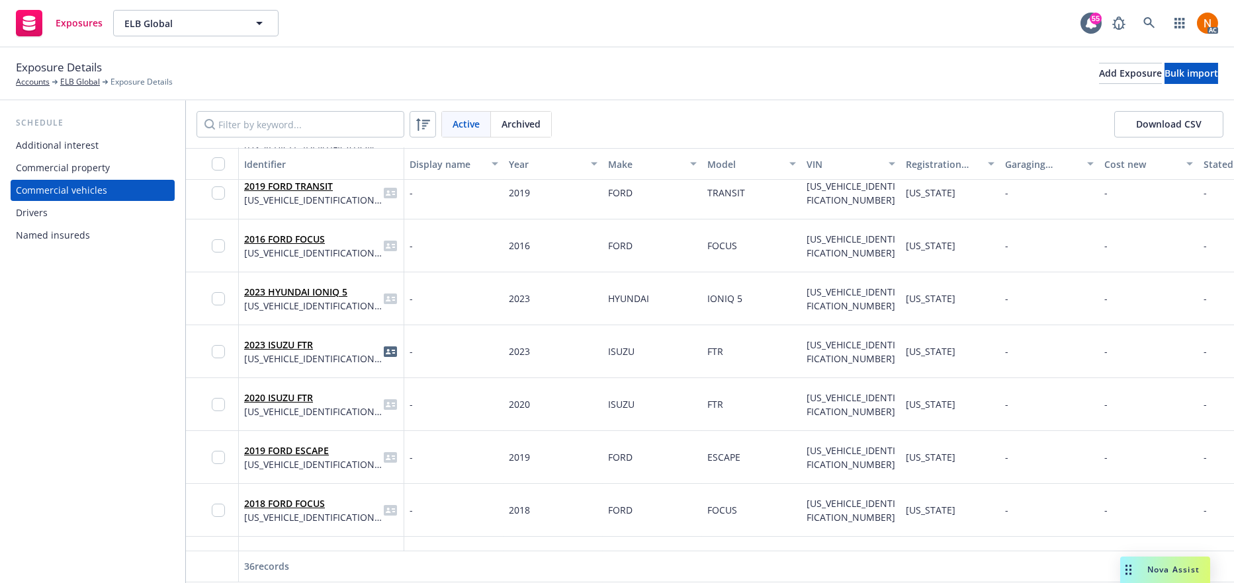
click at [141, 208] on div "Drivers" at bounding box center [92, 212] width 153 height 21
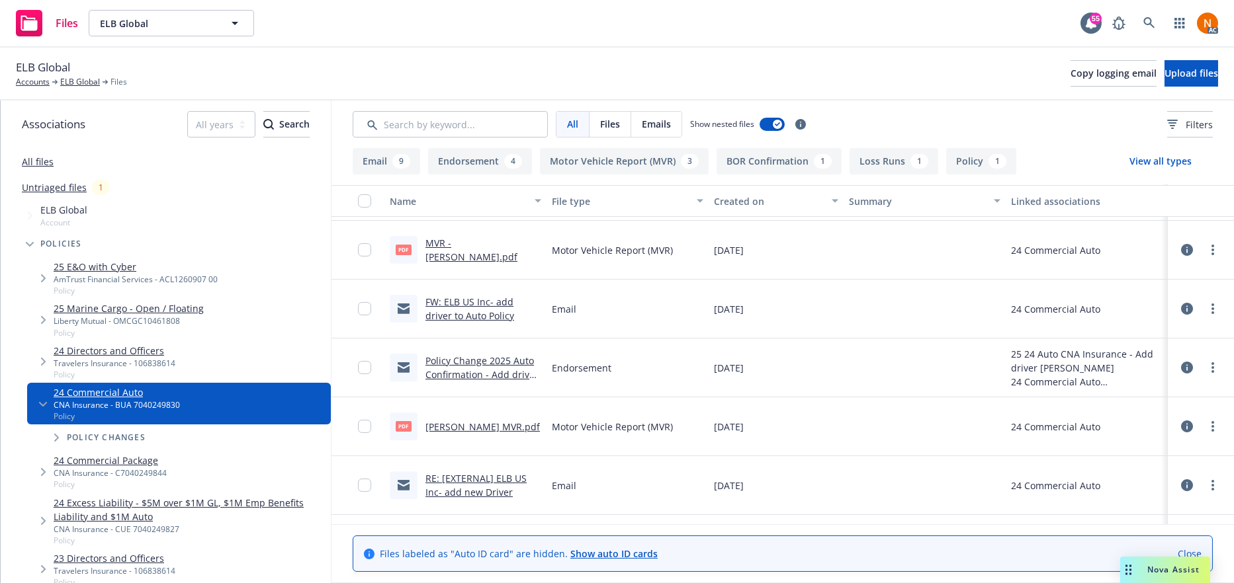
scroll to position [604, 0]
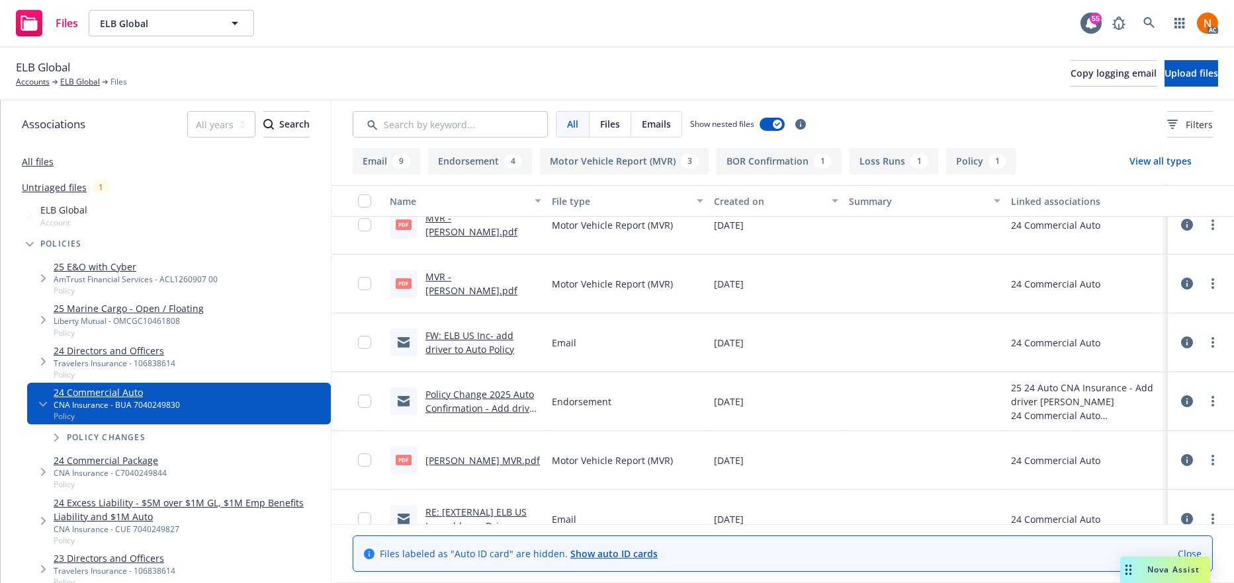
click at [493, 458] on link "[PERSON_NAME] MVR.pdf" at bounding box center [482, 460] width 114 height 13
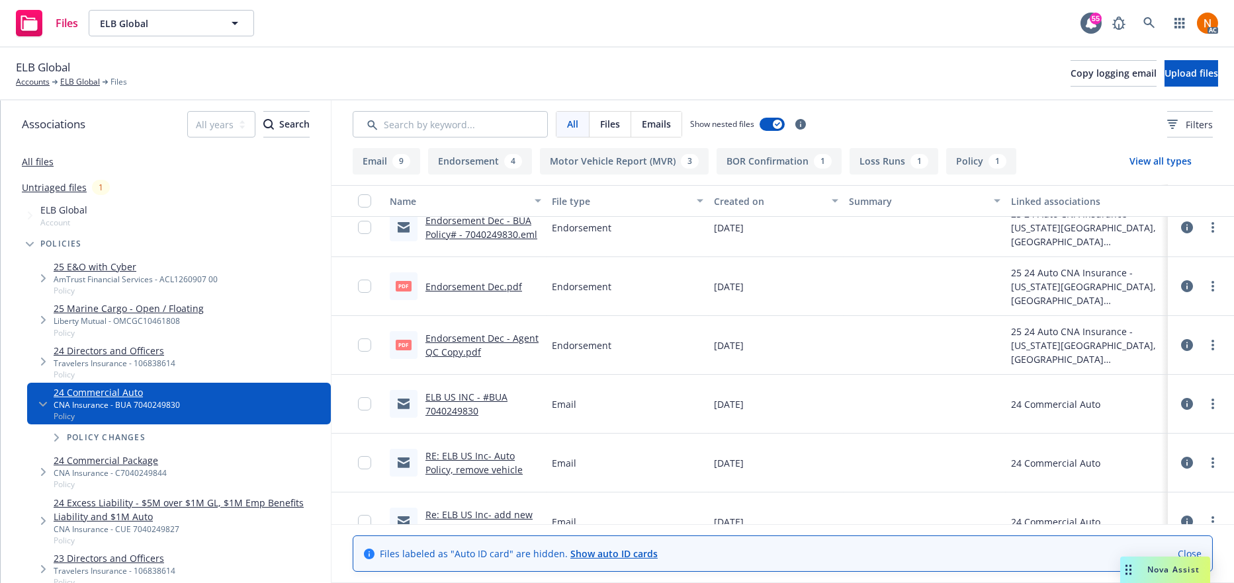
scroll to position [141, 0]
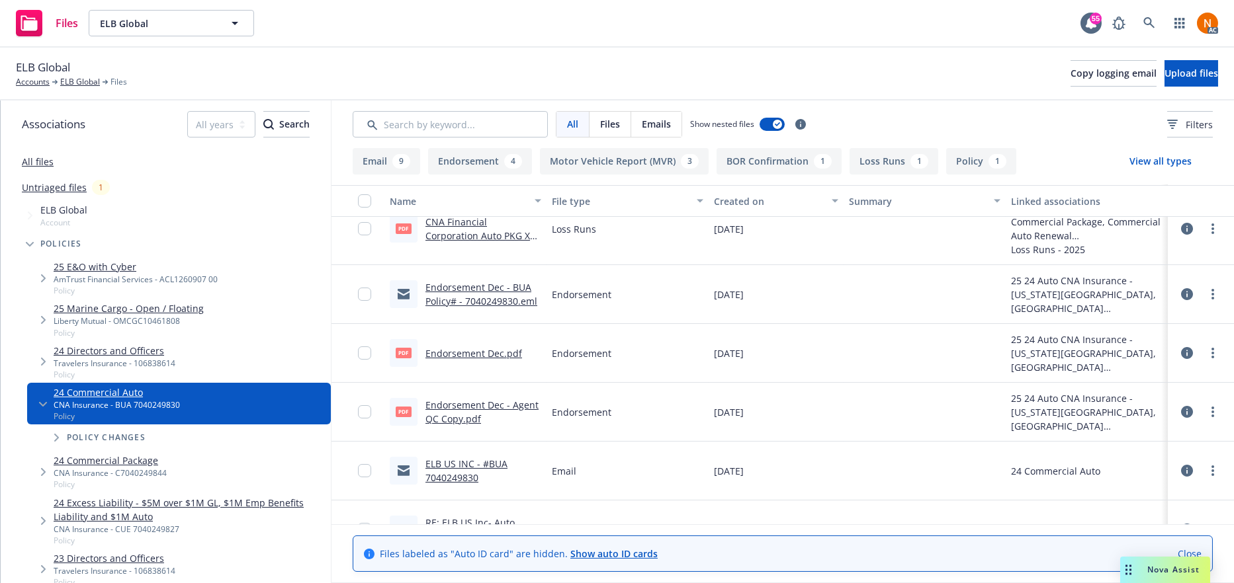
click at [511, 405] on link "Endorsement Dec - Agent QC Copy.pdf" at bounding box center [481, 412] width 113 height 26
click at [491, 353] on link "Endorsement Dec.pdf" at bounding box center [473, 353] width 97 height 13
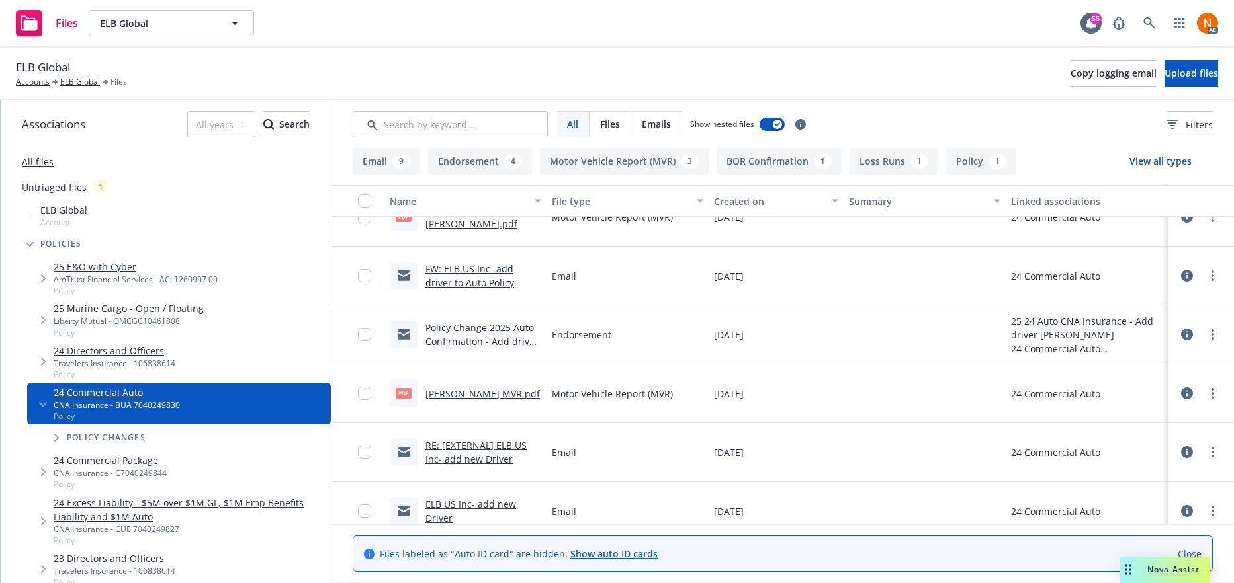
scroll to position [802, 0]
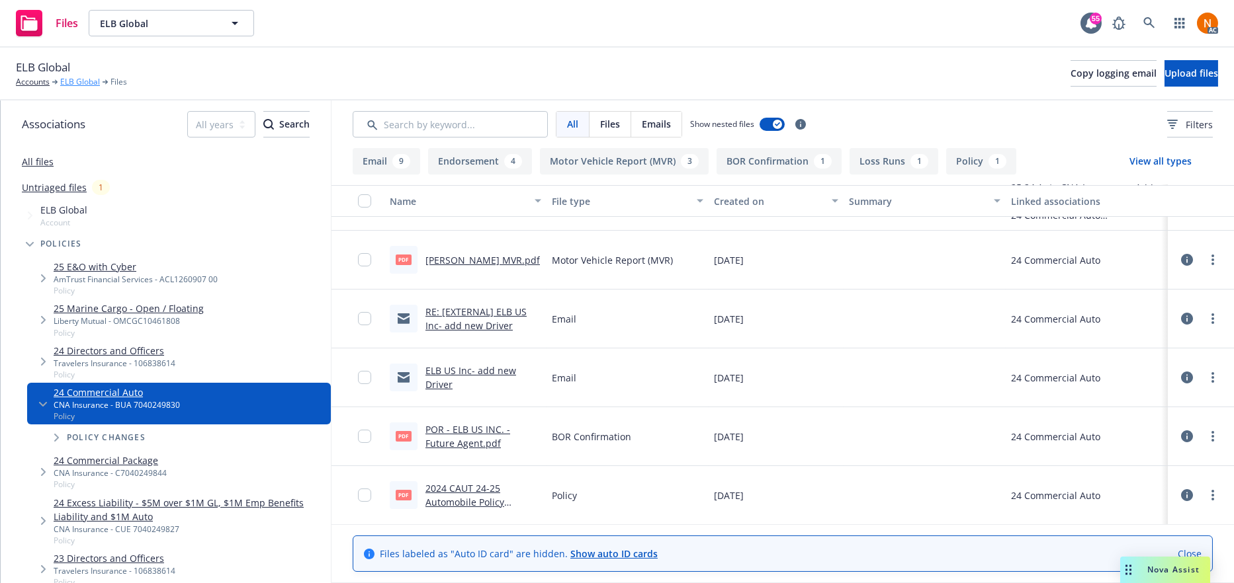
click at [83, 79] on link "ELB Global" at bounding box center [80, 82] width 40 height 12
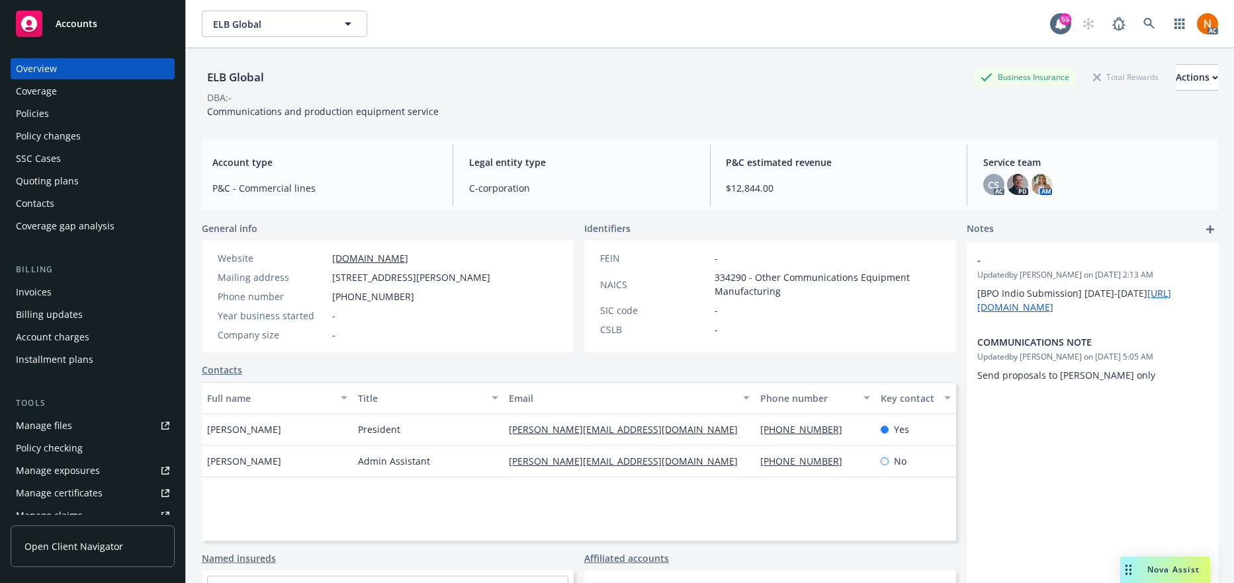
drag, startPoint x: 99, startPoint y: 113, endPoint x: 126, endPoint y: 105, distance: 28.3
click at [100, 113] on div "Policies" at bounding box center [92, 113] width 153 height 21
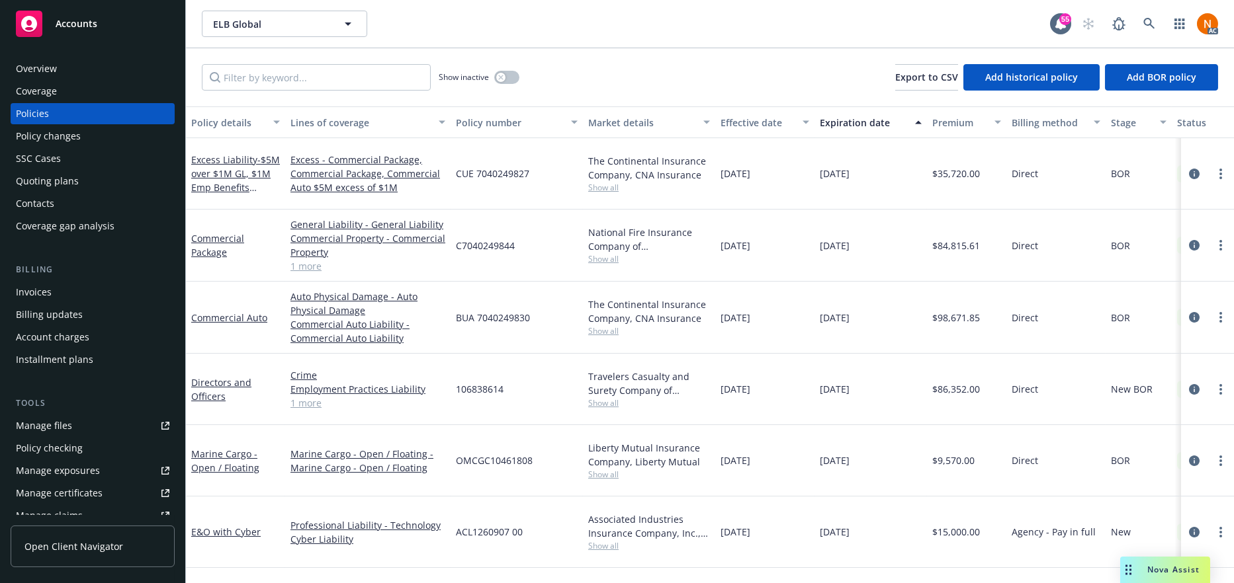
click at [319, 259] on link "1 more" at bounding box center [367, 266] width 155 height 14
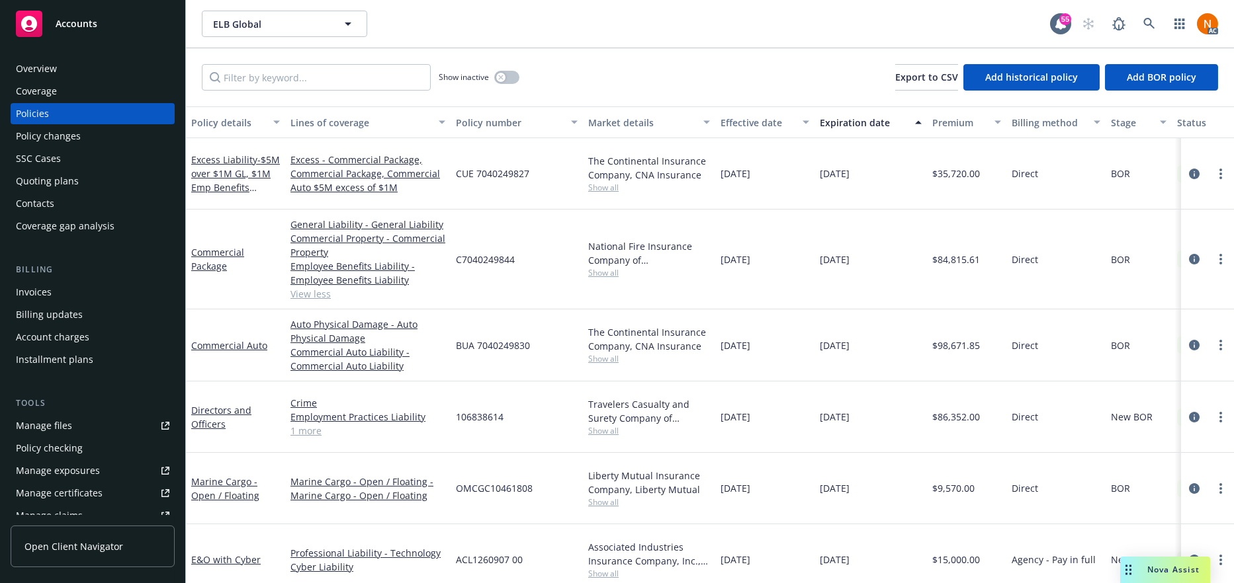
drag, startPoint x: 1197, startPoint y: 164, endPoint x: 1203, endPoint y: 149, distance: 15.7
click at [1198, 166] on div at bounding box center [1207, 174] width 42 height 16
click at [1136, 229] on div "BOR" at bounding box center [1138, 260] width 66 height 100
click at [1193, 169] on icon "circleInformation" at bounding box center [1194, 174] width 11 height 11
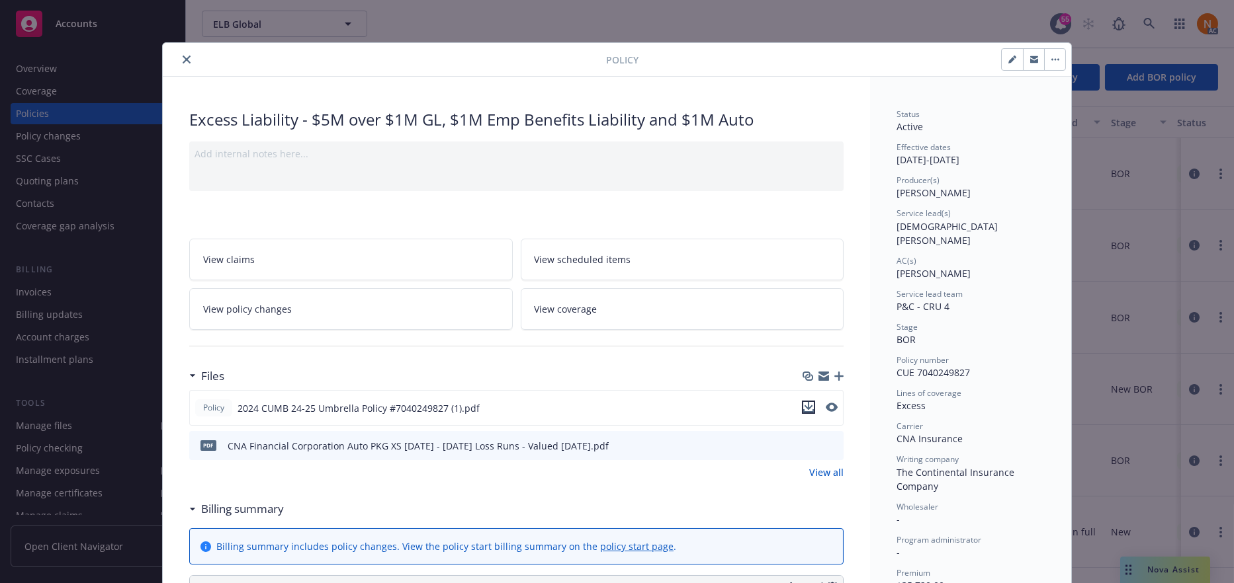
click at [803, 410] on icon "download file" at bounding box center [808, 407] width 11 height 11
drag, startPoint x: 386, startPoint y: 120, endPoint x: 403, endPoint y: 112, distance: 19.8
click at [315, 119] on div "Excess Liability - $5M over $1M GL, $1M Emp Benefits Liability and $1M Auto" at bounding box center [516, 119] width 654 height 22
drag, startPoint x: 447, startPoint y: 113, endPoint x: 303, endPoint y: 125, distance: 144.7
click at [256, 124] on div "Excess Liability - $5M over $1M GL, $1M Emp Benefits Liability and $1M Auto" at bounding box center [516, 119] width 654 height 22
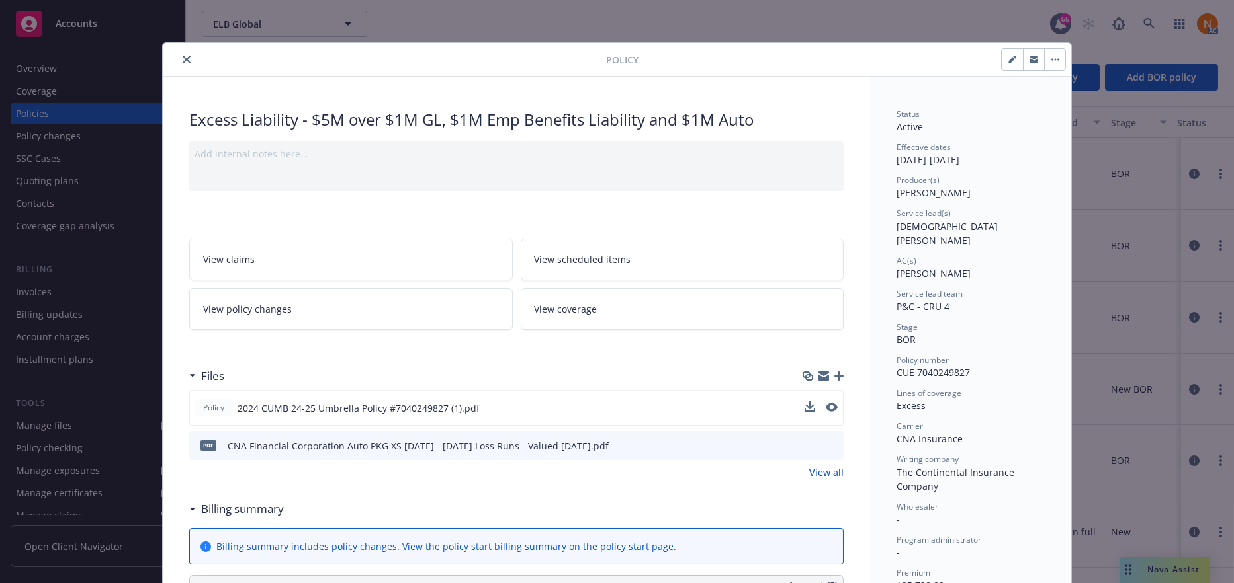
click at [613, 108] on div "Excess Liability - $5M over $1M GL, $1M Emp Benefits Liability and $1M Auto" at bounding box center [516, 119] width 654 height 22
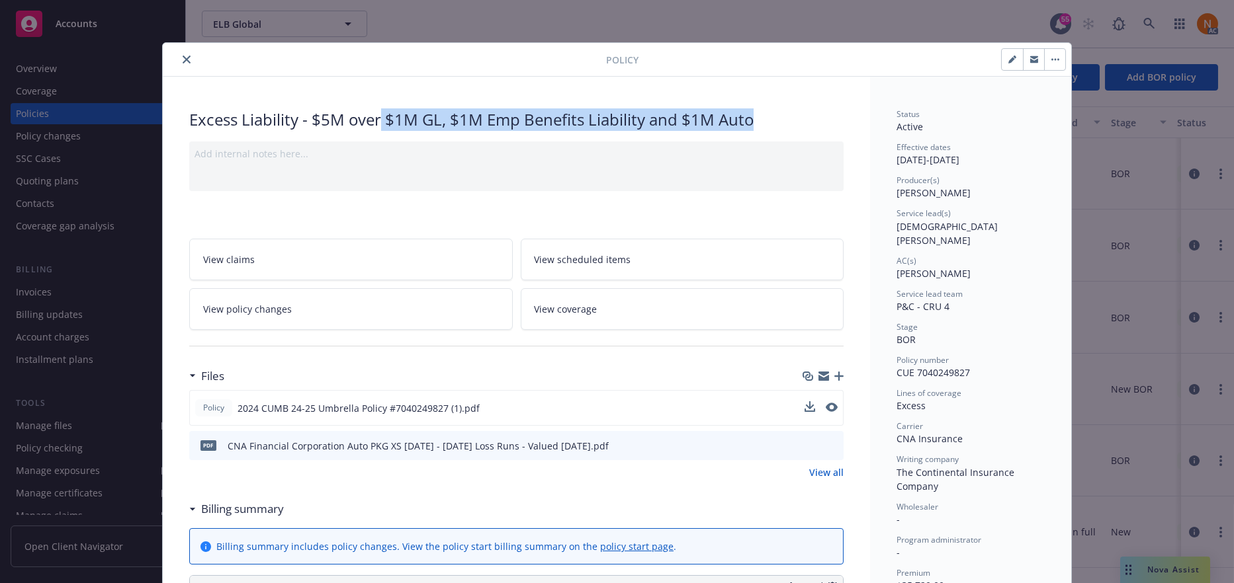
drag, startPoint x: 771, startPoint y: 116, endPoint x: 374, endPoint y: 103, distance: 397.7
click at [374, 103] on div "Excess Liability - $5M over $1M GL, $1M Emp Benefits Liability and $1M Auto Add…" at bounding box center [516, 589] width 707 height 1025
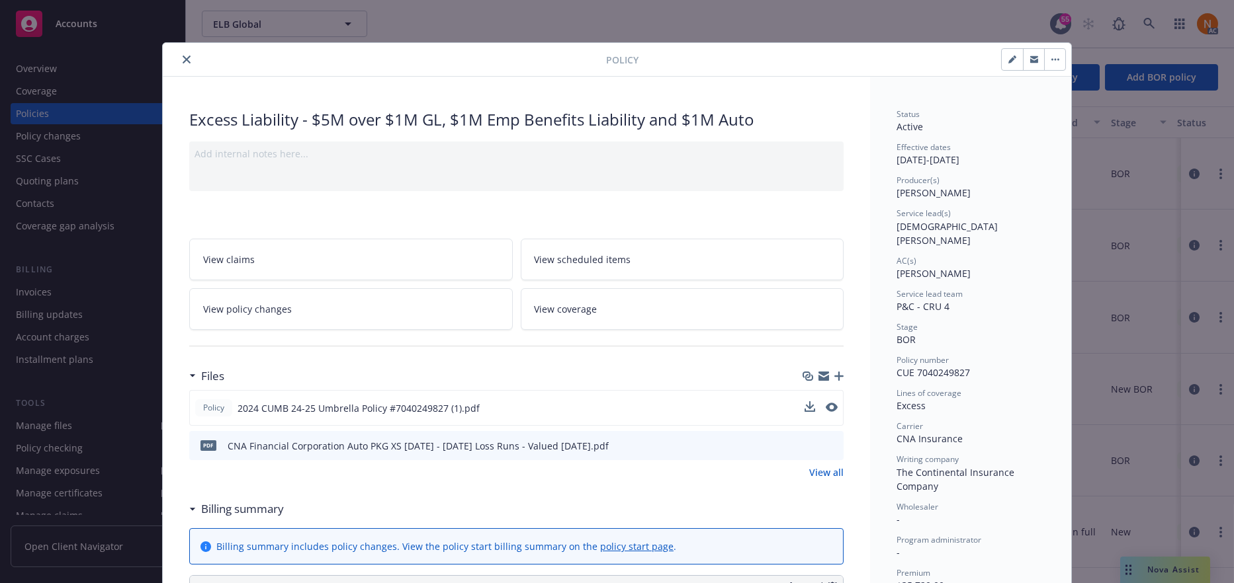
drag, startPoint x: 635, startPoint y: 157, endPoint x: 424, endPoint y: 128, distance: 213.1
click at [626, 157] on div "Add internal notes here..." at bounding box center [516, 154] width 644 height 14
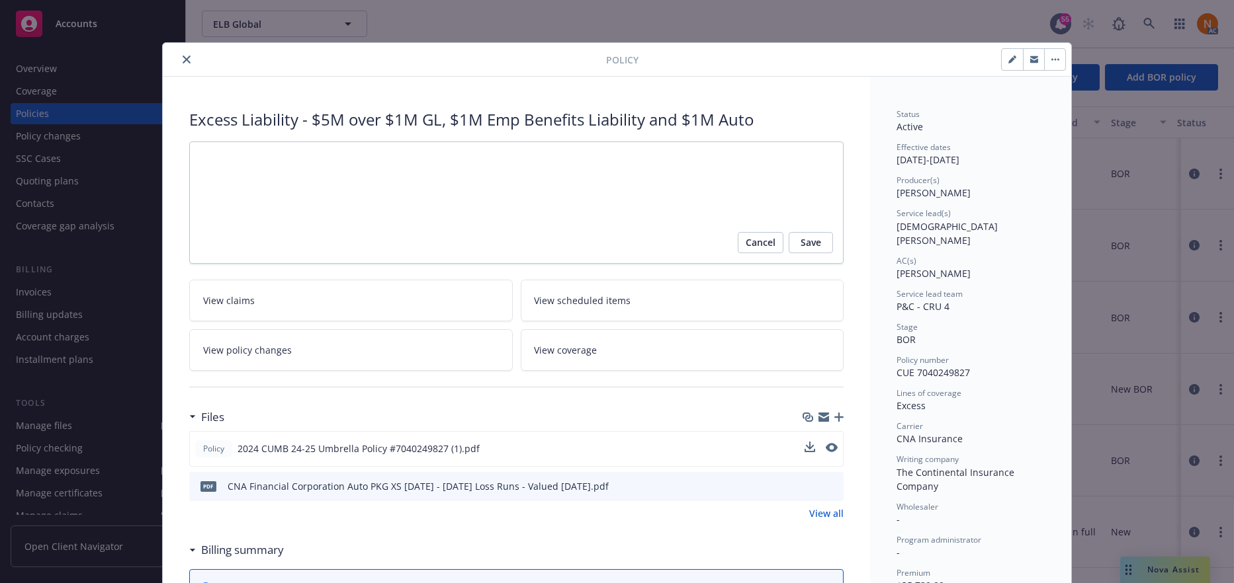
click at [424, 127] on div "Excess Liability - $5M over $1M GL, $1M Emp Benefits Liability and $1M Auto" at bounding box center [516, 119] width 654 height 22
click at [376, 118] on div "Excess Liability - $5M over $1M GL, $1M Emp Benefits Liability and $1M Auto" at bounding box center [516, 119] width 654 height 22
